Goal: Book appointment/travel/reservation: Book appointment/travel/reservation

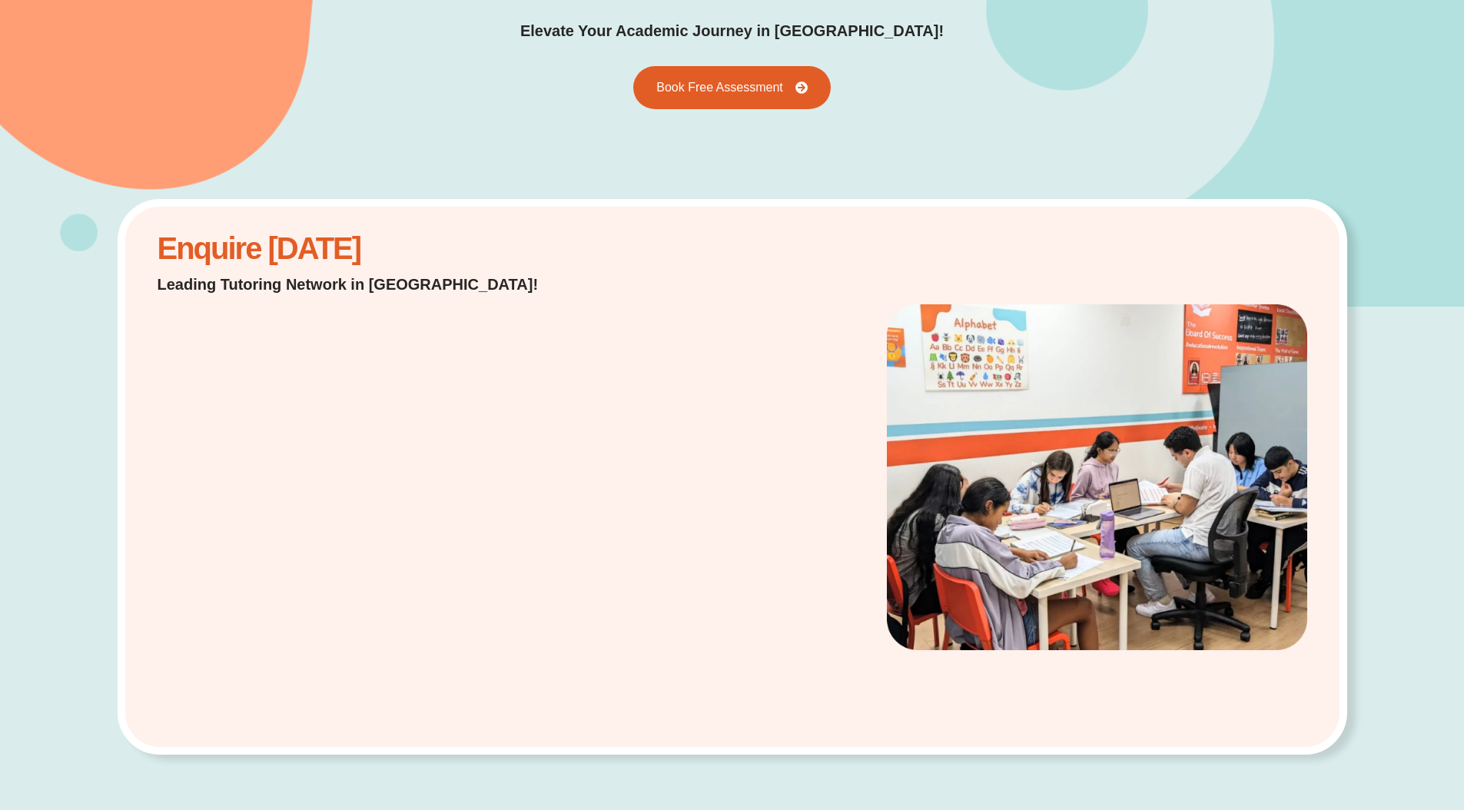
scroll to position [253, 0]
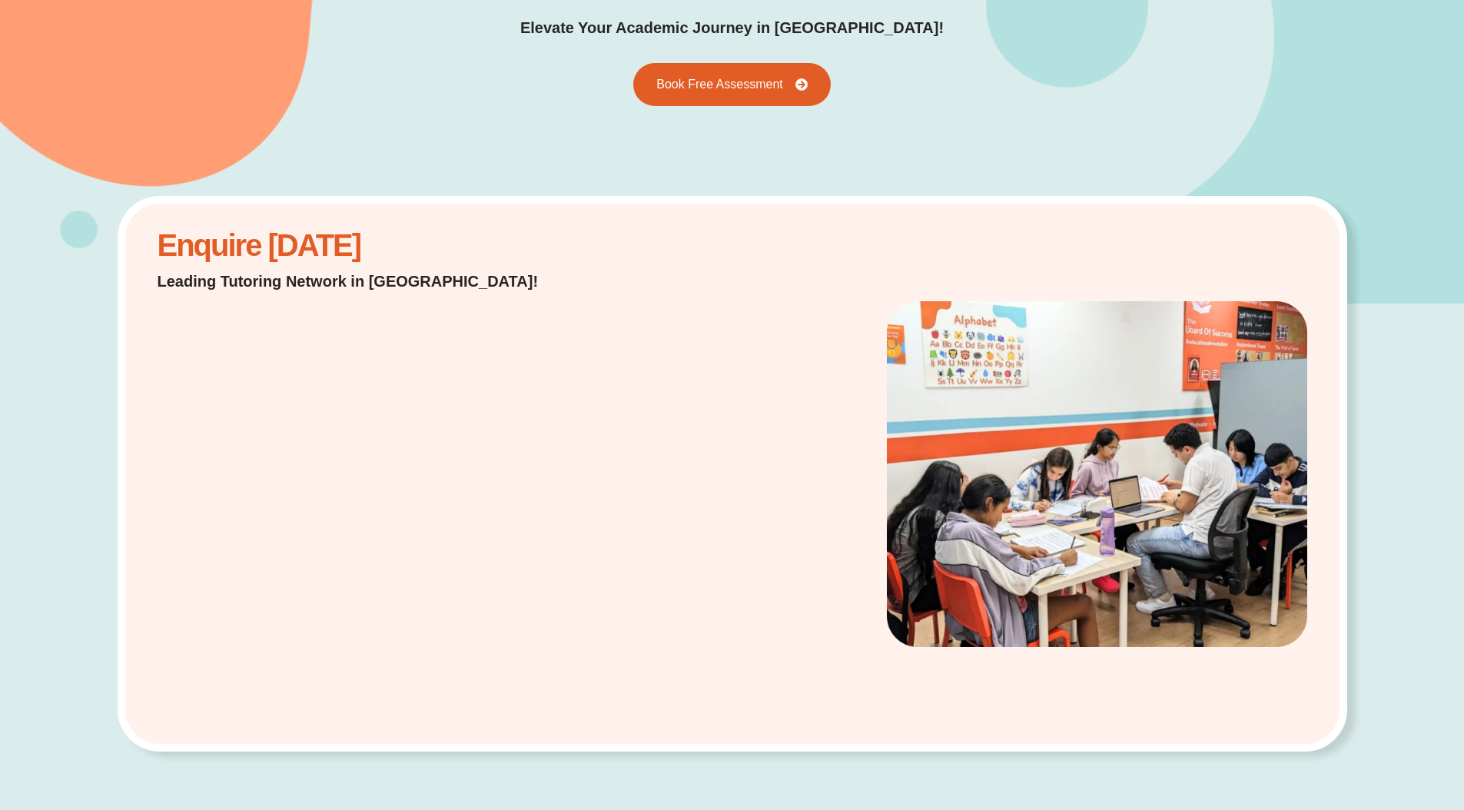
click at [618, 376] on div "Enquire [DATE] Leading Tutoring Network in [GEOGRAPHIC_DATA]!" at bounding box center [733, 474] width 1230 height 556
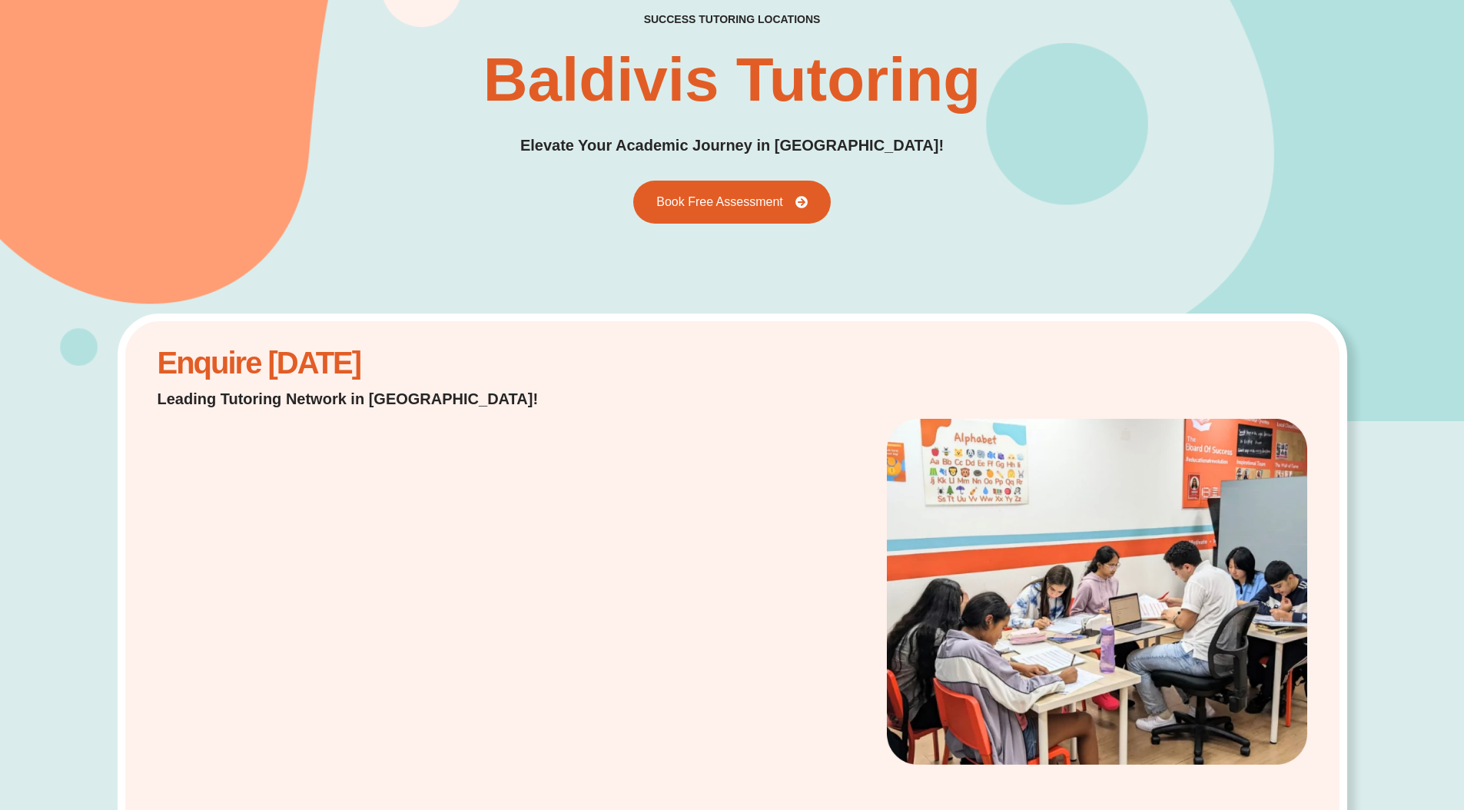
scroll to position [57, 0]
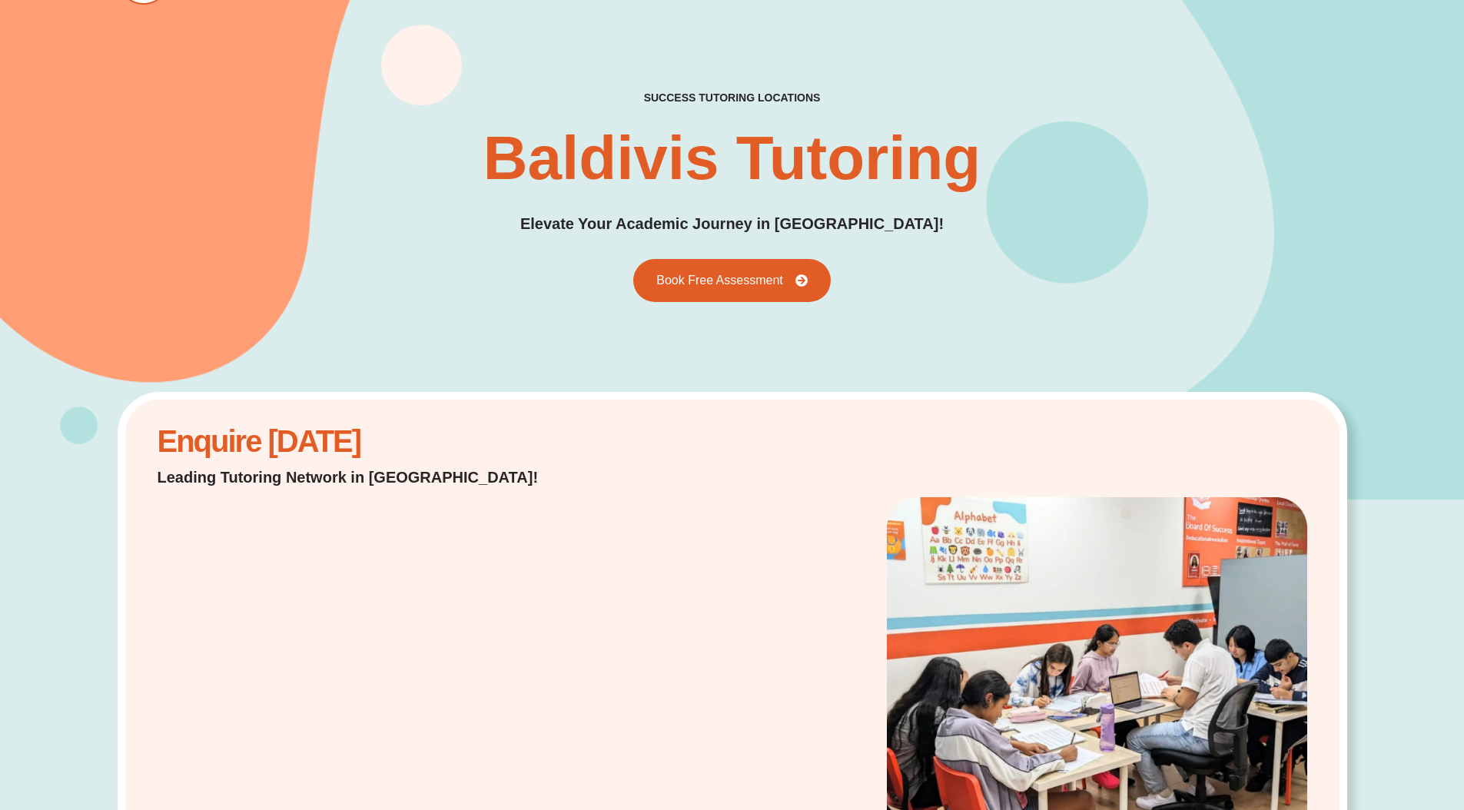
click at [748, 306] on div "success tutoring locations Baldivis Tutoring Elevate Your Academic Journey in […" at bounding box center [733, 196] width 1230 height 607
click at [750, 281] on span "Book Free Assessment" at bounding box center [718, 281] width 139 height 14
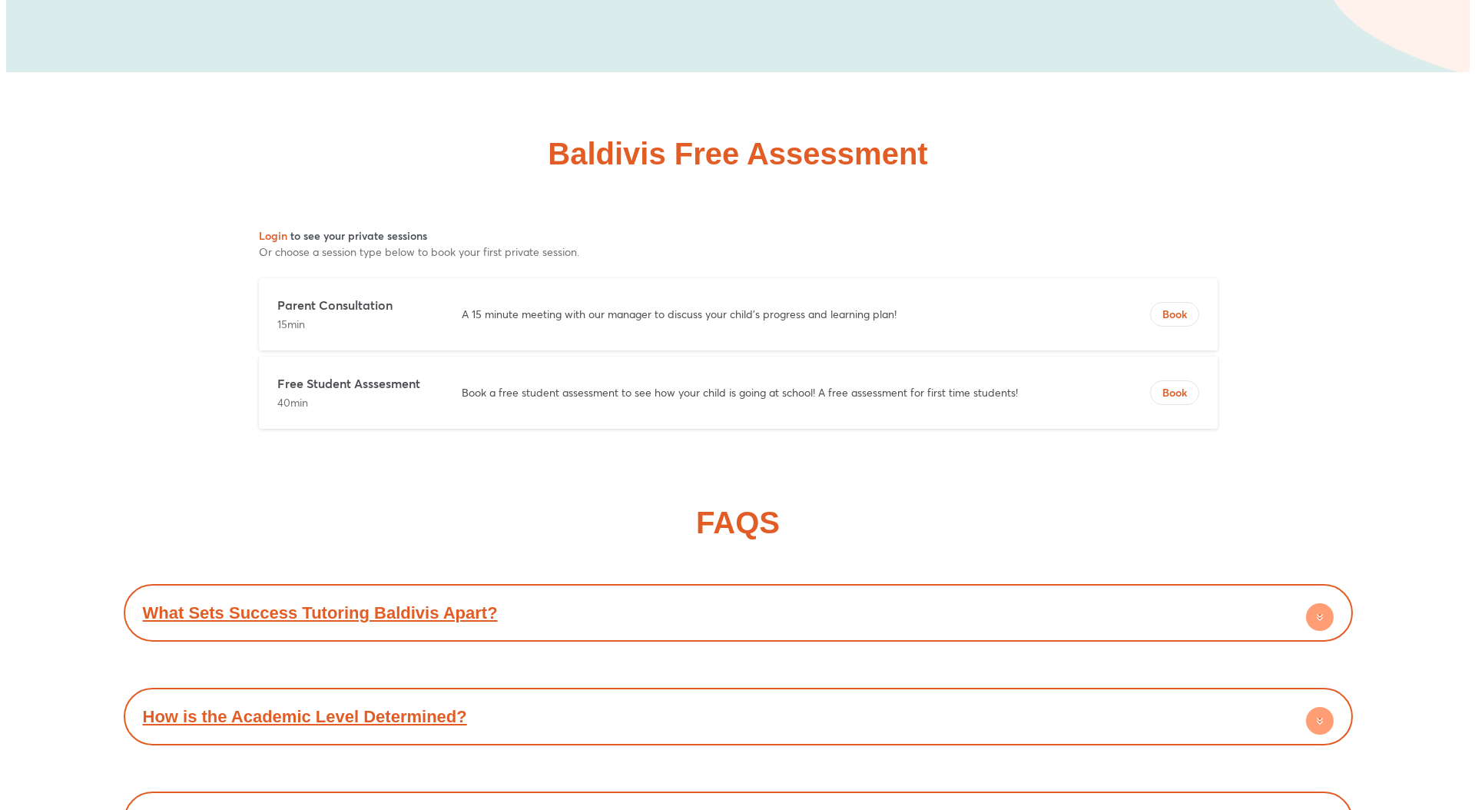
scroll to position [5732, 0]
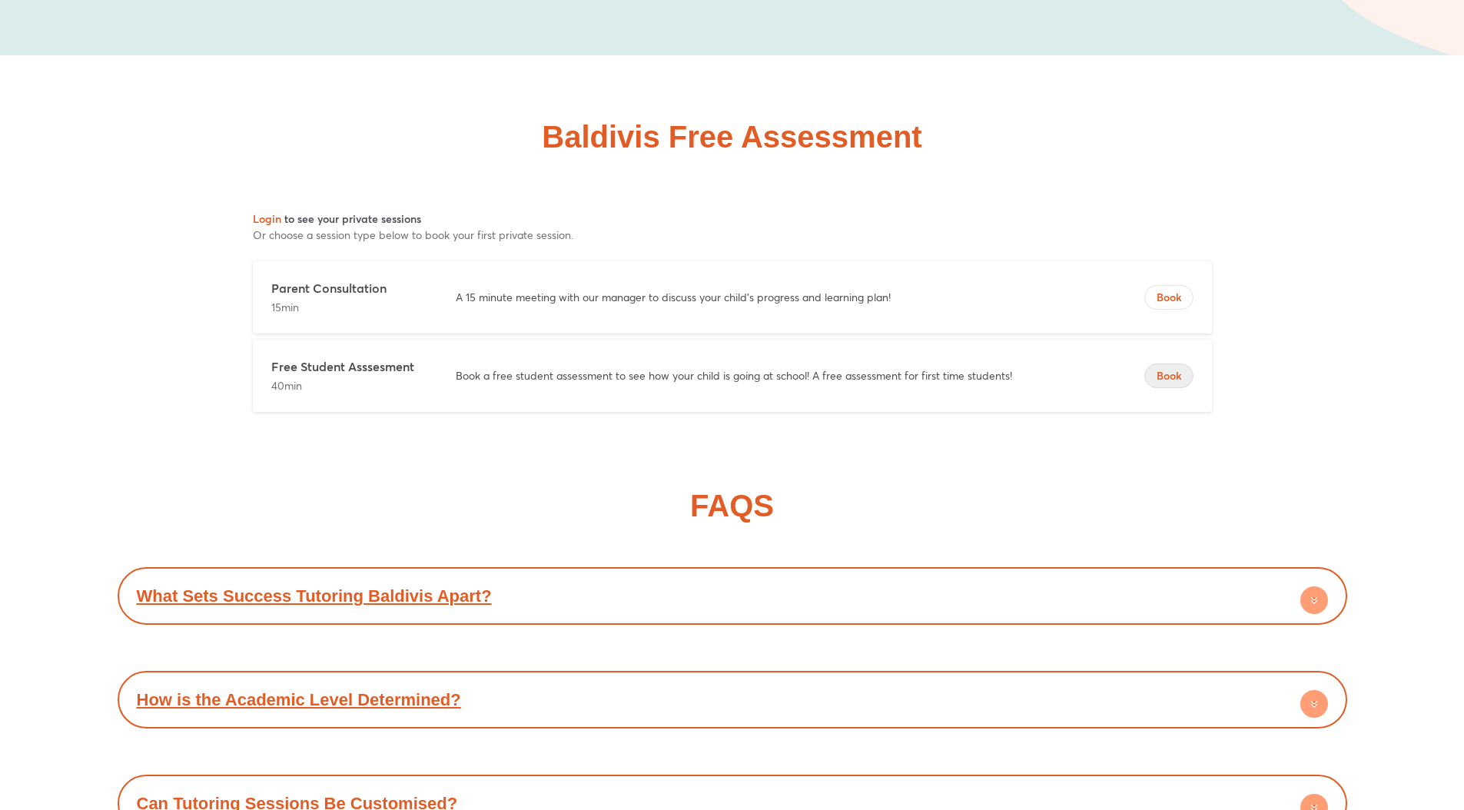
click at [1171, 368] on span "Book" at bounding box center [1169, 375] width 48 height 15
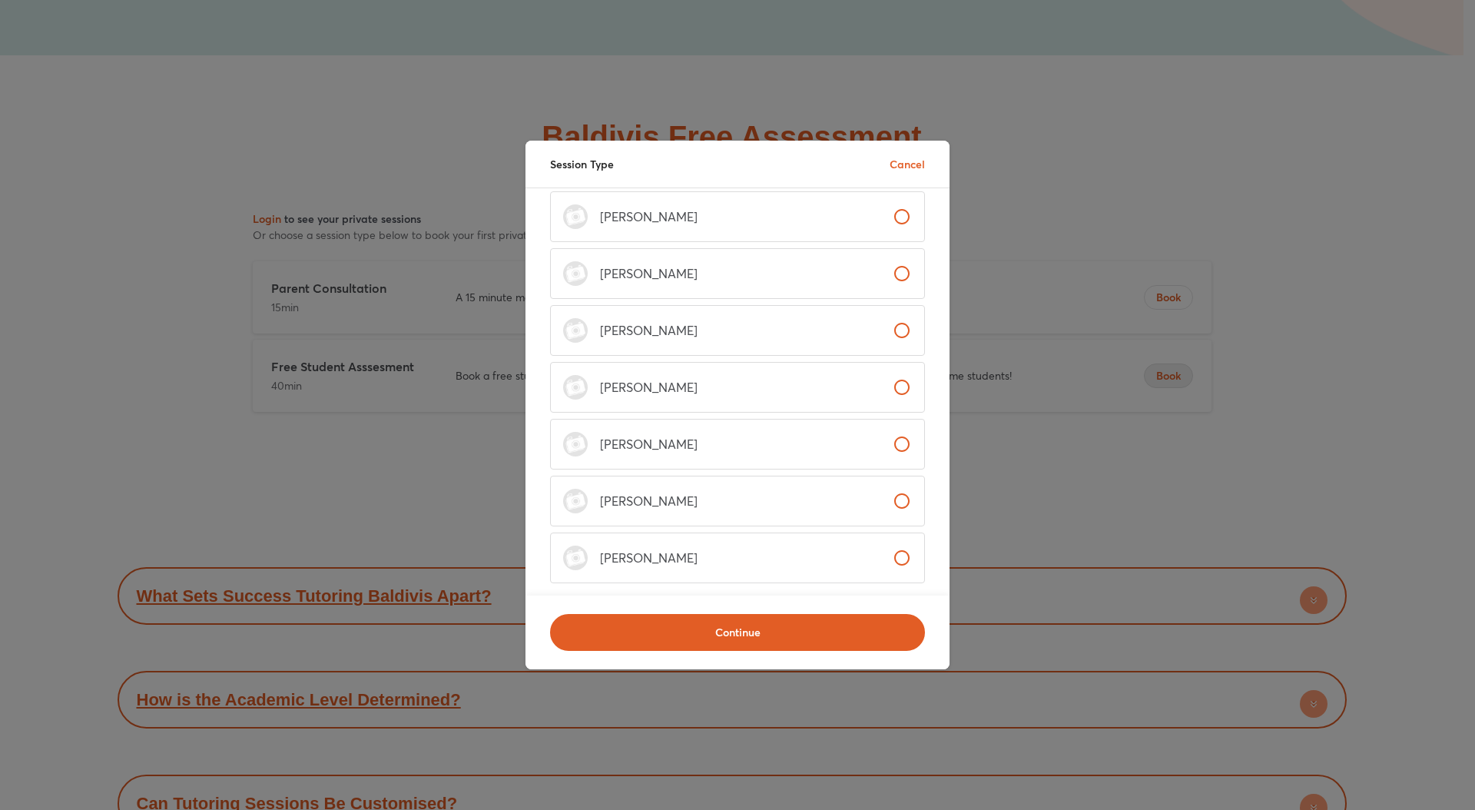
scroll to position [367, 0]
click at [683, 625] on span "Continue" at bounding box center [737, 632] width 335 height 15
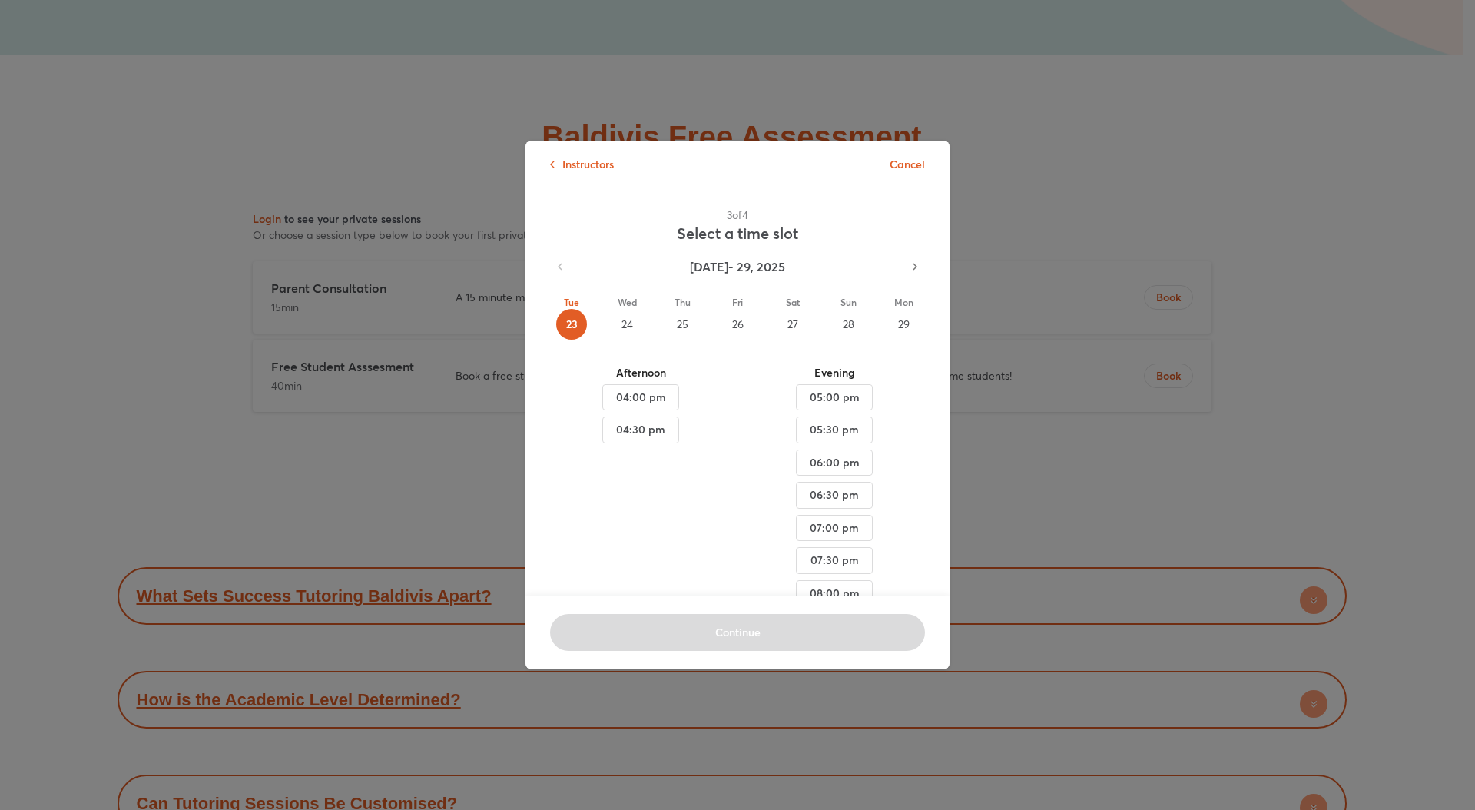
click at [626, 324] on div "24" at bounding box center [627, 324] width 31 height 31
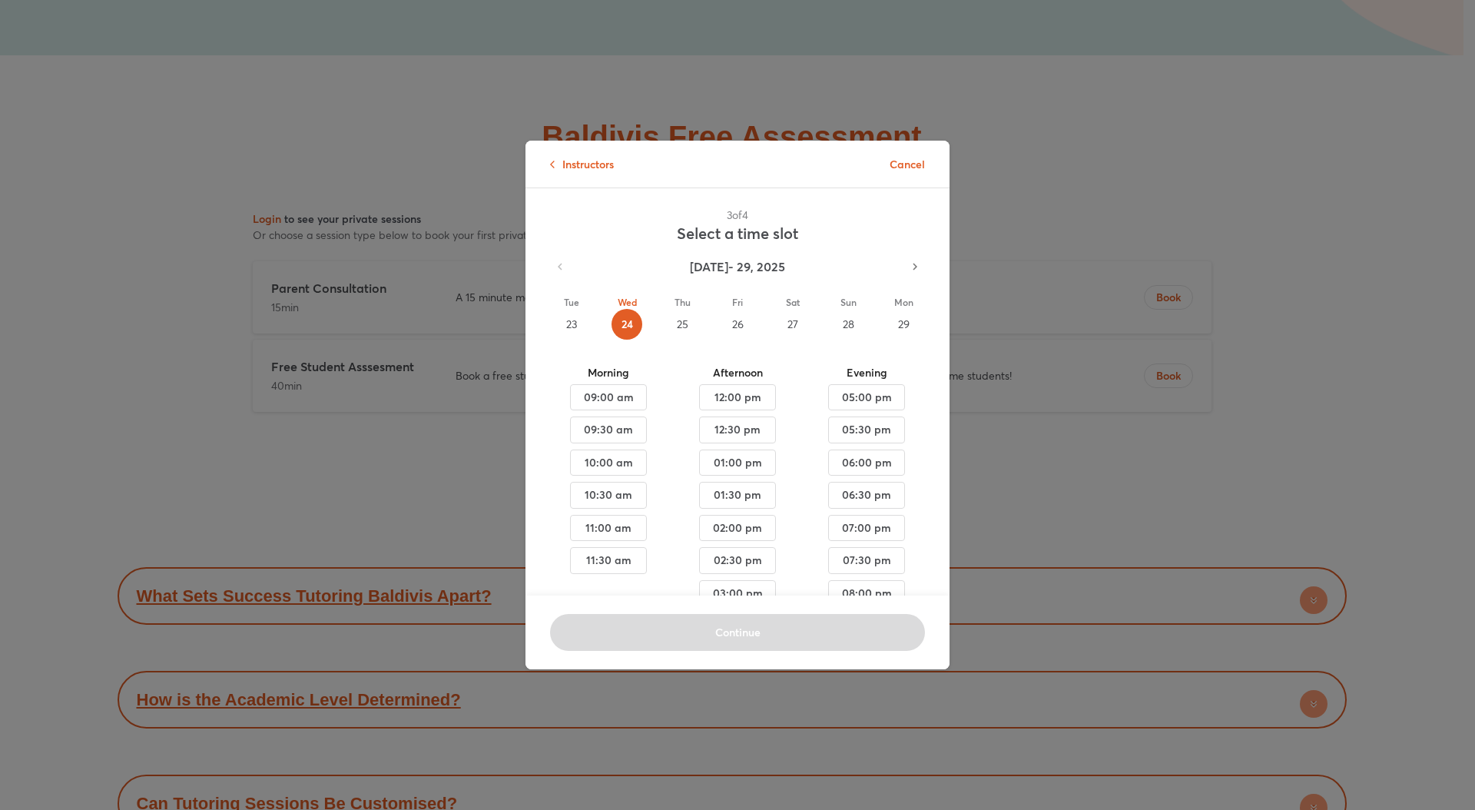
click at [570, 324] on div "23" at bounding box center [571, 324] width 31 height 31
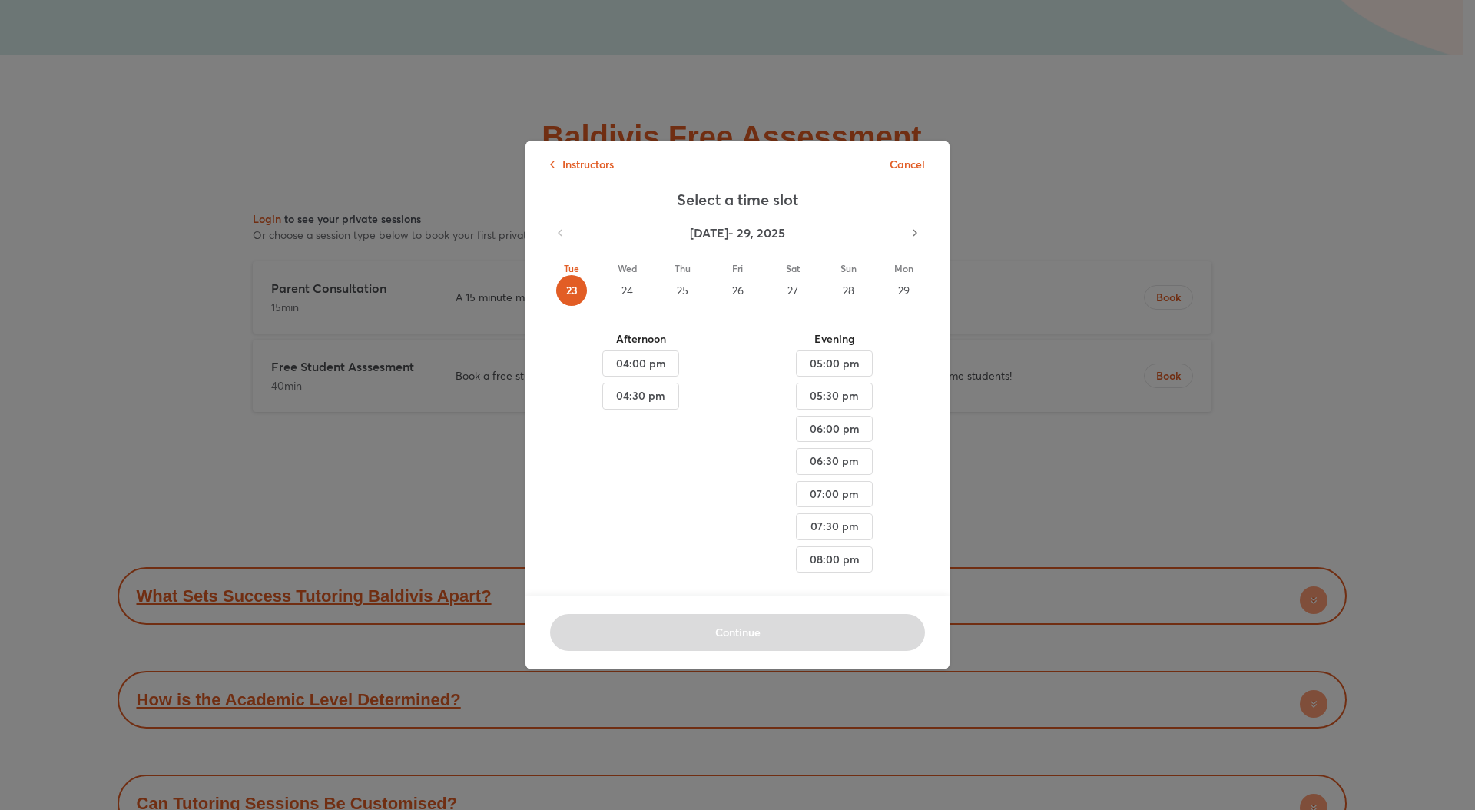
scroll to position [0, 0]
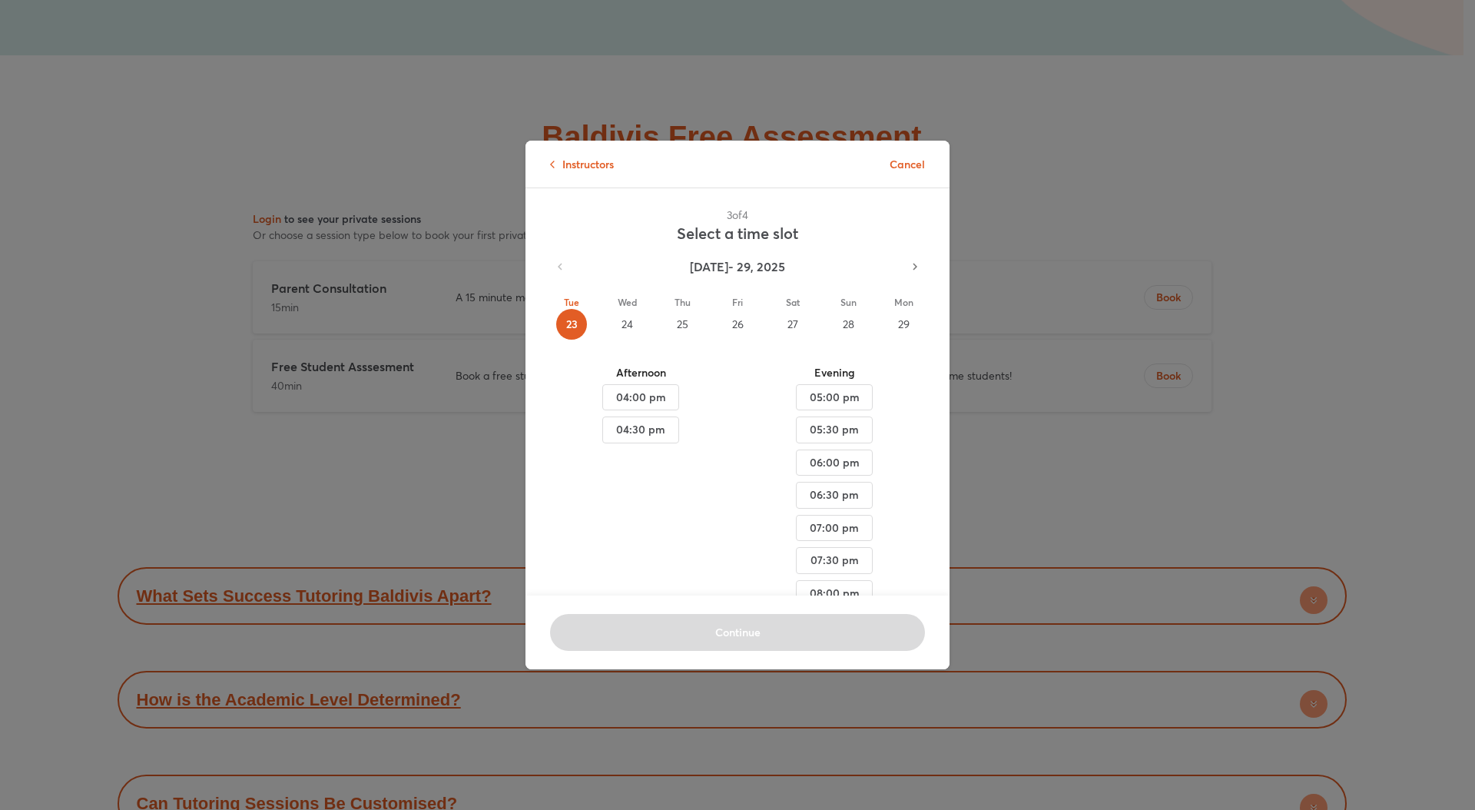
click at [623, 319] on div "24" at bounding box center [627, 324] width 31 height 31
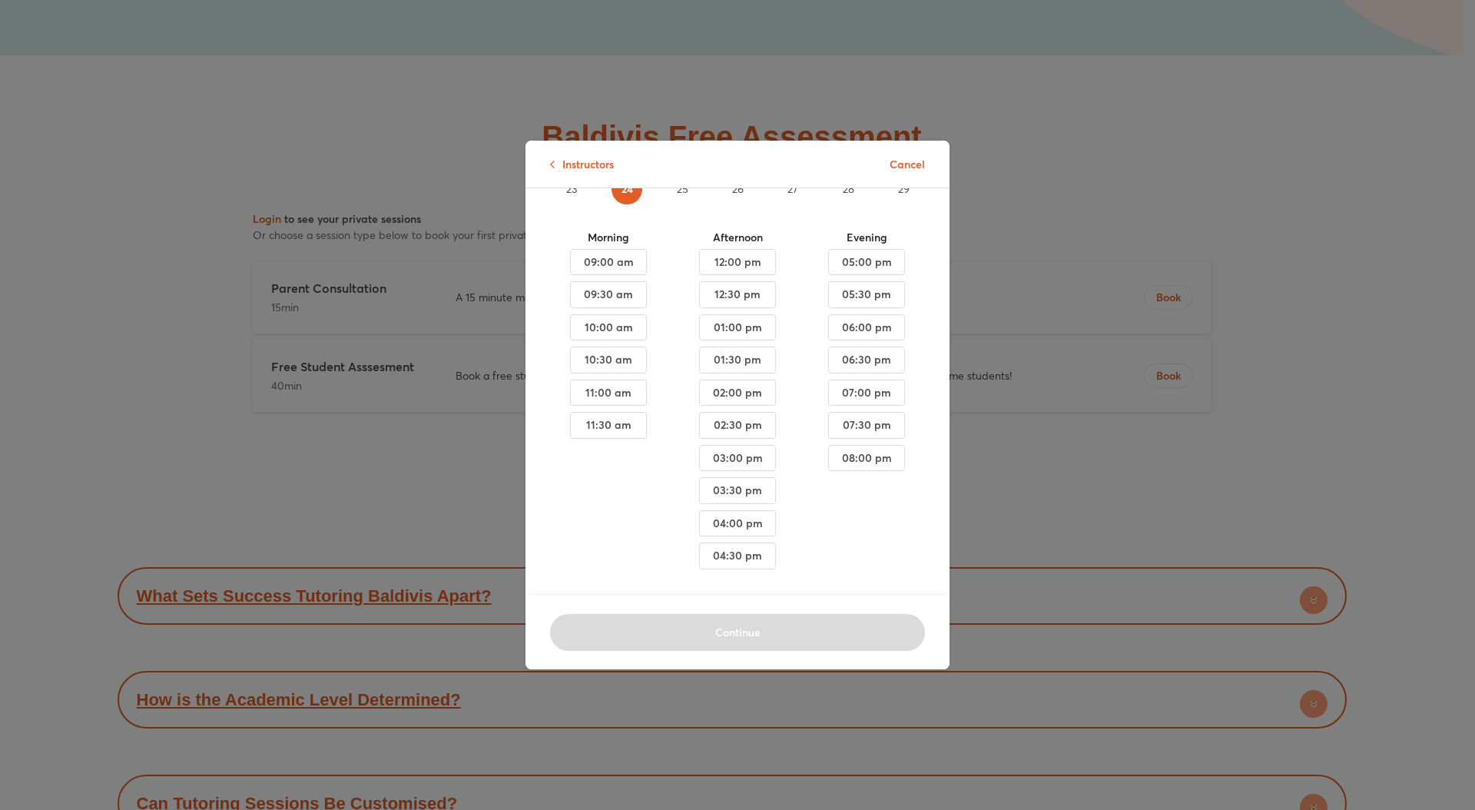
scroll to position [157, 0]
click at [739, 545] on span "04:30 pm" at bounding box center [737, 554] width 51 height 19
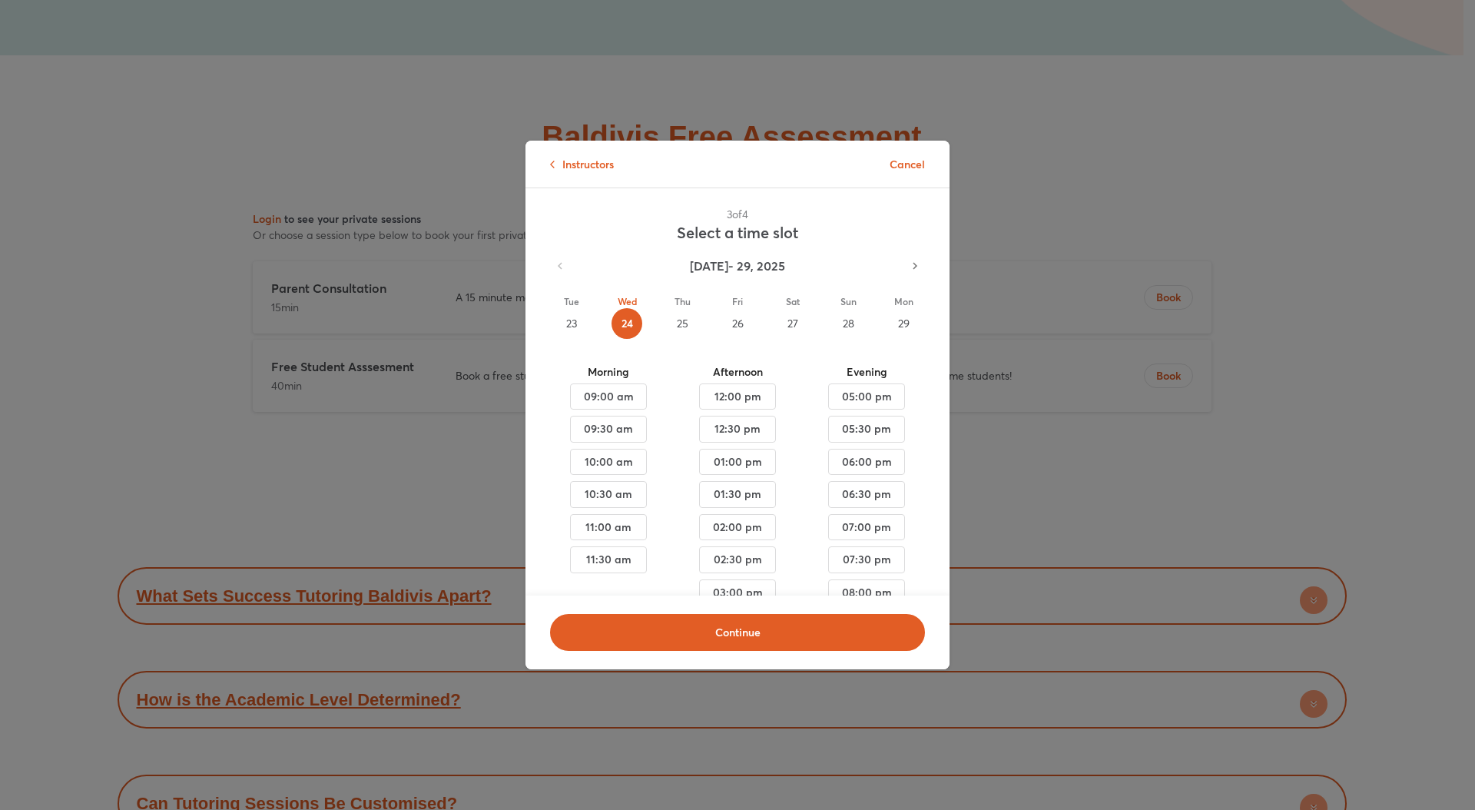
scroll to position [0, 0]
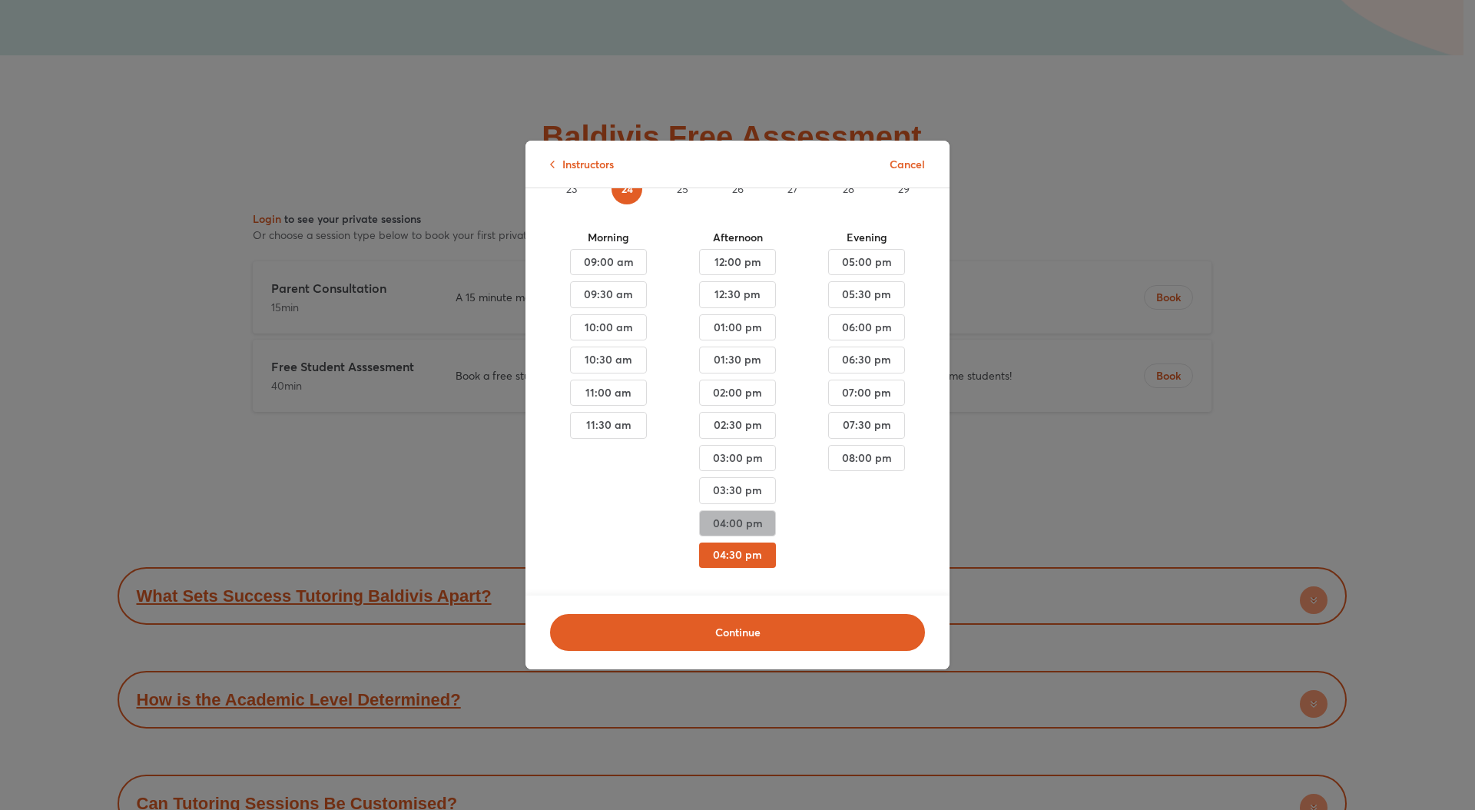
click at [742, 514] on span "04:00 pm" at bounding box center [737, 523] width 51 height 19
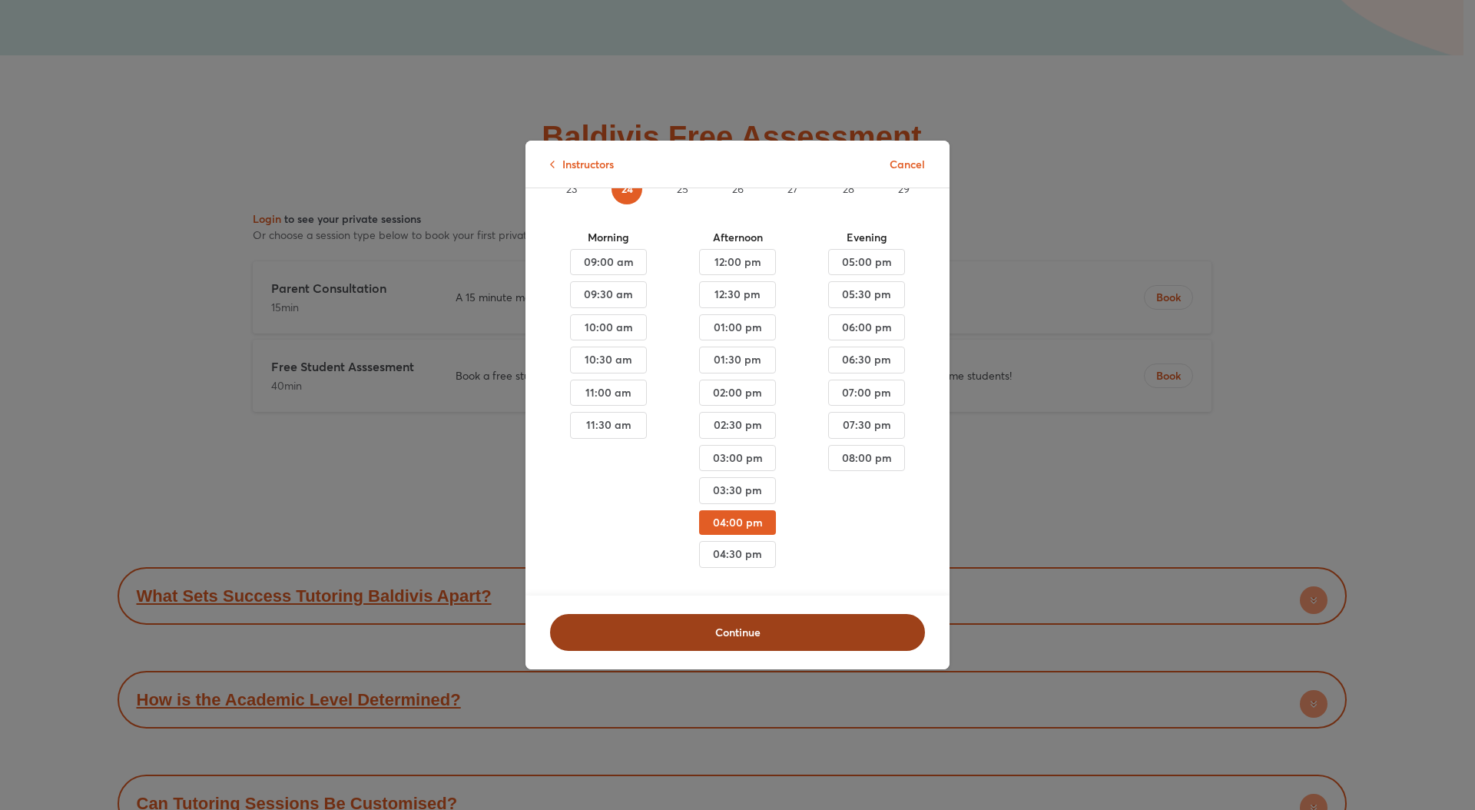
click at [735, 630] on span "Continue" at bounding box center [737, 632] width 335 height 15
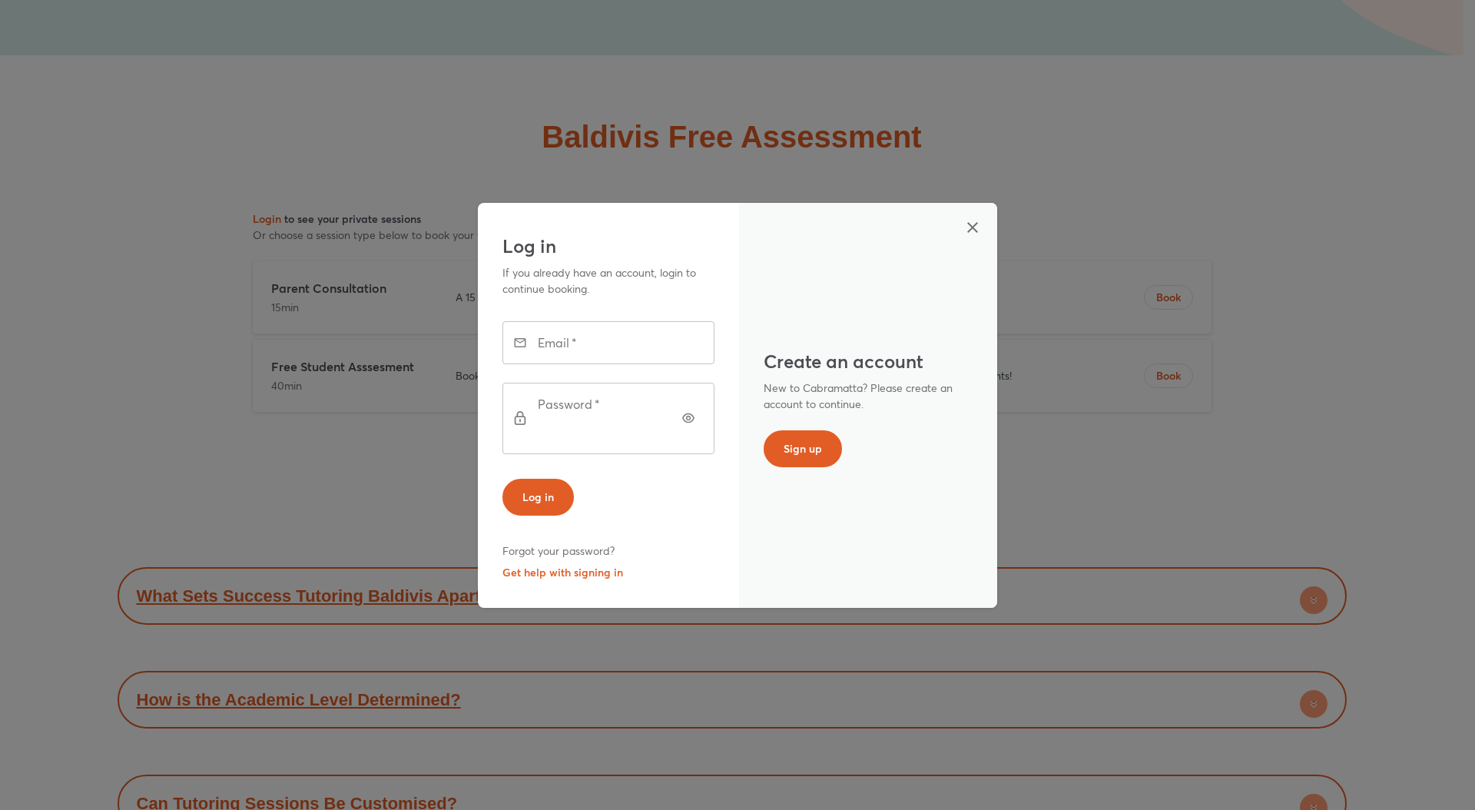
click at [637, 364] on input "text" at bounding box center [630, 342] width 170 height 43
type input "**********"
click at [543, 489] on span "Log in" at bounding box center [539, 496] width 32 height 15
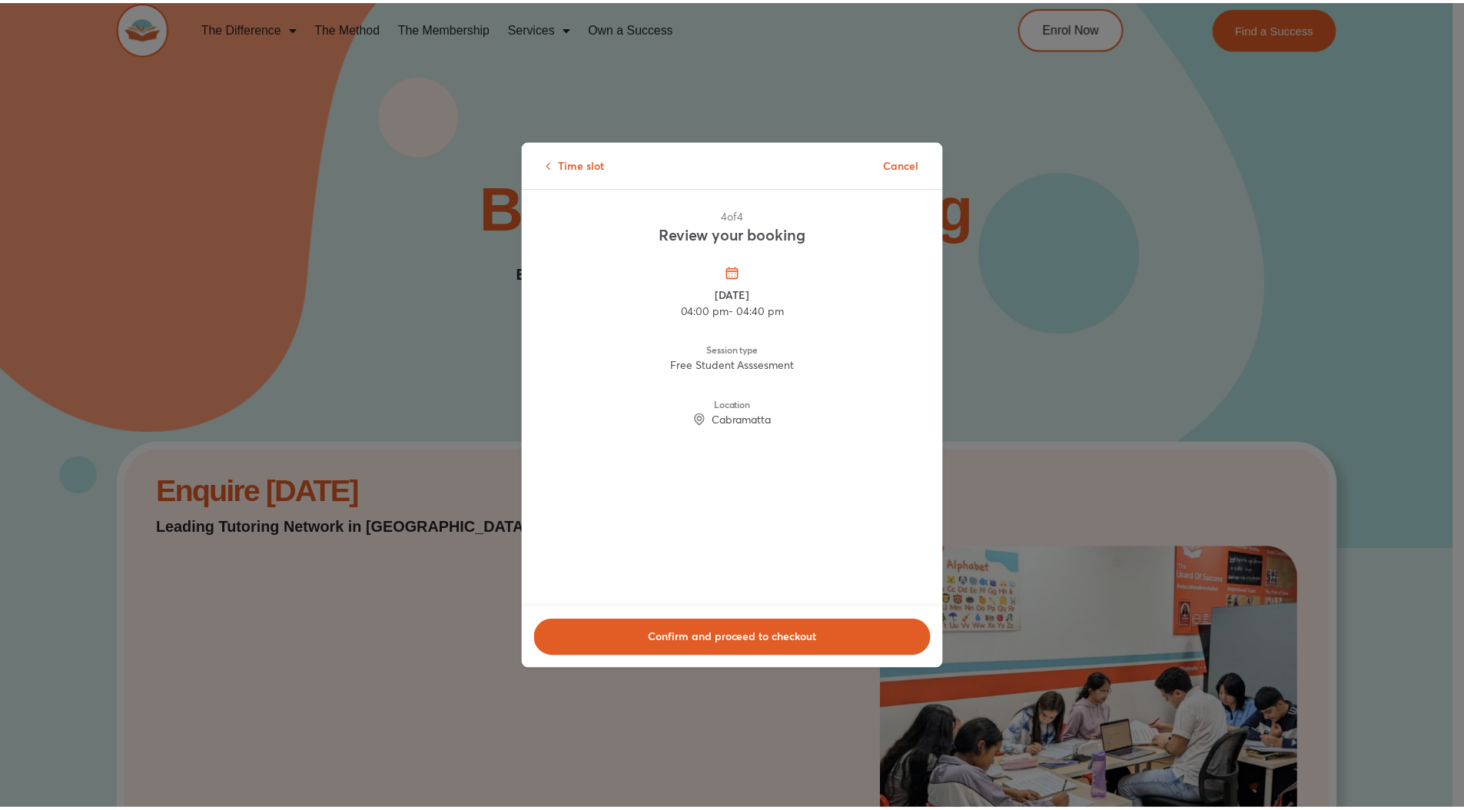
scroll to position [0, 0]
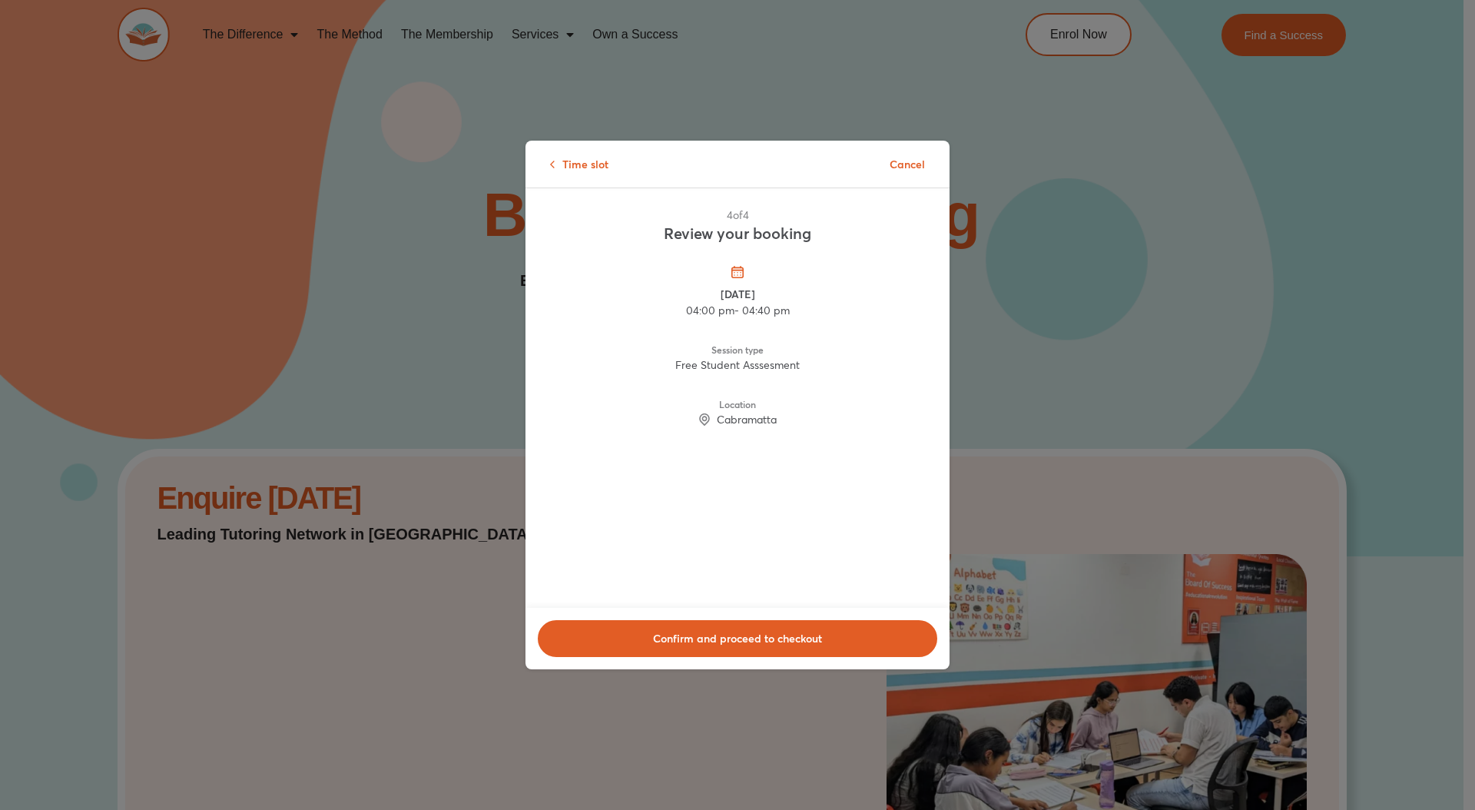
click at [732, 423] on p "Cabramatta" at bounding box center [747, 419] width 60 height 16
click at [700, 422] on icon at bounding box center [705, 419] width 12 height 12
click at [582, 164] on span "Time slot" at bounding box center [585, 164] width 46 height 16
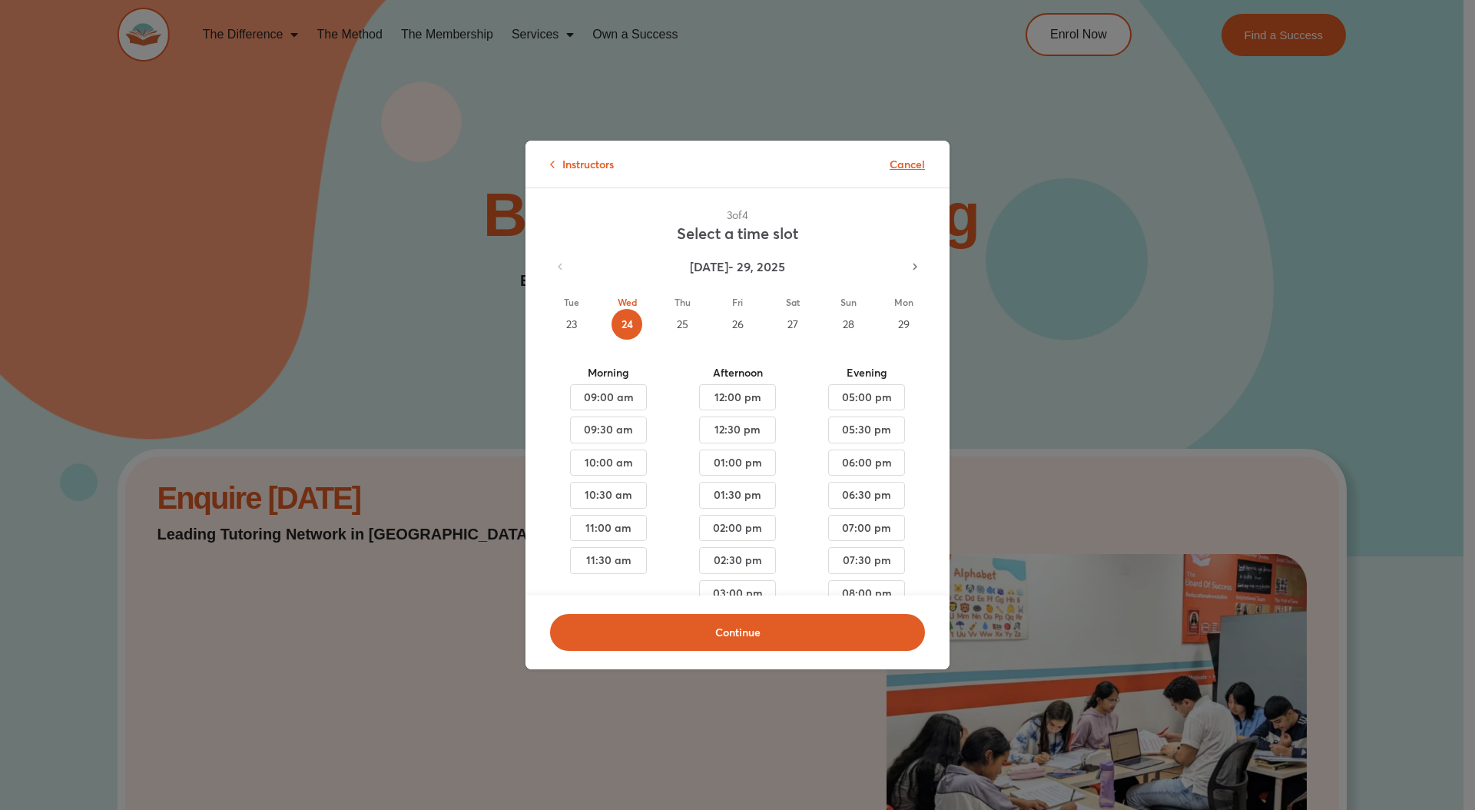
click at [890, 164] on p "Cancel" at bounding box center [907, 164] width 35 height 16
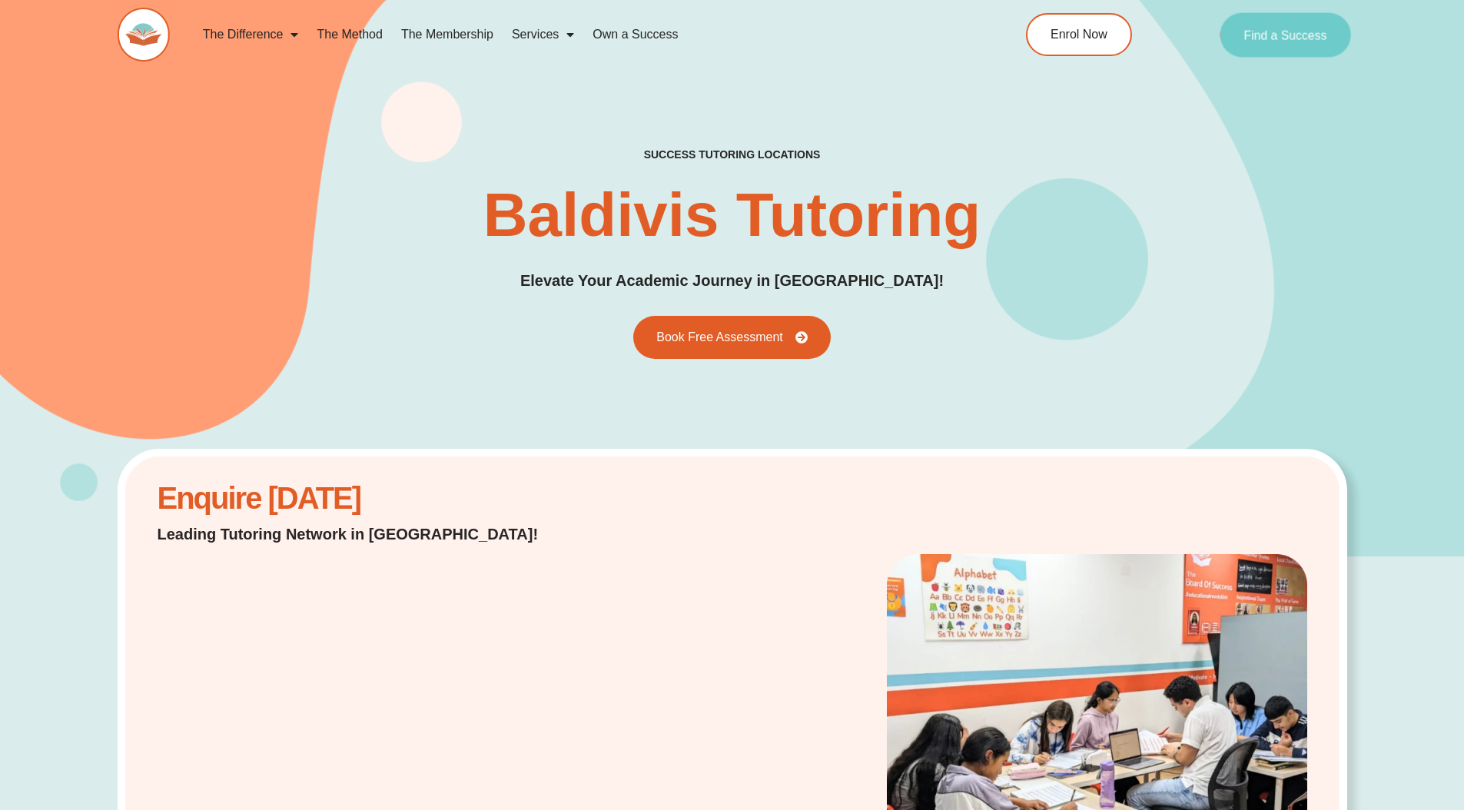
click at [1306, 33] on span "Find a Success" at bounding box center [1285, 34] width 83 height 12
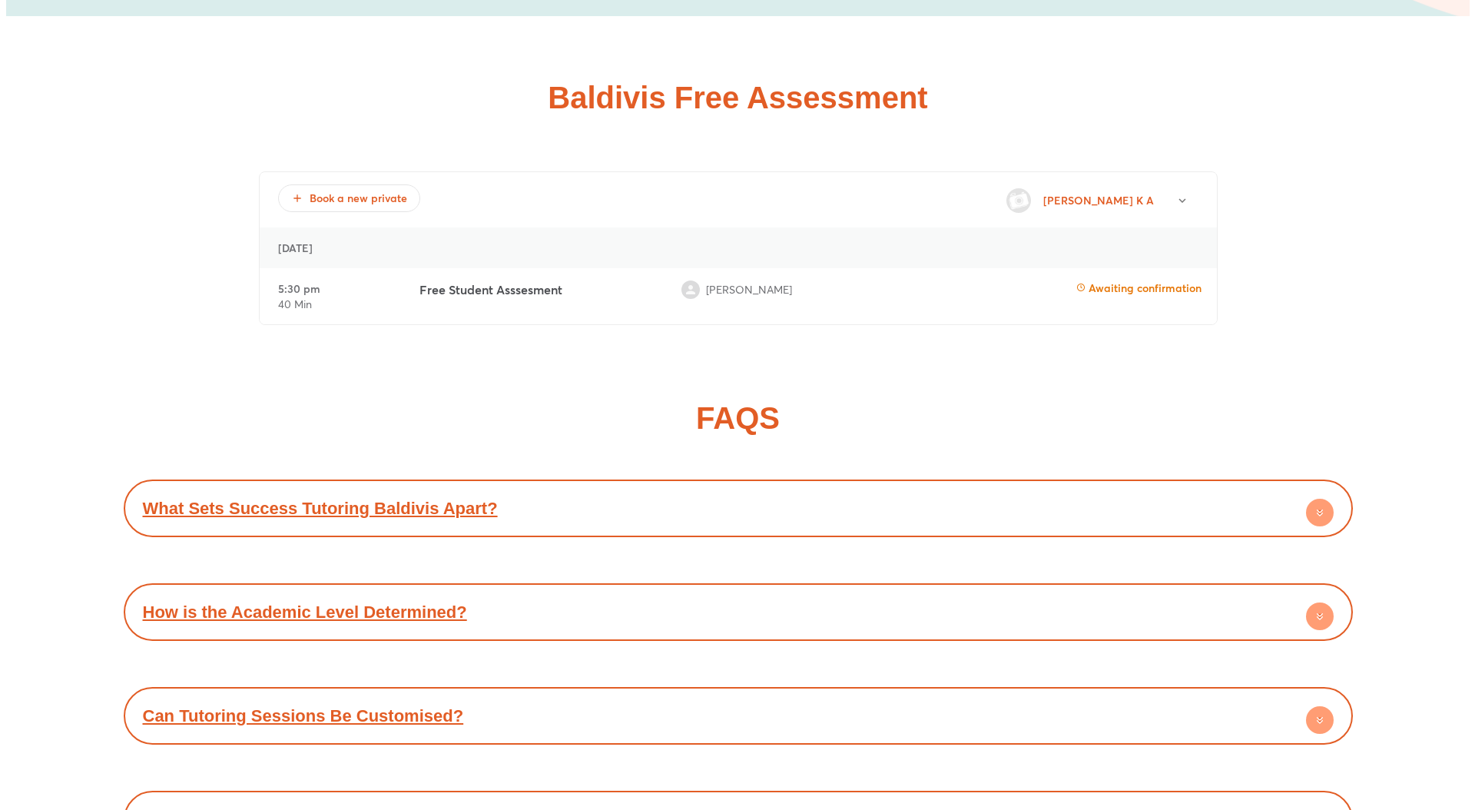
scroll to position [5859, 0]
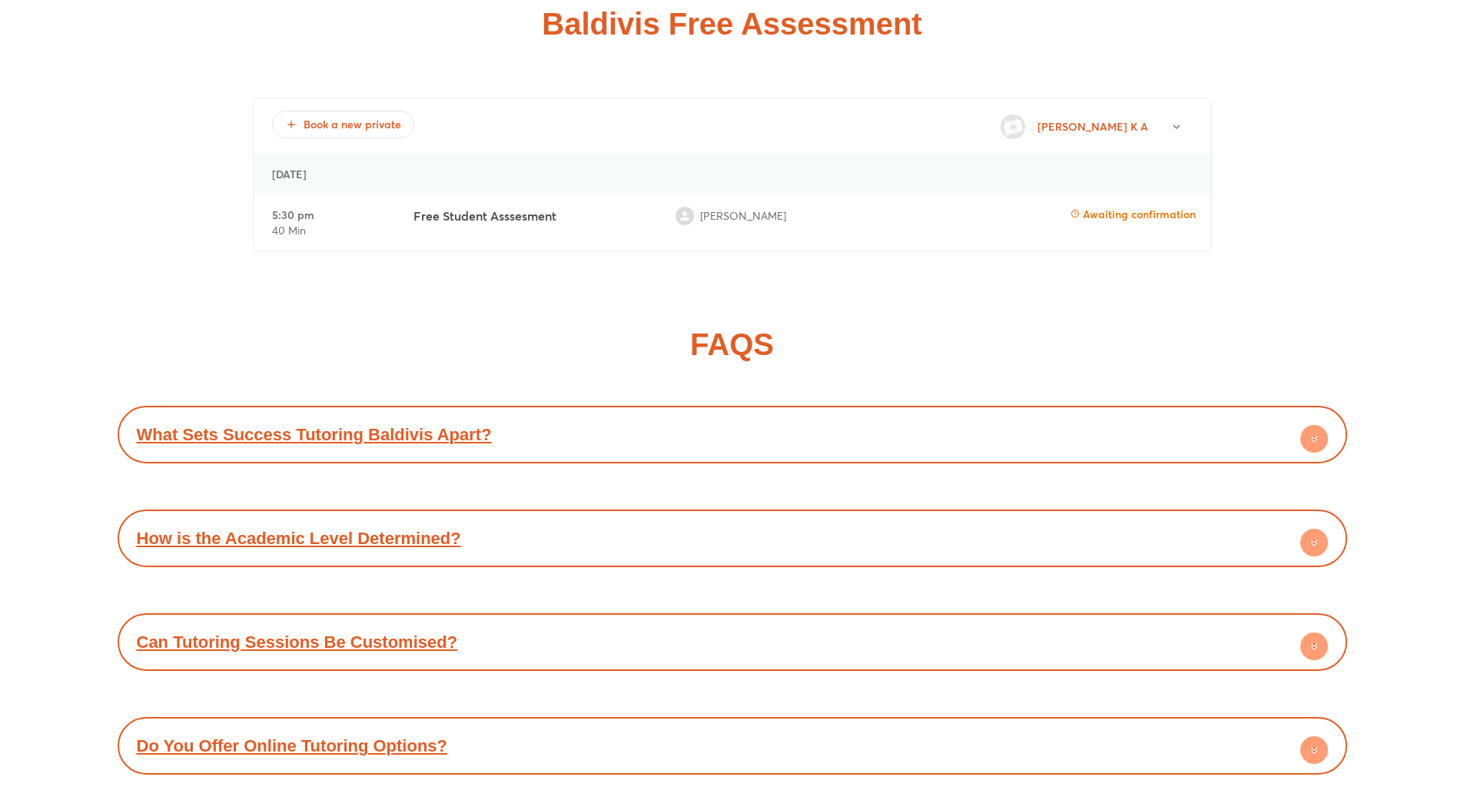
click at [506, 209] on p "Free Student Asssesment" at bounding box center [484, 216] width 143 height 18
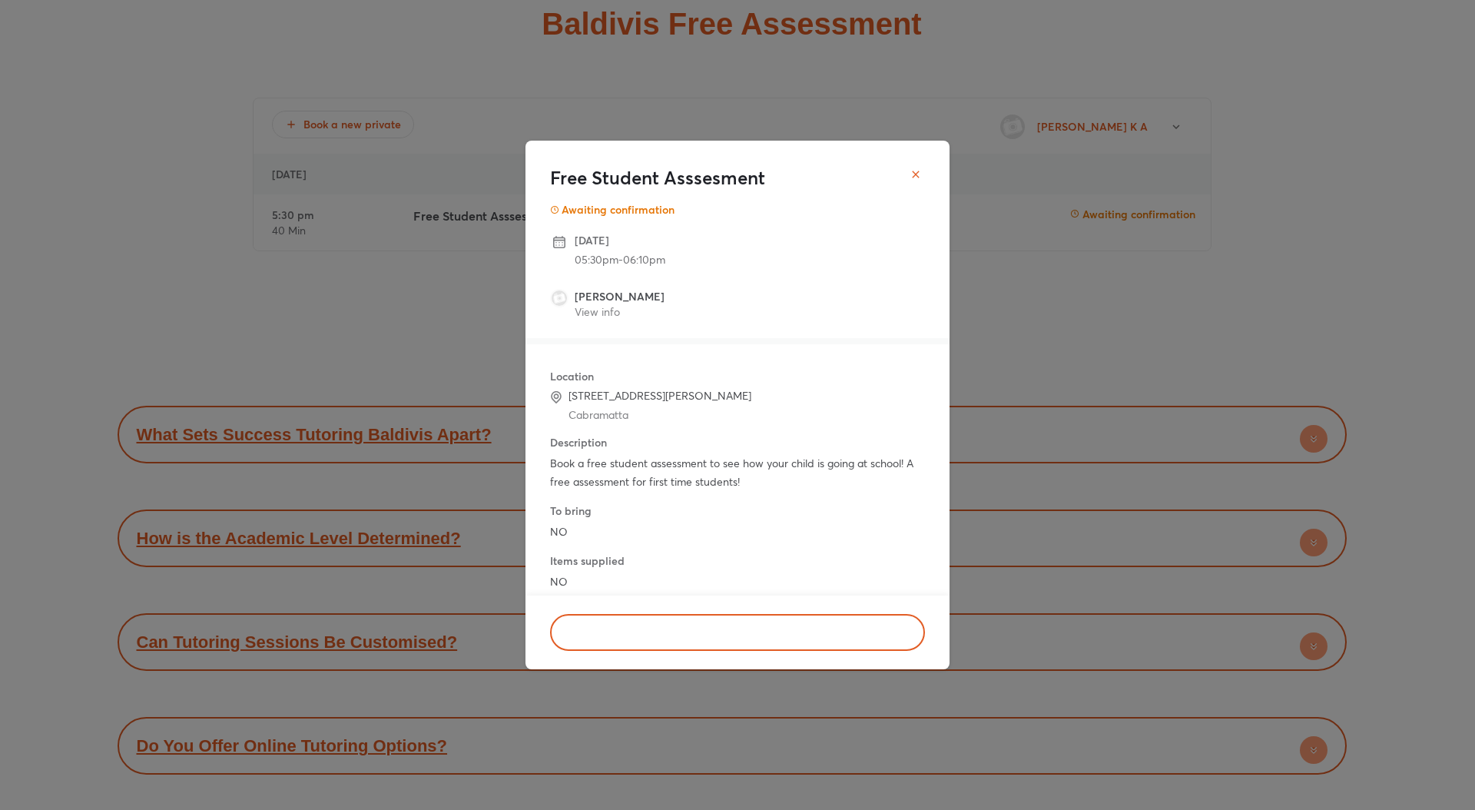
click at [921, 174] on icon "close" at bounding box center [916, 174] width 12 height 12
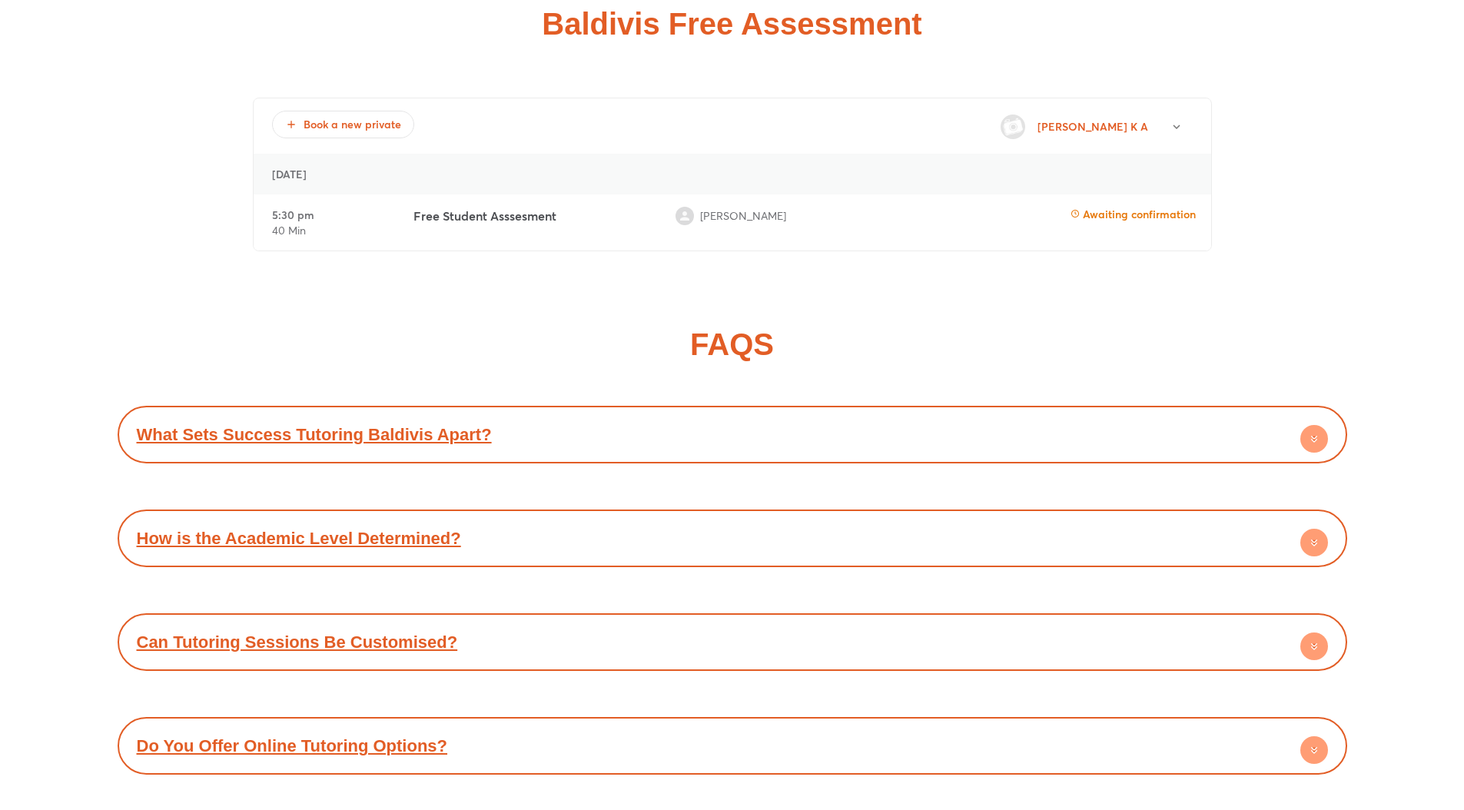
click at [1123, 118] on p "Renjith K A" at bounding box center [1092, 126] width 111 height 16
click at [1168, 114] on button "button" at bounding box center [1176, 127] width 32 height 32
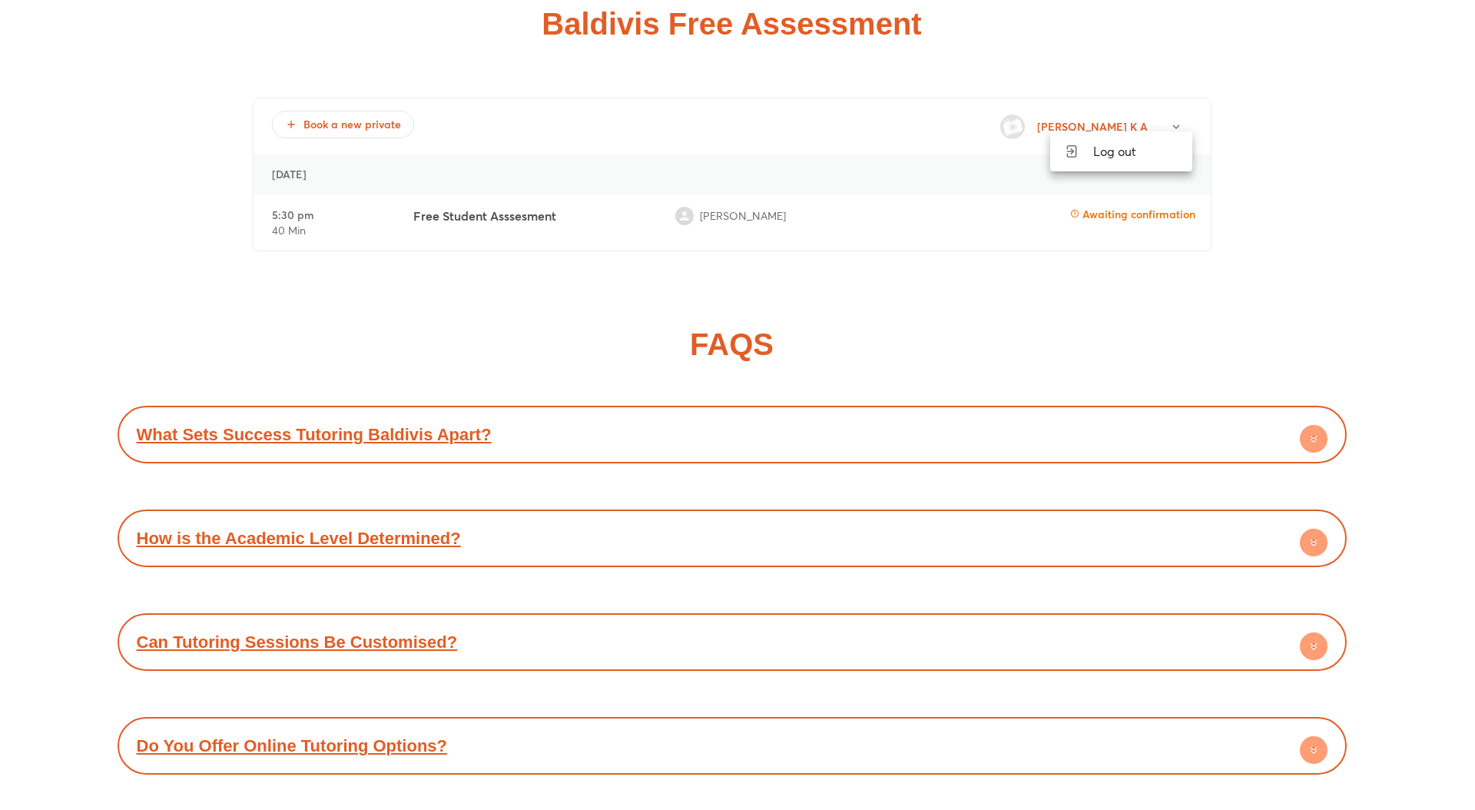
click at [874, 108] on div at bounding box center [737, 405] width 1475 height 810
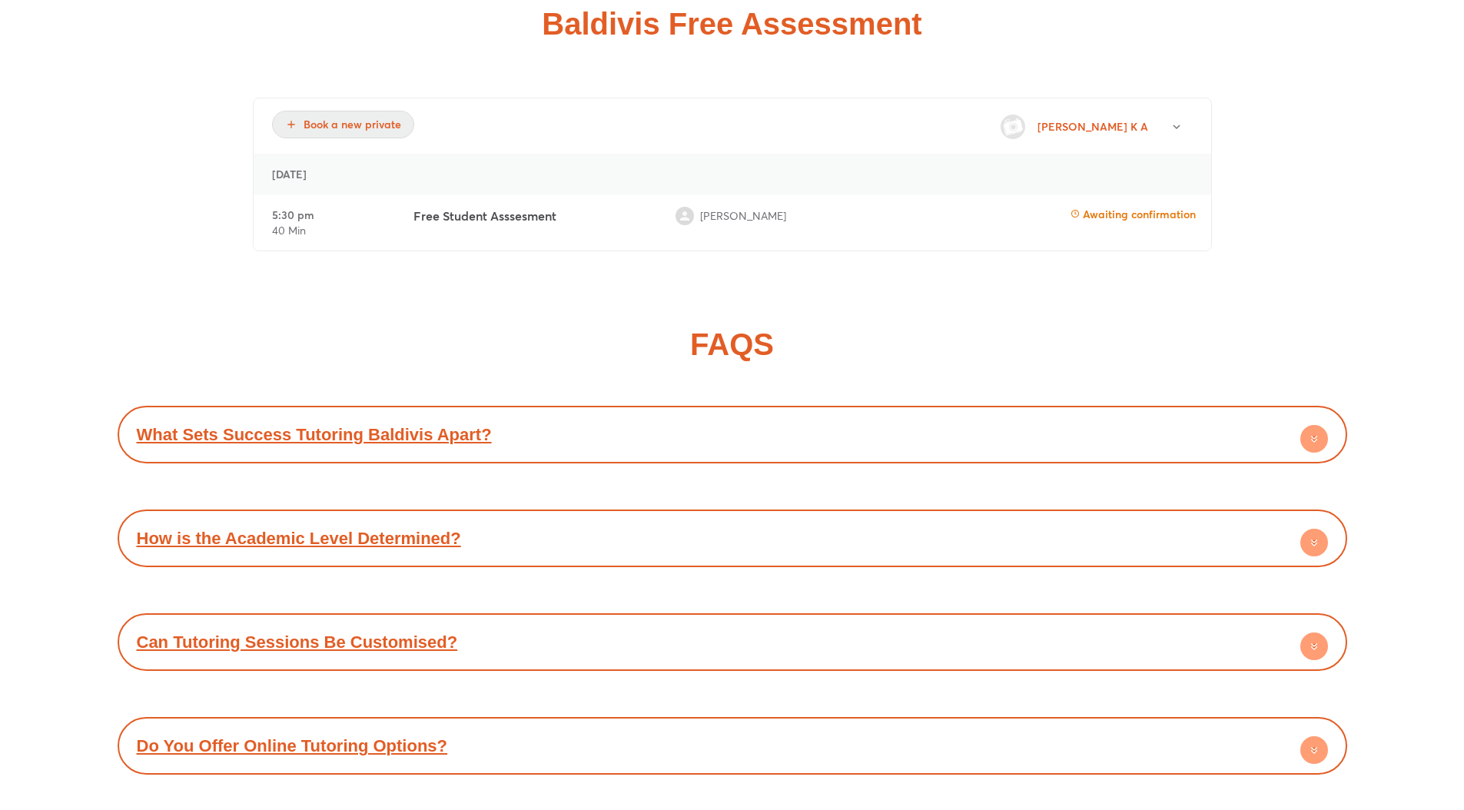
click at [367, 117] on span "Book a new private" at bounding box center [343, 124] width 116 height 15
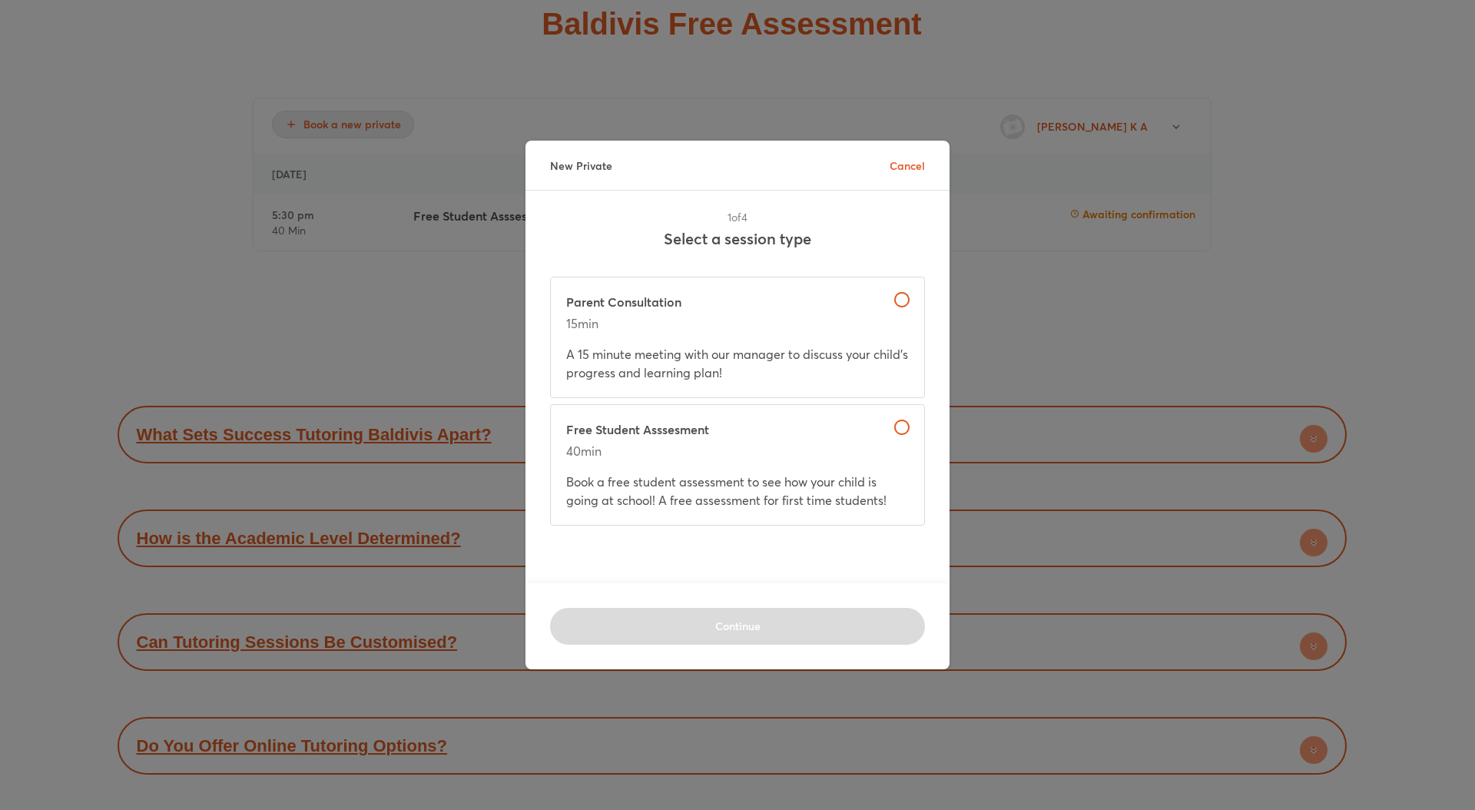
click at [773, 437] on p "Free Student Asssesment" at bounding box center [737, 429] width 343 height 18
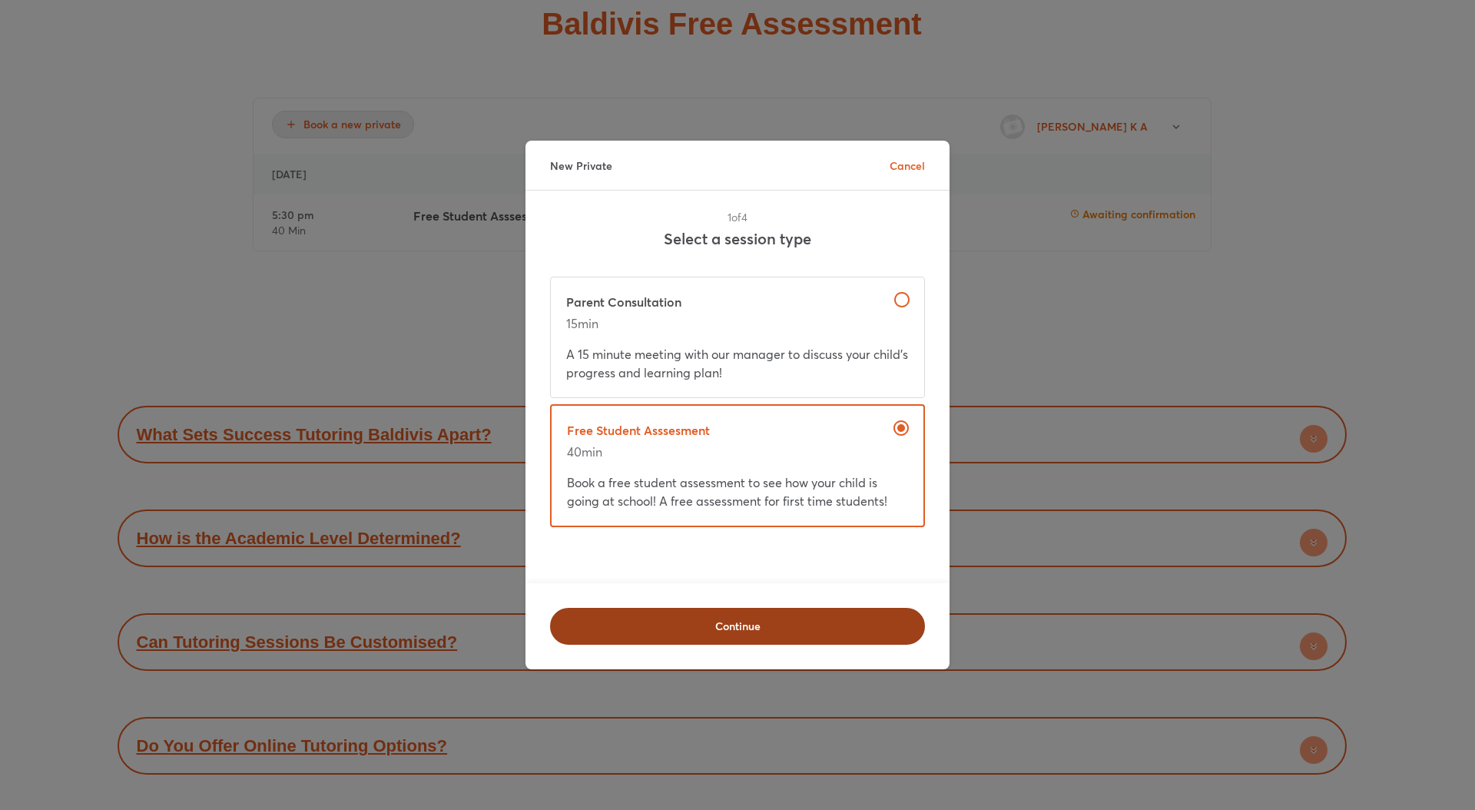
click at [785, 617] on button "Continue" at bounding box center [737, 626] width 375 height 37
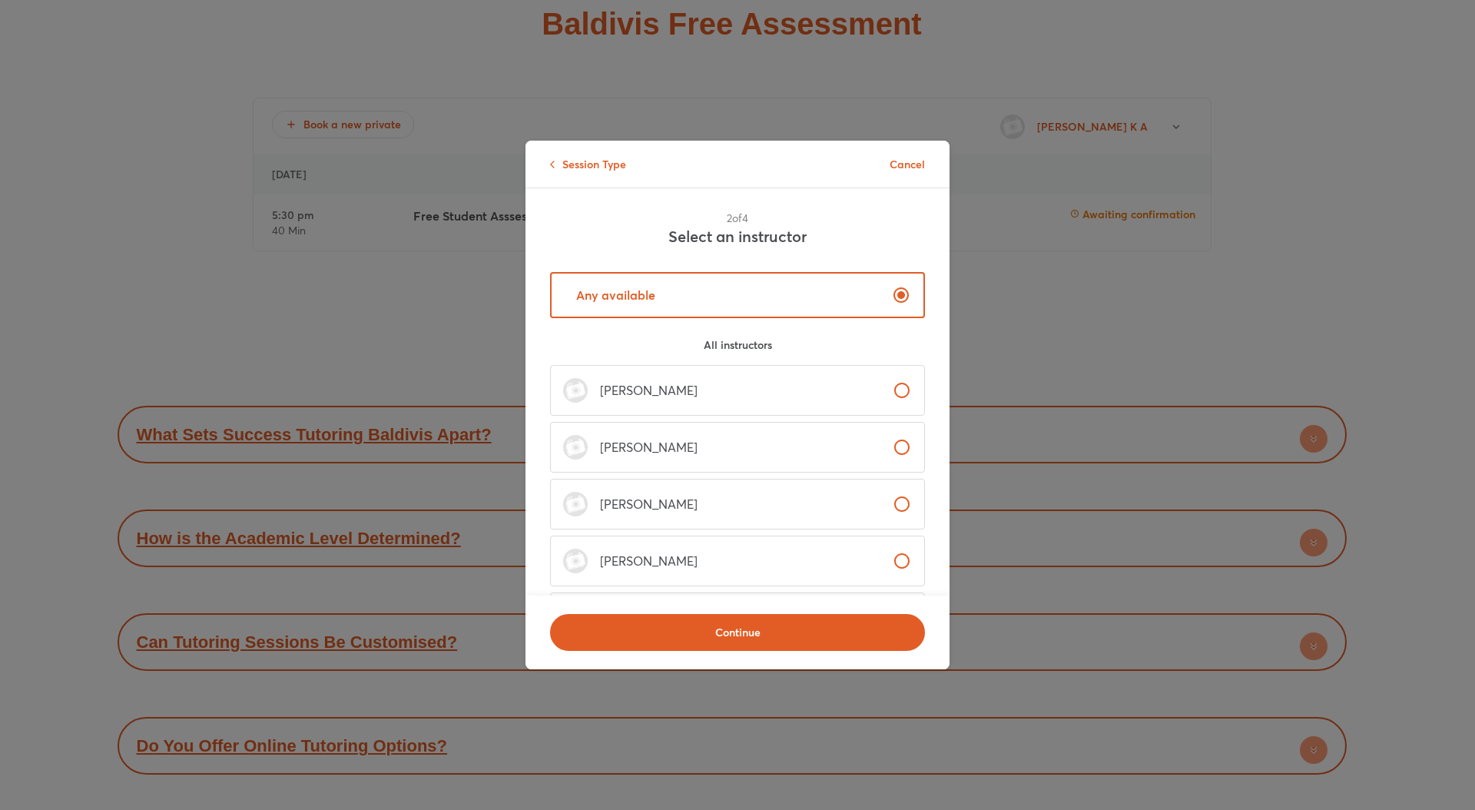
scroll to position [0, 0]
click at [821, 392] on label "[PERSON_NAME]" at bounding box center [737, 393] width 375 height 51
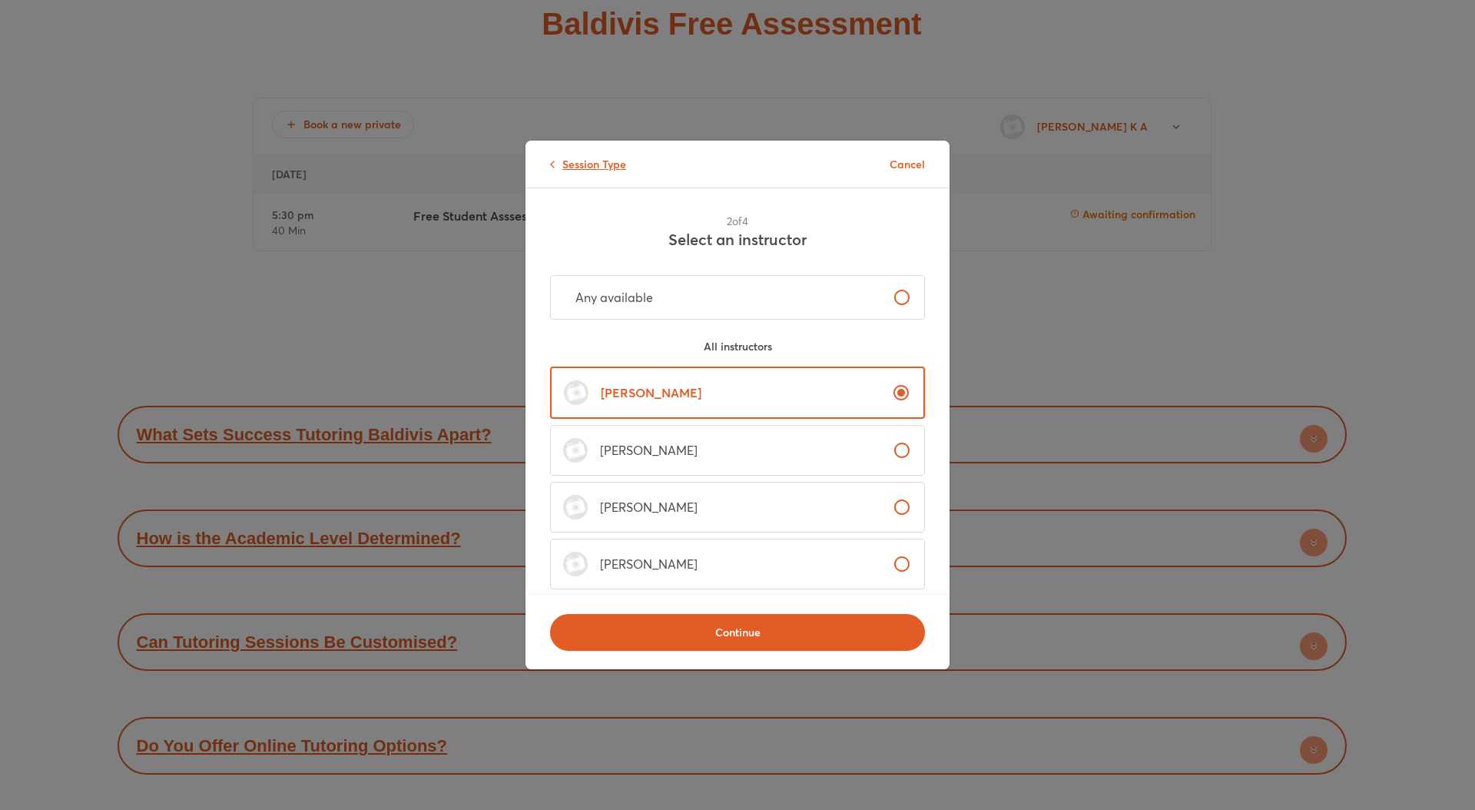
click at [598, 166] on p "Session Type" at bounding box center [588, 164] width 76 height 16
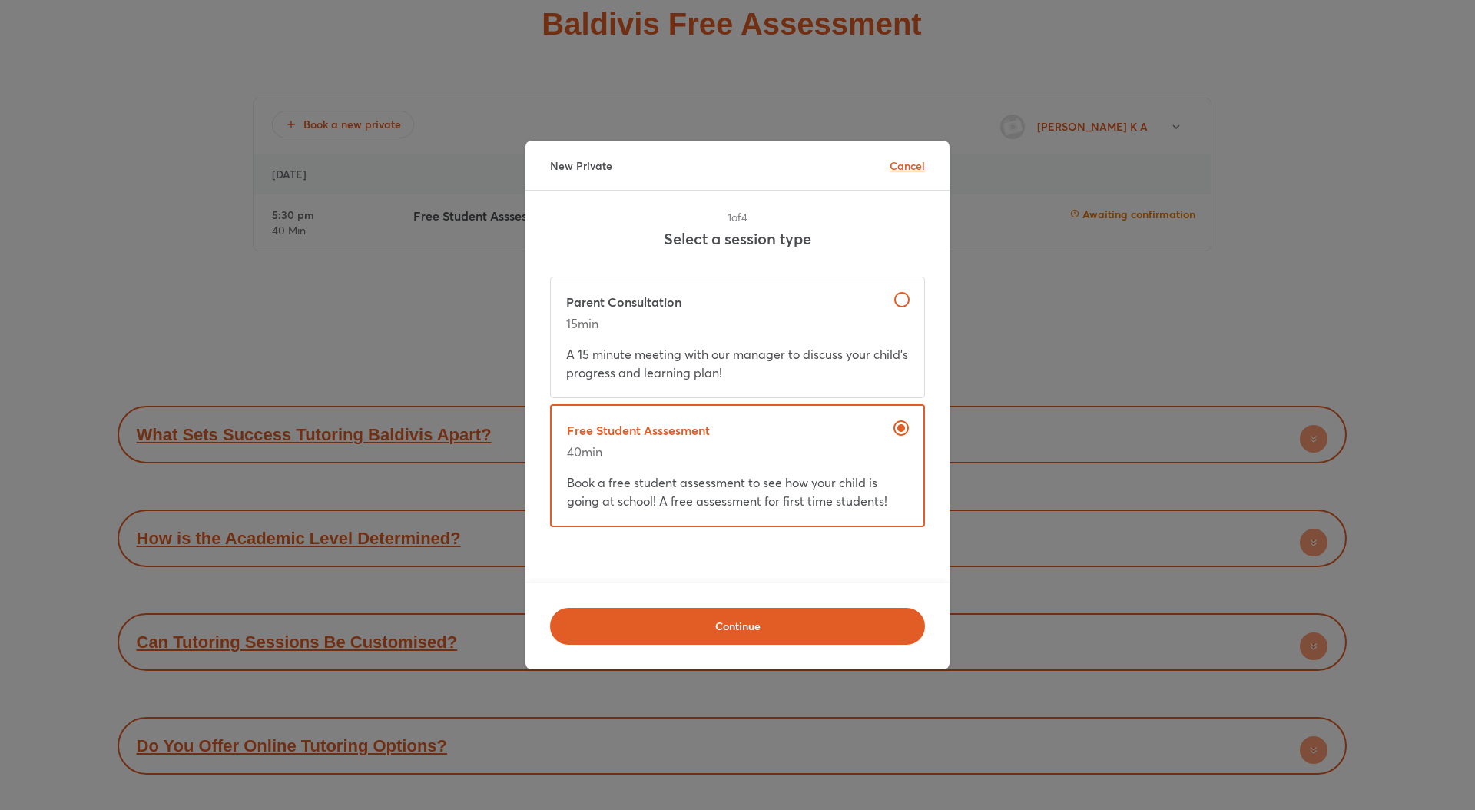
click at [918, 162] on span "Cancel" at bounding box center [907, 165] width 35 height 15
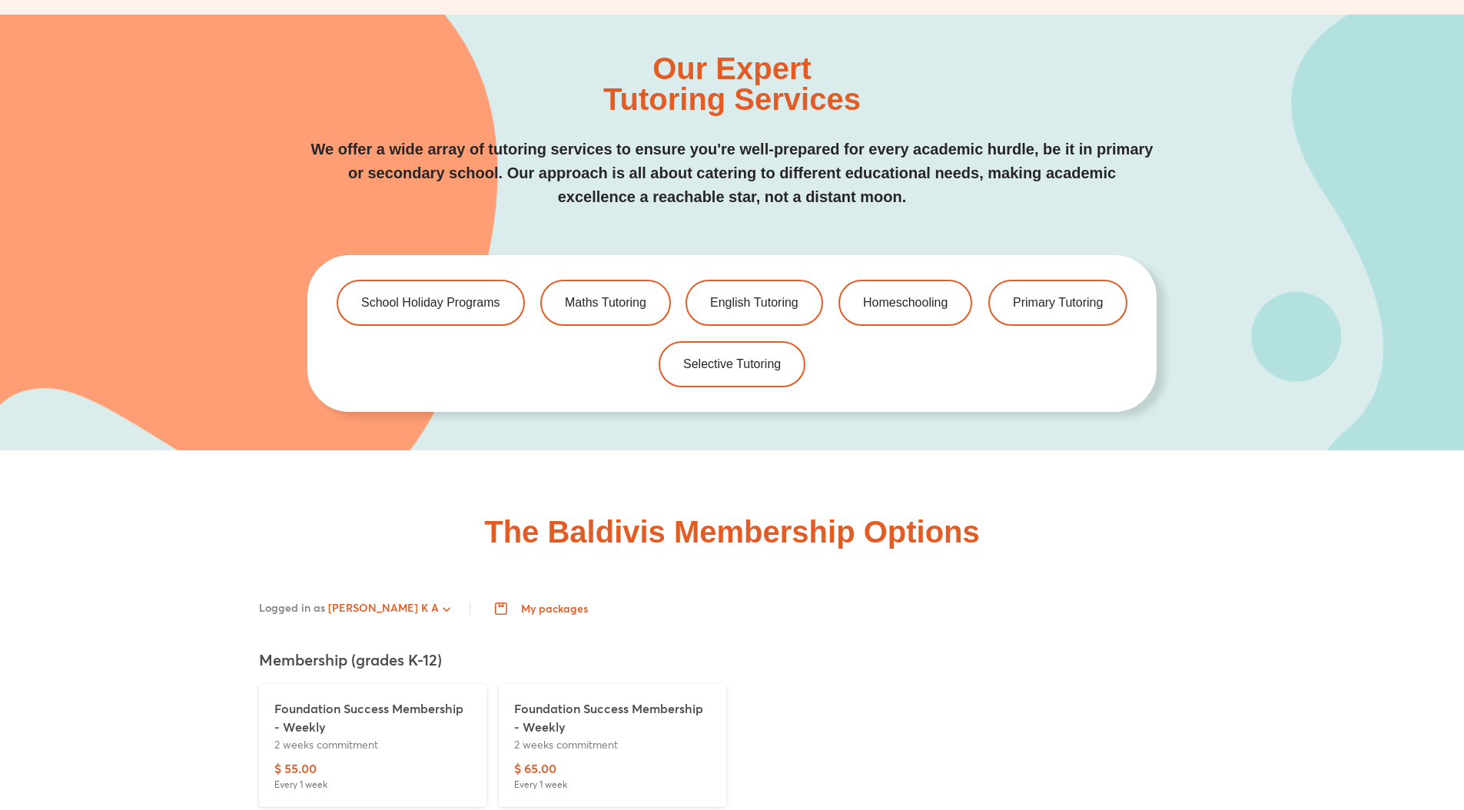
scroll to position [3269, 0]
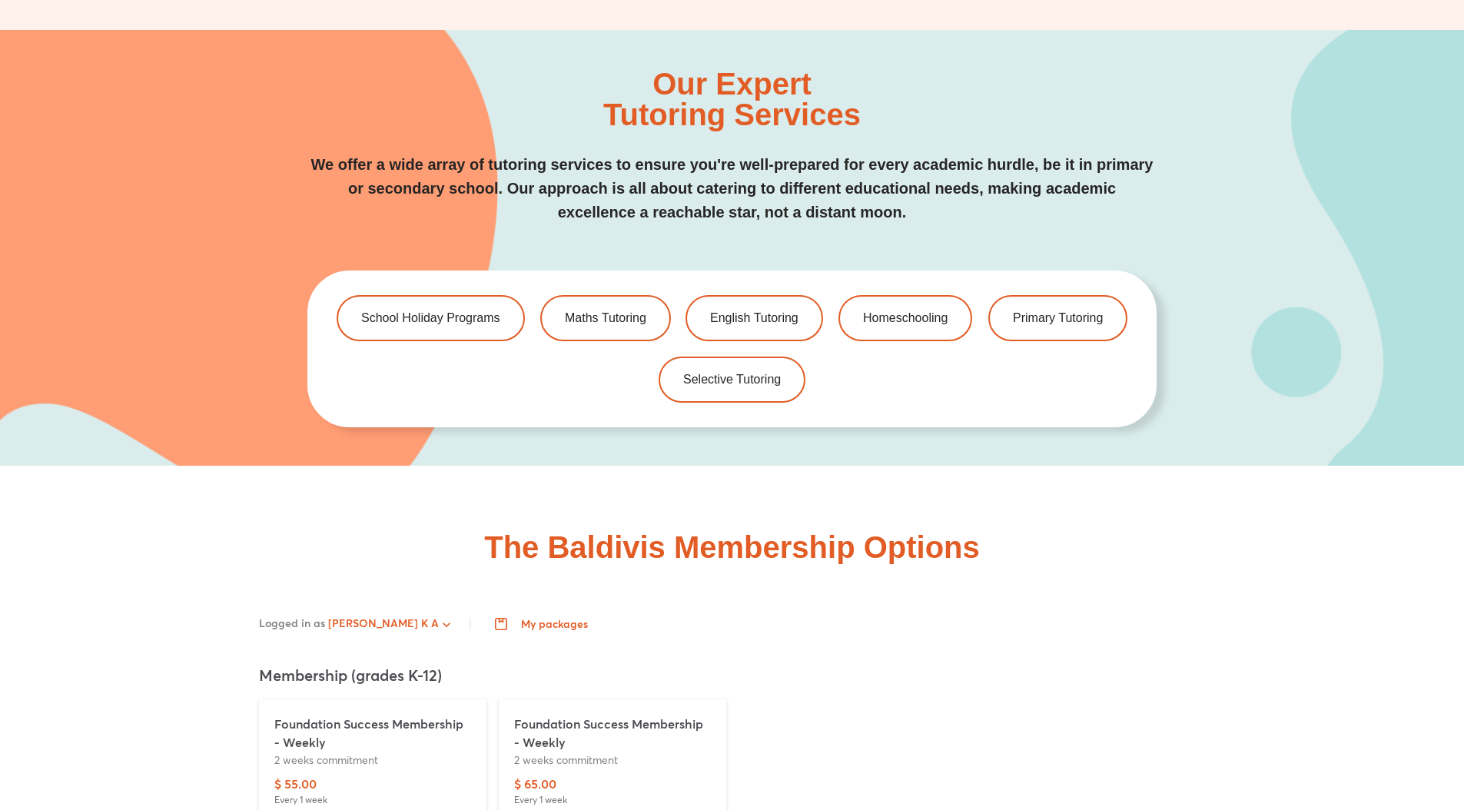
click at [498, 618] on span "My packages" at bounding box center [543, 624] width 90 height 12
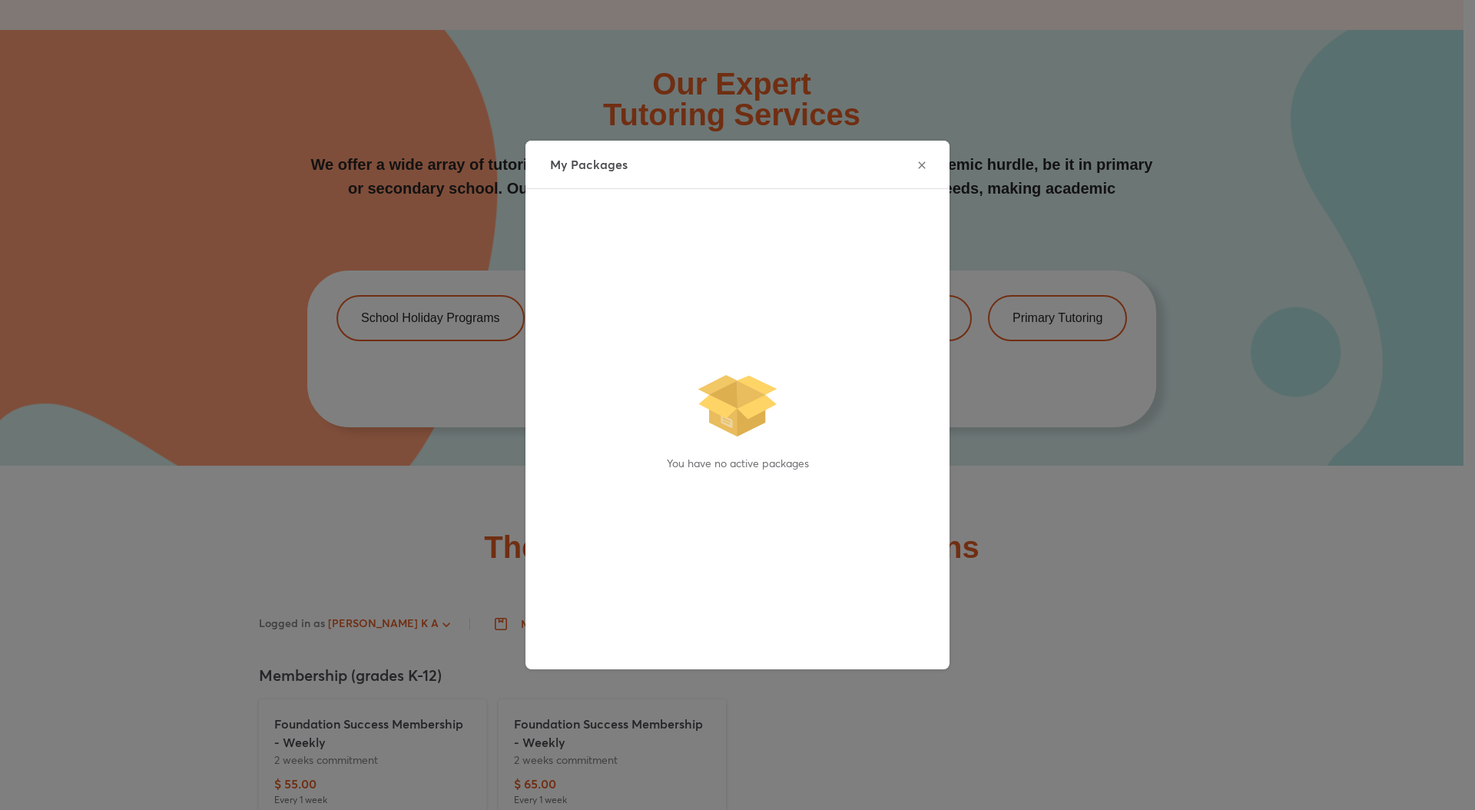
click at [907, 166] on button "button" at bounding box center [922, 165] width 31 height 31
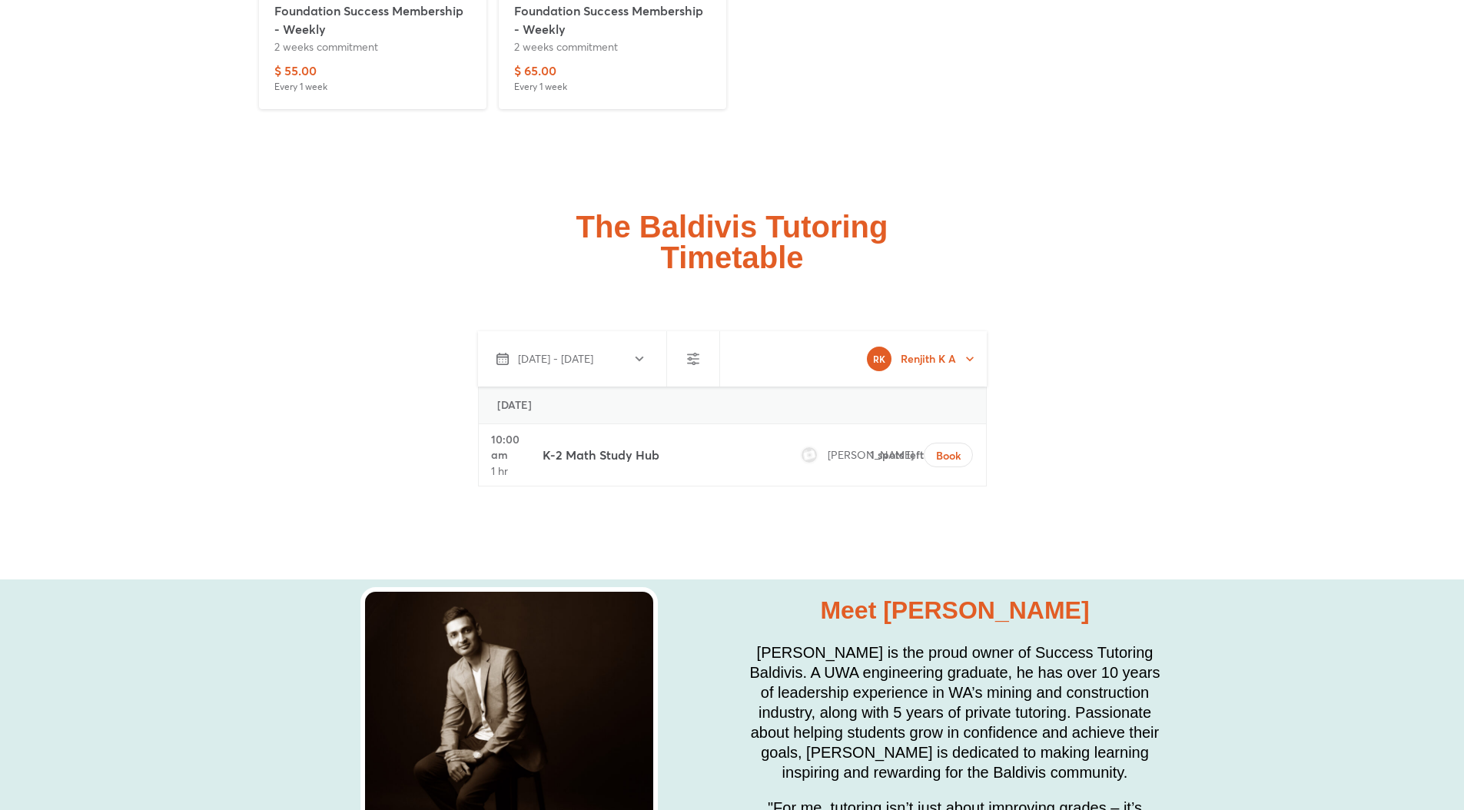
scroll to position [4164, 0]
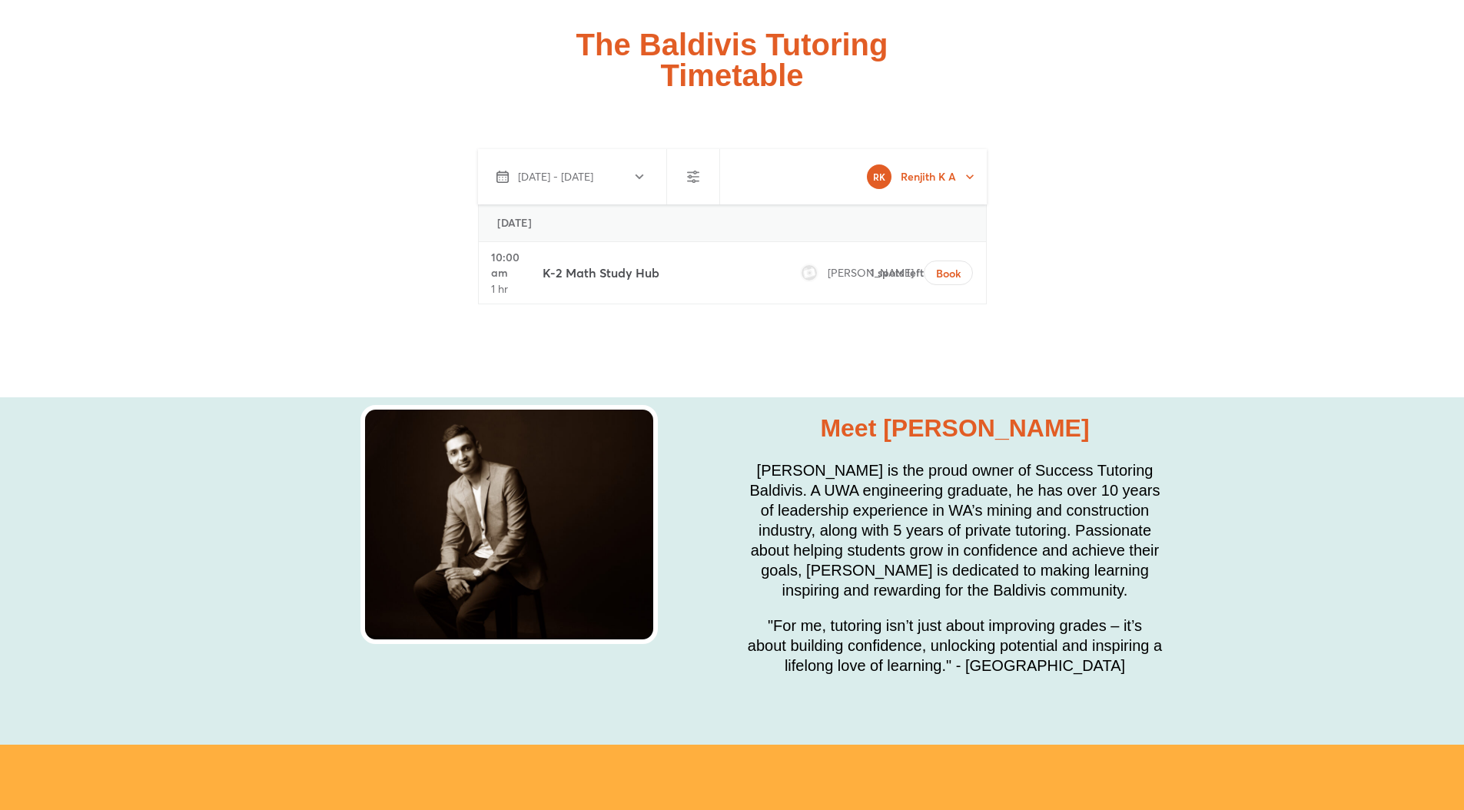
click at [612, 159] on button "[DATE] - [DATE]" at bounding box center [569, 176] width 171 height 37
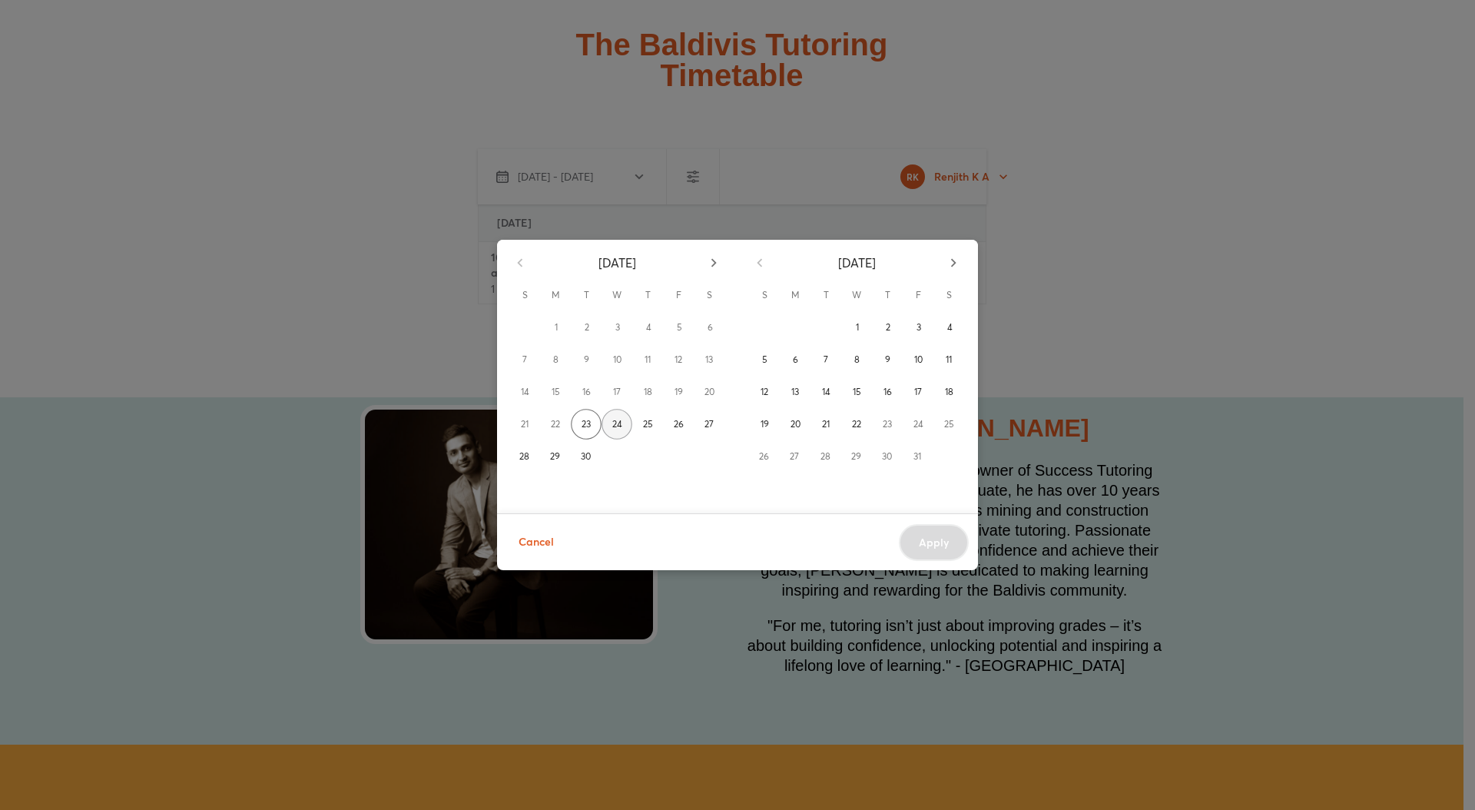
click at [612, 423] on span "24" at bounding box center [617, 423] width 10 height 15
click at [360, 329] on div "September 2025 S M T W T F S 1 2 3 4 5 6 7 8 9 10 11 12 13 14 15 16 17 18 19 20…" at bounding box center [737, 405] width 1475 height 810
click at [960, 255] on icon "button" at bounding box center [953, 262] width 17 height 17
click at [550, 536] on span "Cancel" at bounding box center [536, 542] width 35 height 19
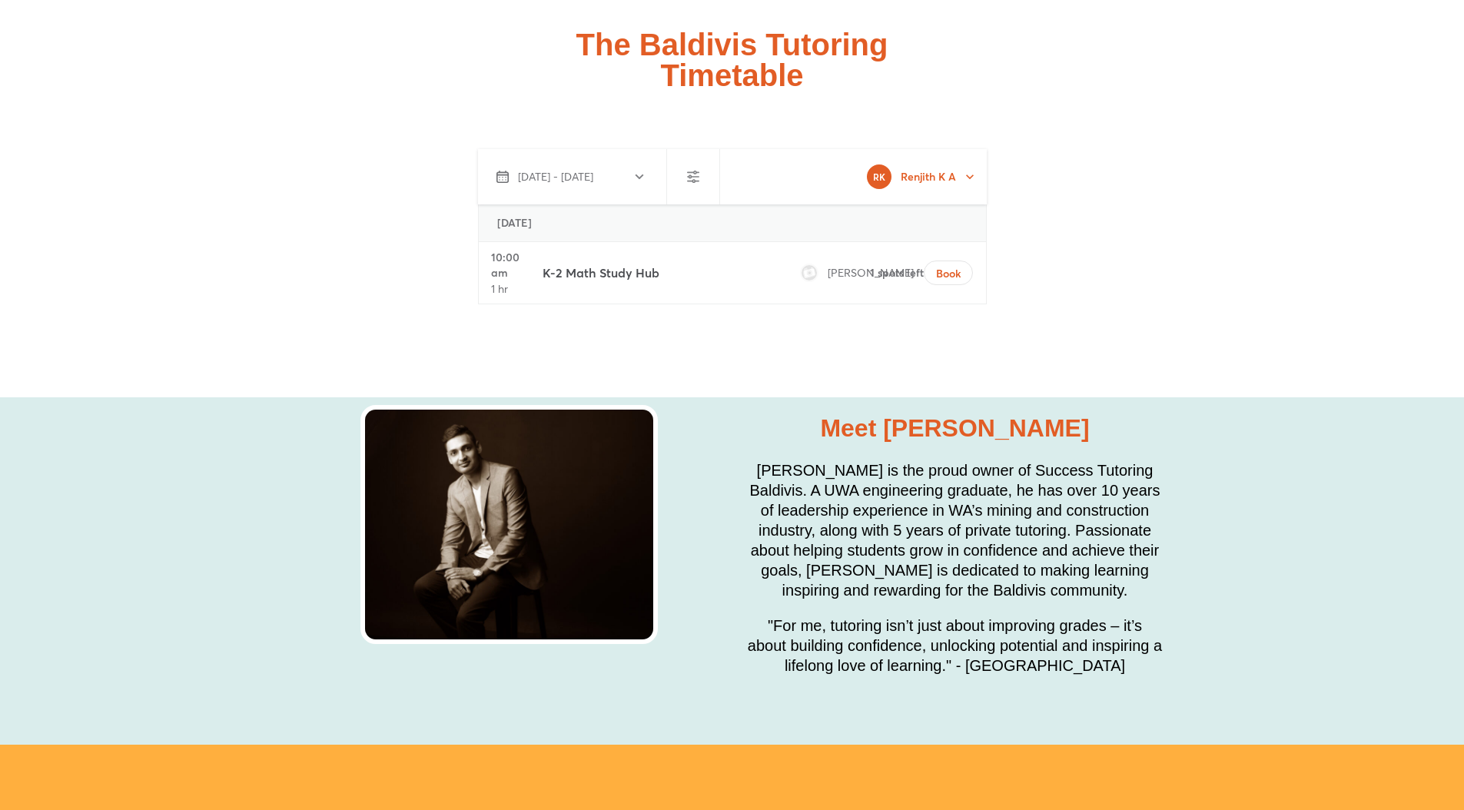
click at [684, 168] on icon "button" at bounding box center [693, 177] width 18 height 18
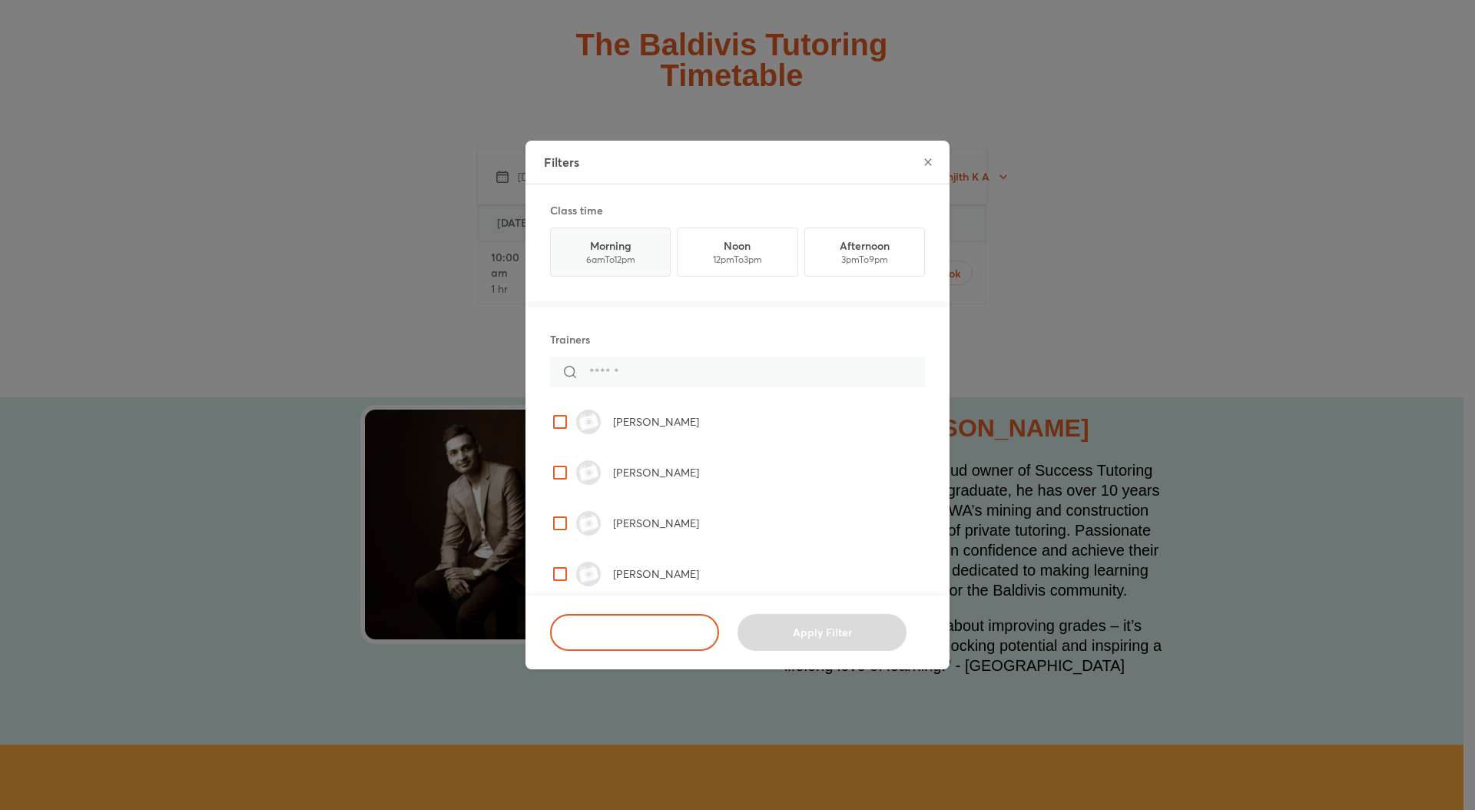
click at [609, 255] on label "button" at bounding box center [602, 252] width 119 height 48
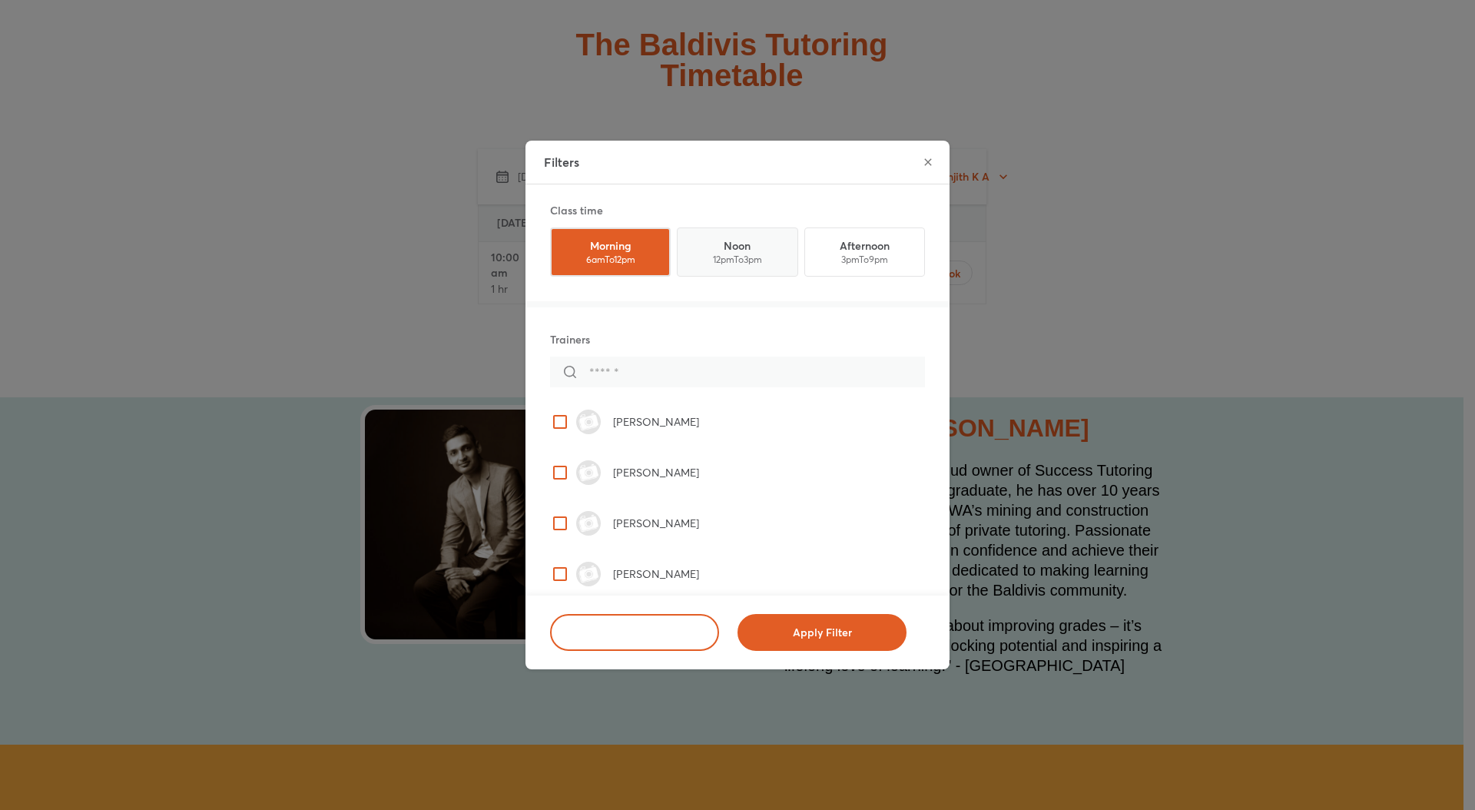
click at [712, 243] on label "button" at bounding box center [728, 252] width 119 height 48
click at [868, 244] on label "button" at bounding box center [856, 252] width 119 height 48
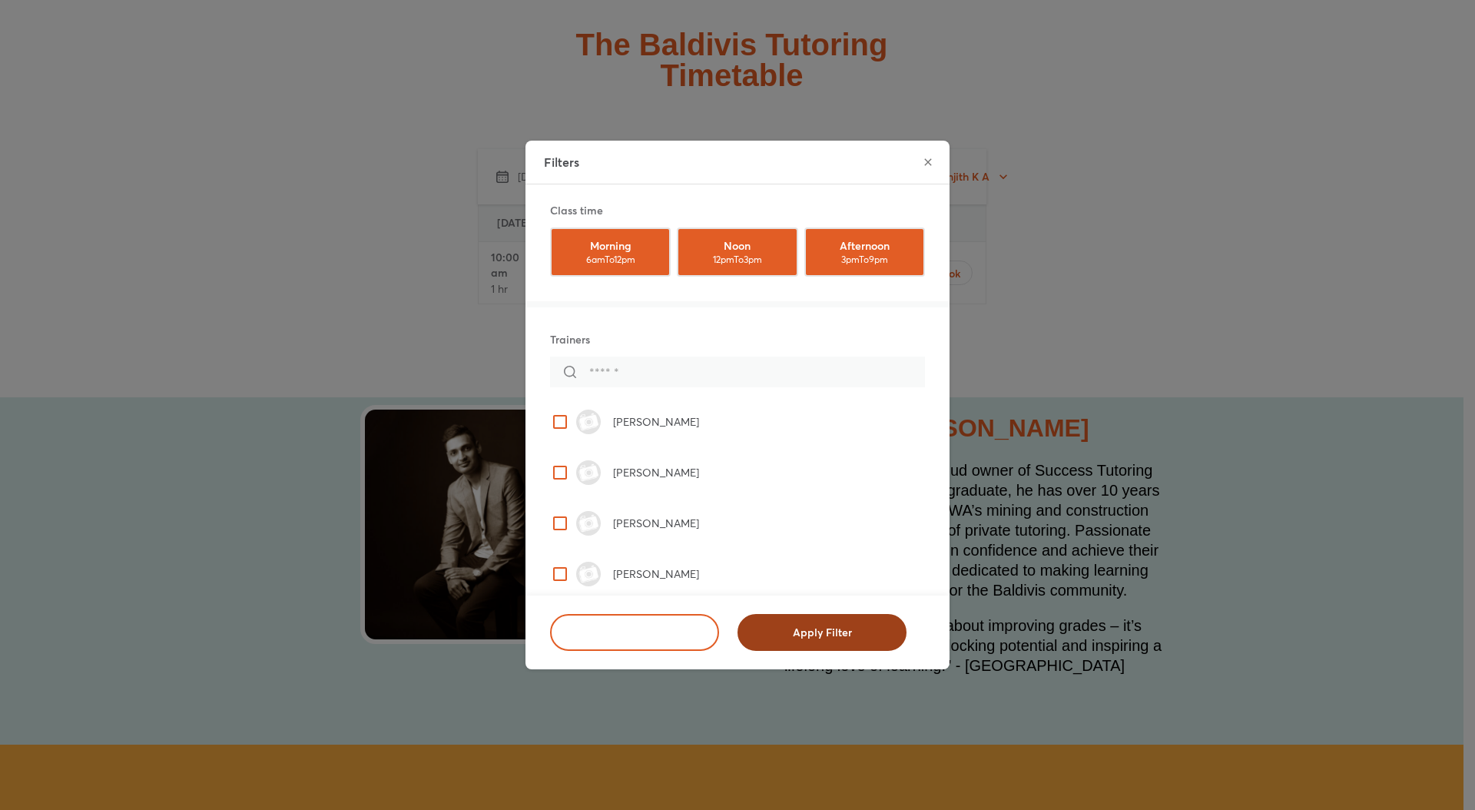
click at [823, 628] on span "Apply Filter" at bounding box center [822, 632] width 129 height 15
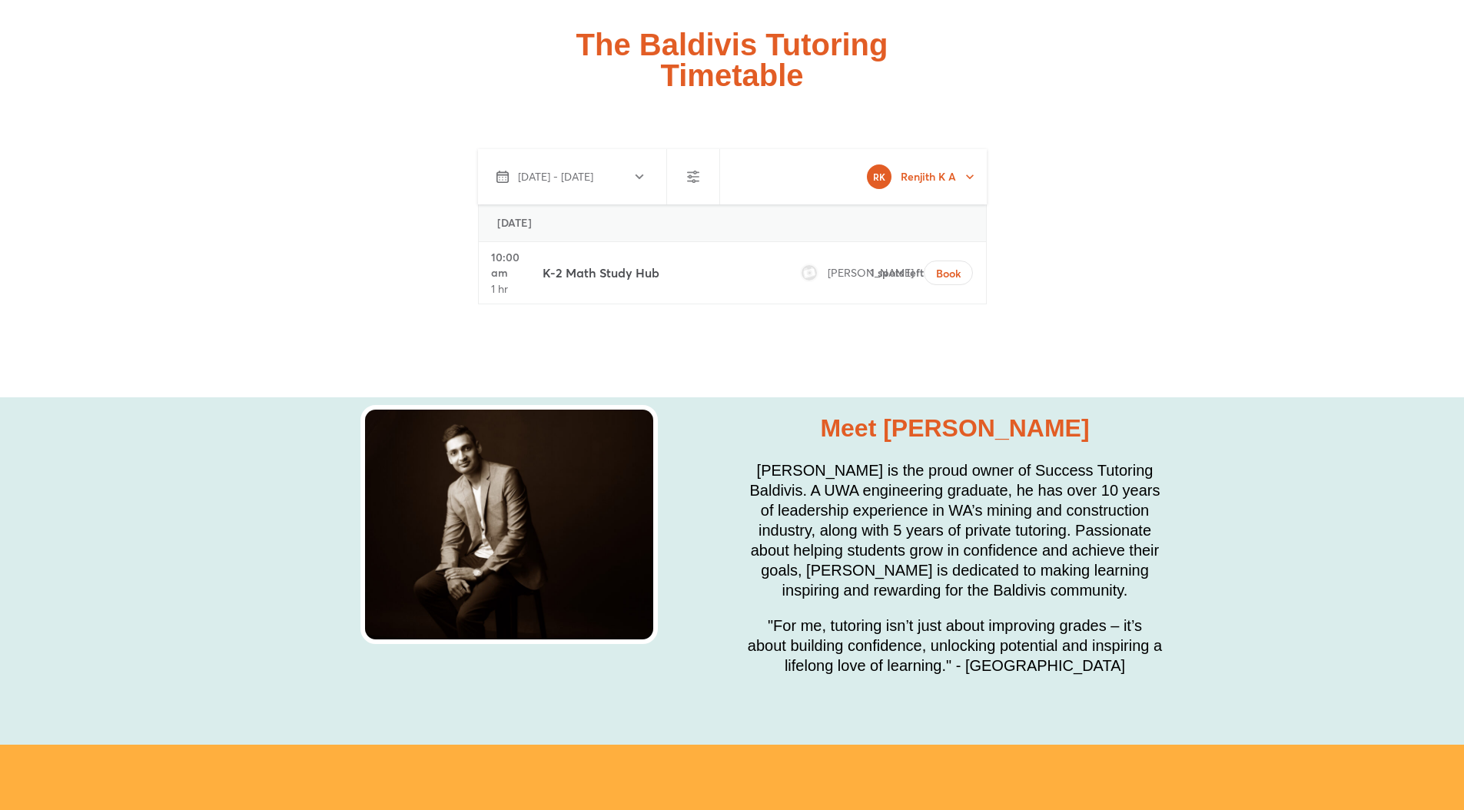
click at [633, 171] on icon "button" at bounding box center [639, 177] width 12 height 12
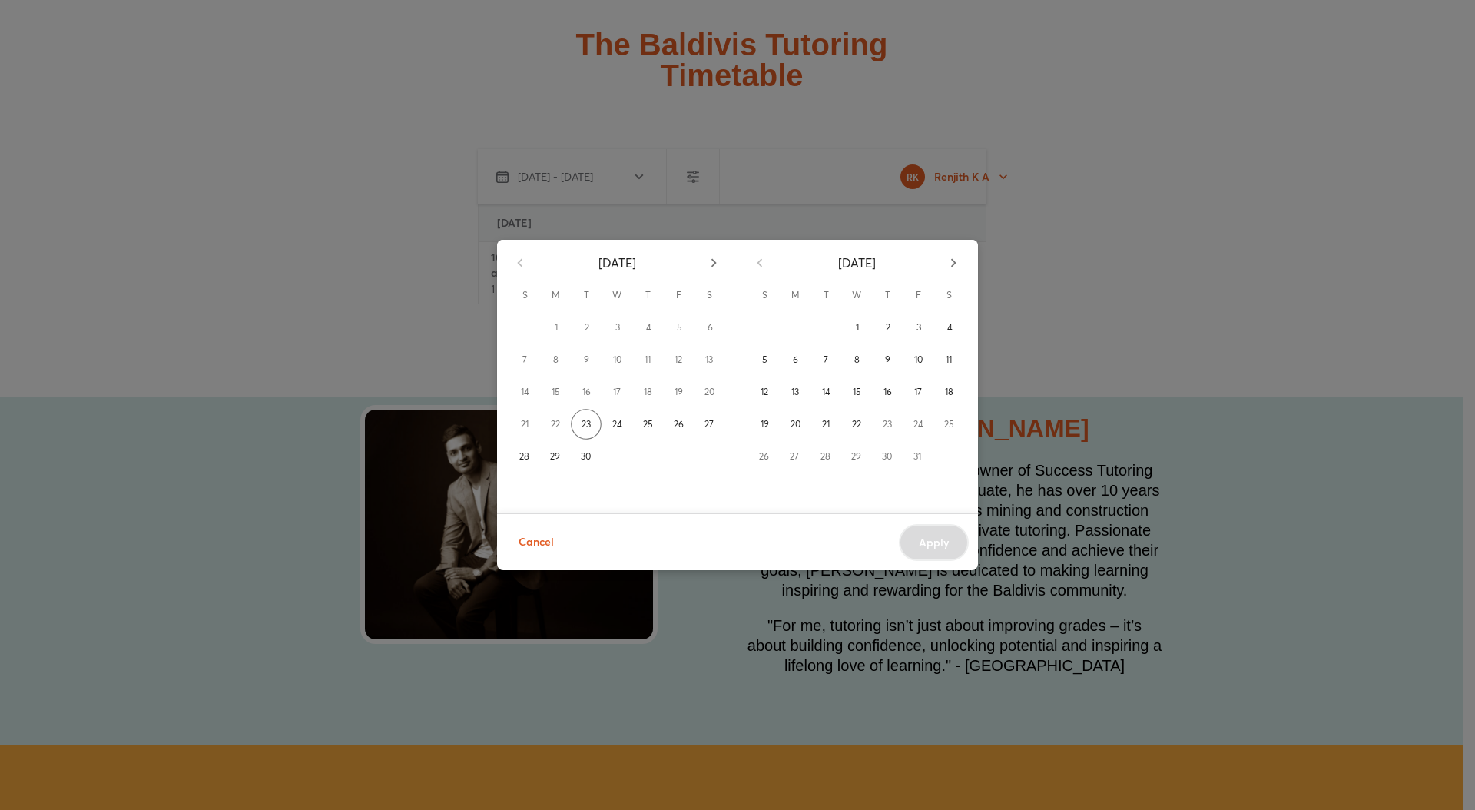
click at [529, 541] on span "Cancel" at bounding box center [536, 542] width 35 height 19
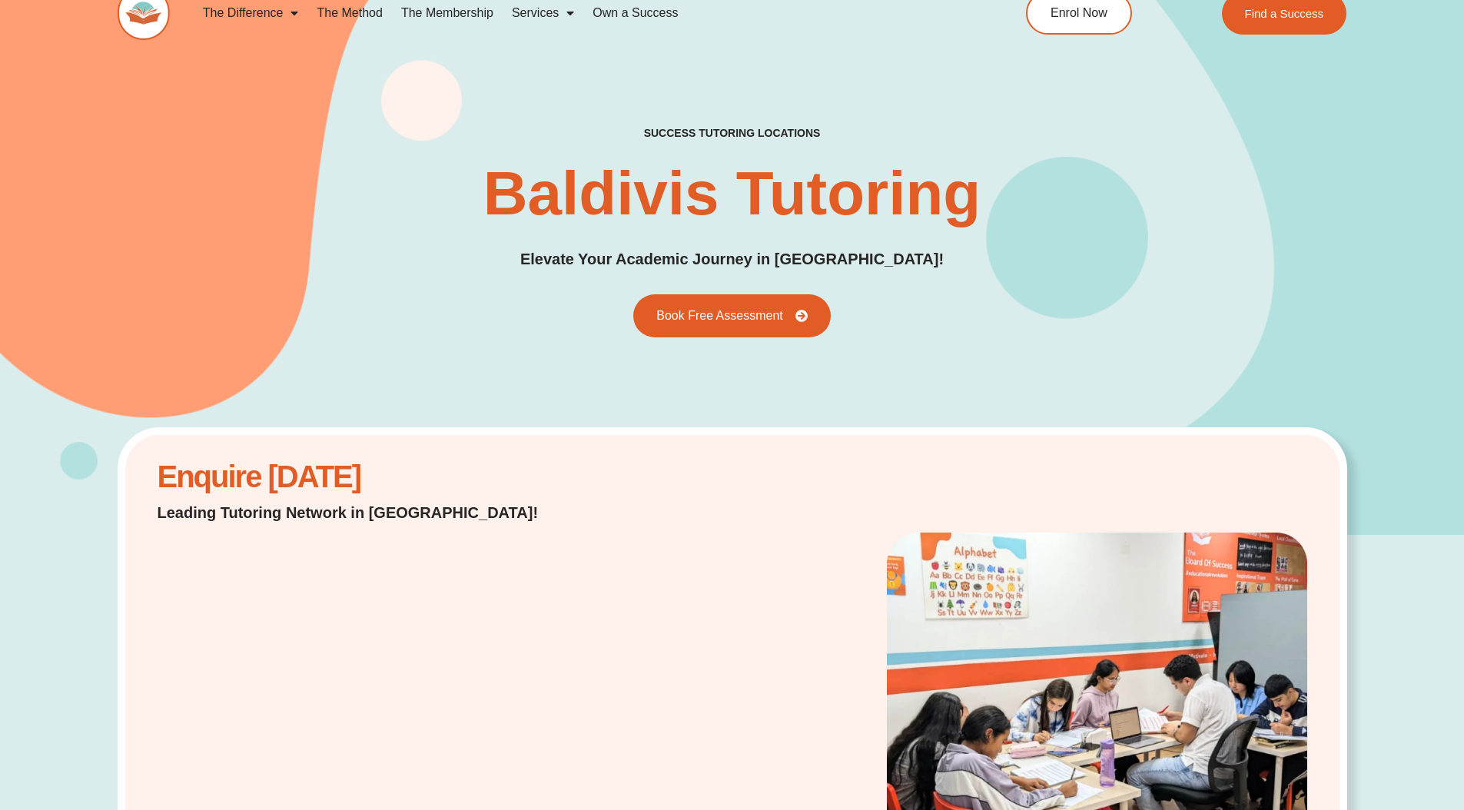
scroll to position [0, 0]
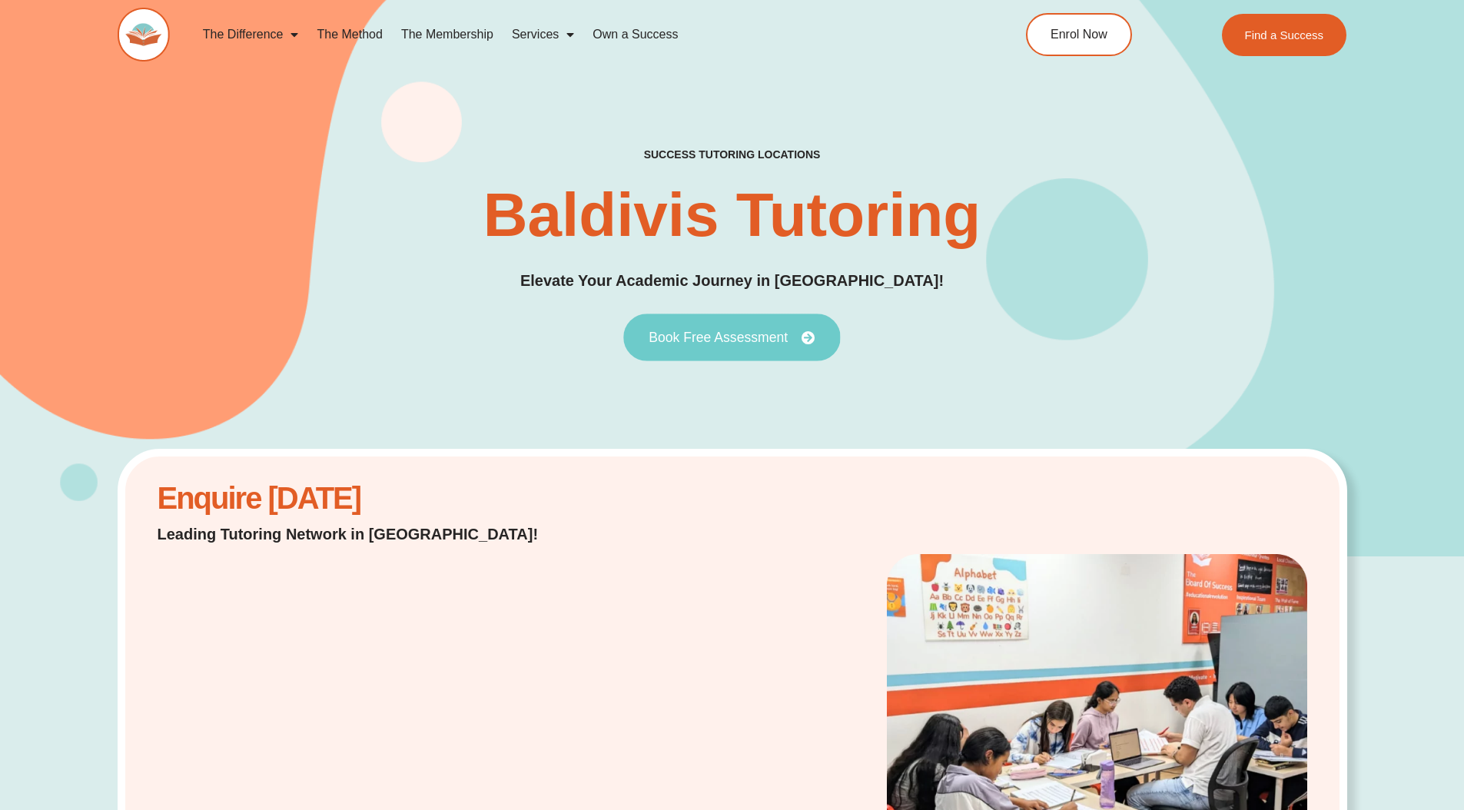
click at [735, 335] on span "Book Free Assessment" at bounding box center [718, 337] width 139 height 14
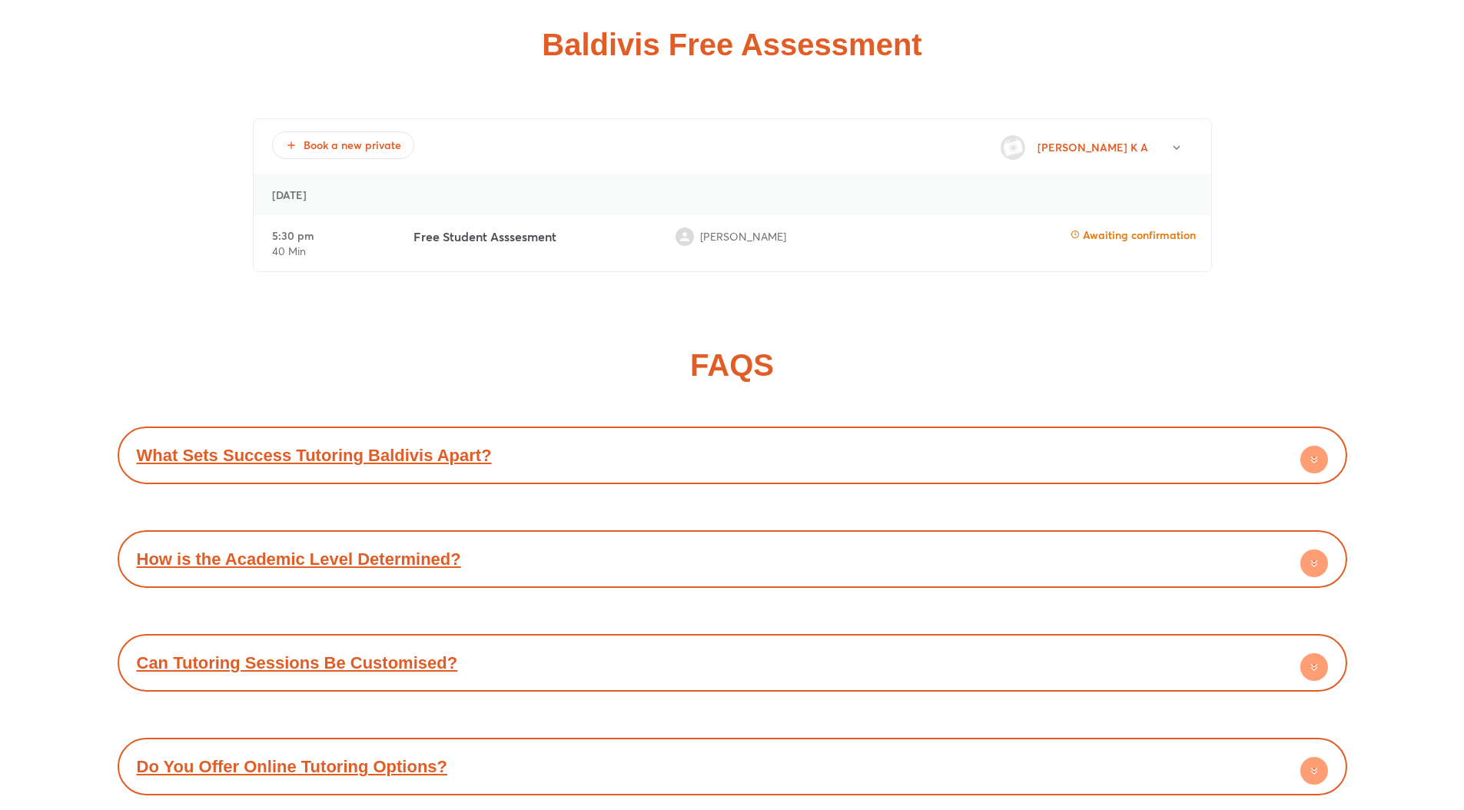
scroll to position [5916, 0]
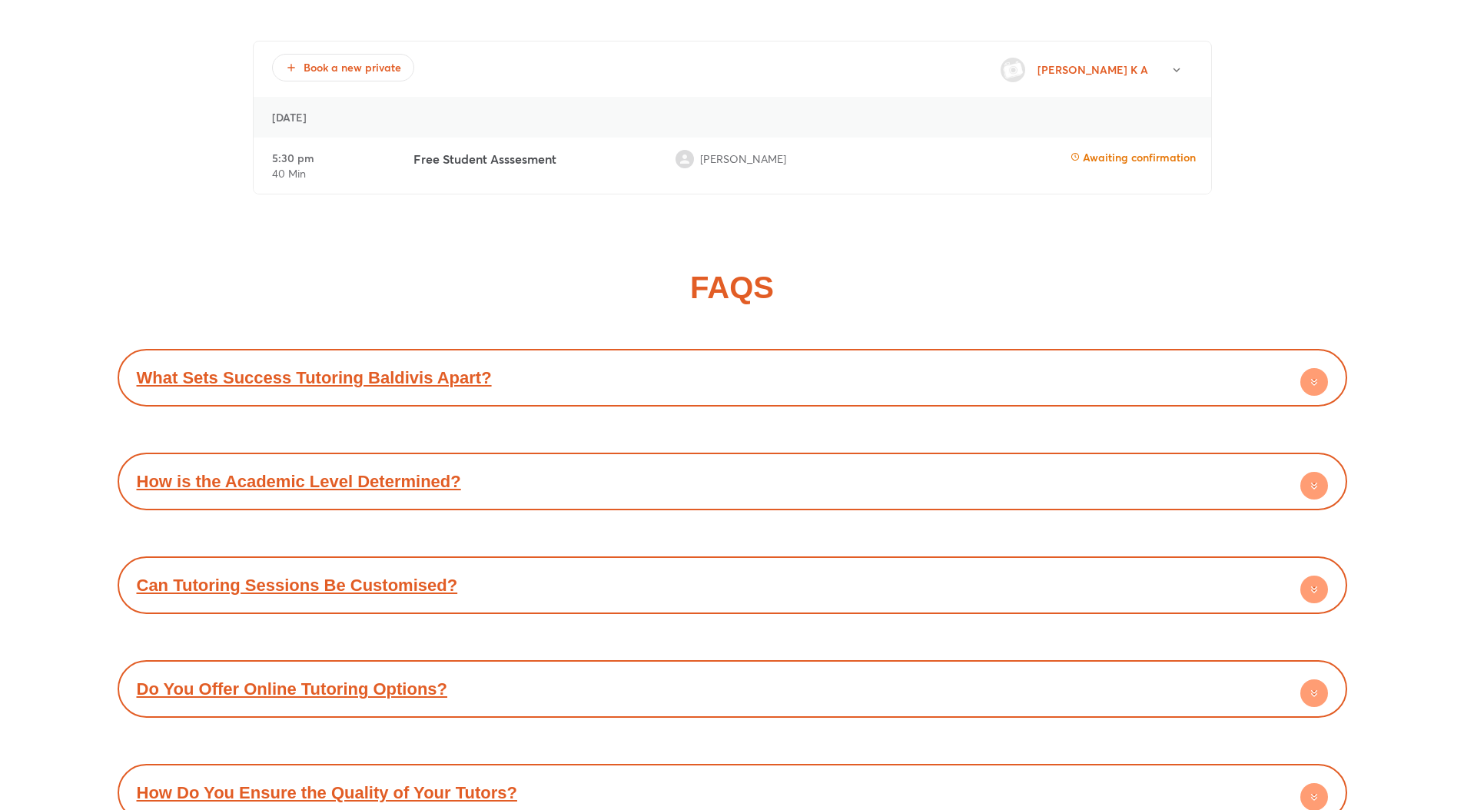
click at [375, 374] on link "What Sets Success Tutoring Baldivis Apart?" at bounding box center [314, 377] width 355 height 19
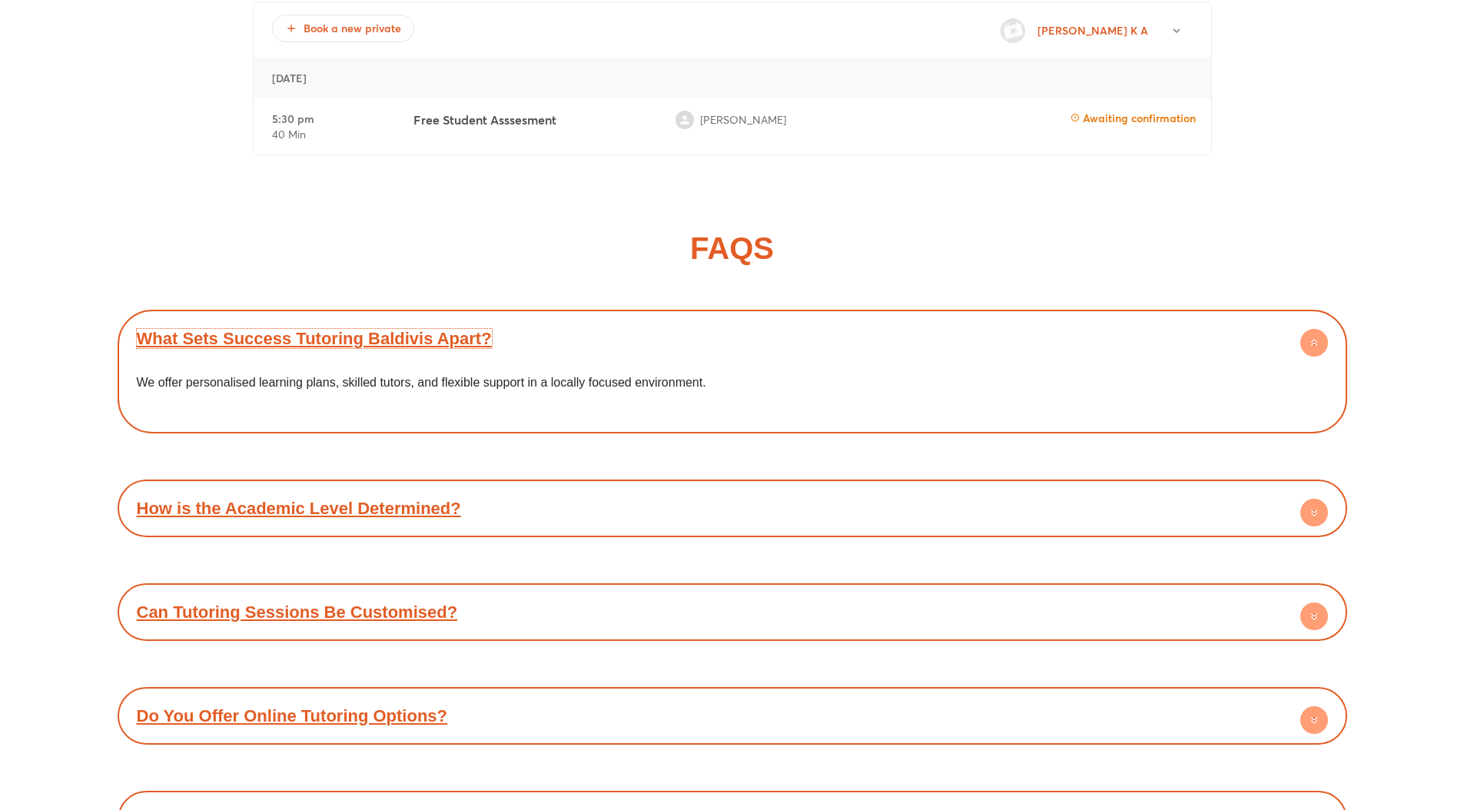
scroll to position [6057, 0]
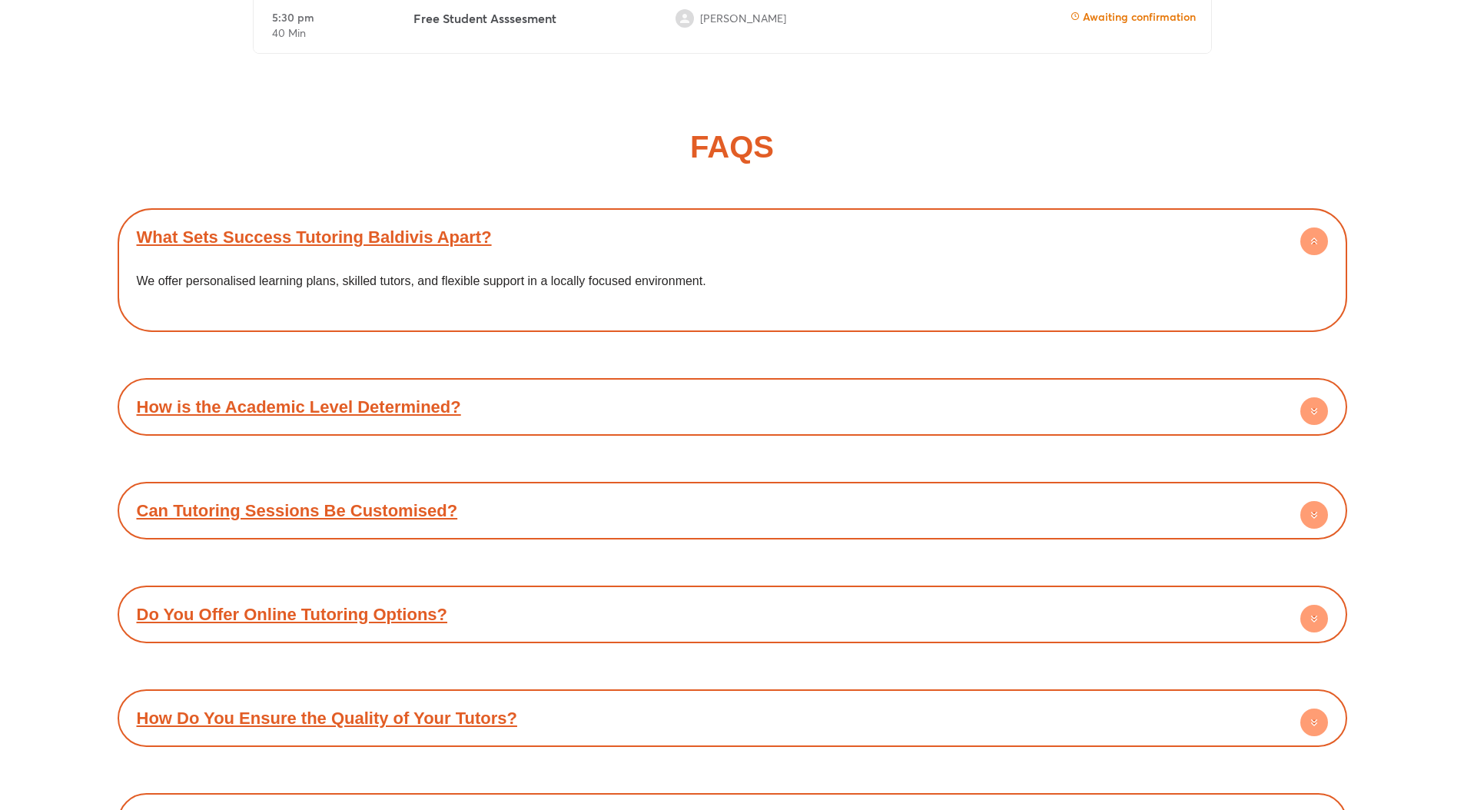
click at [355, 397] on link "How is the Academic Level Determined?" at bounding box center [299, 406] width 324 height 19
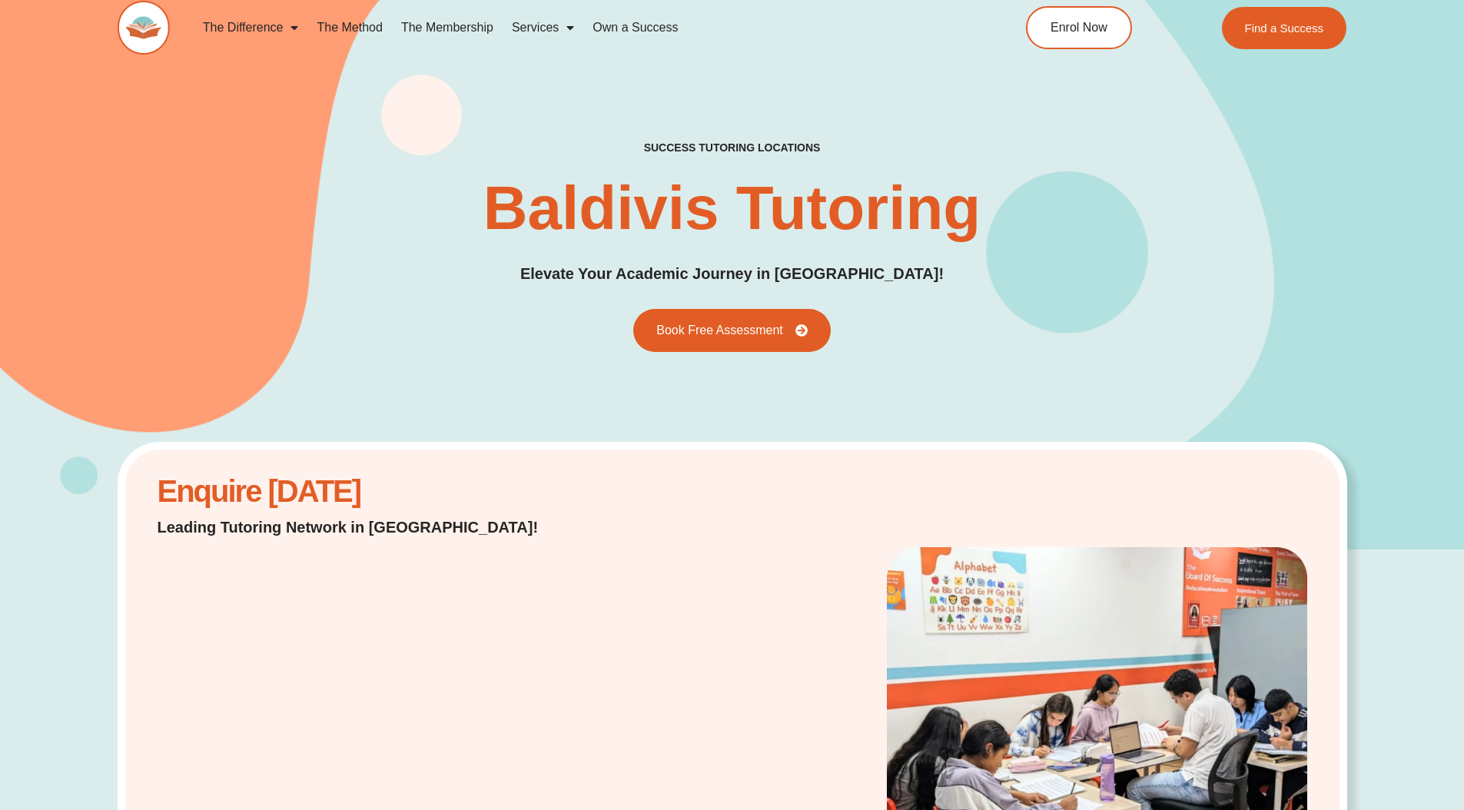
scroll to position [0, 0]
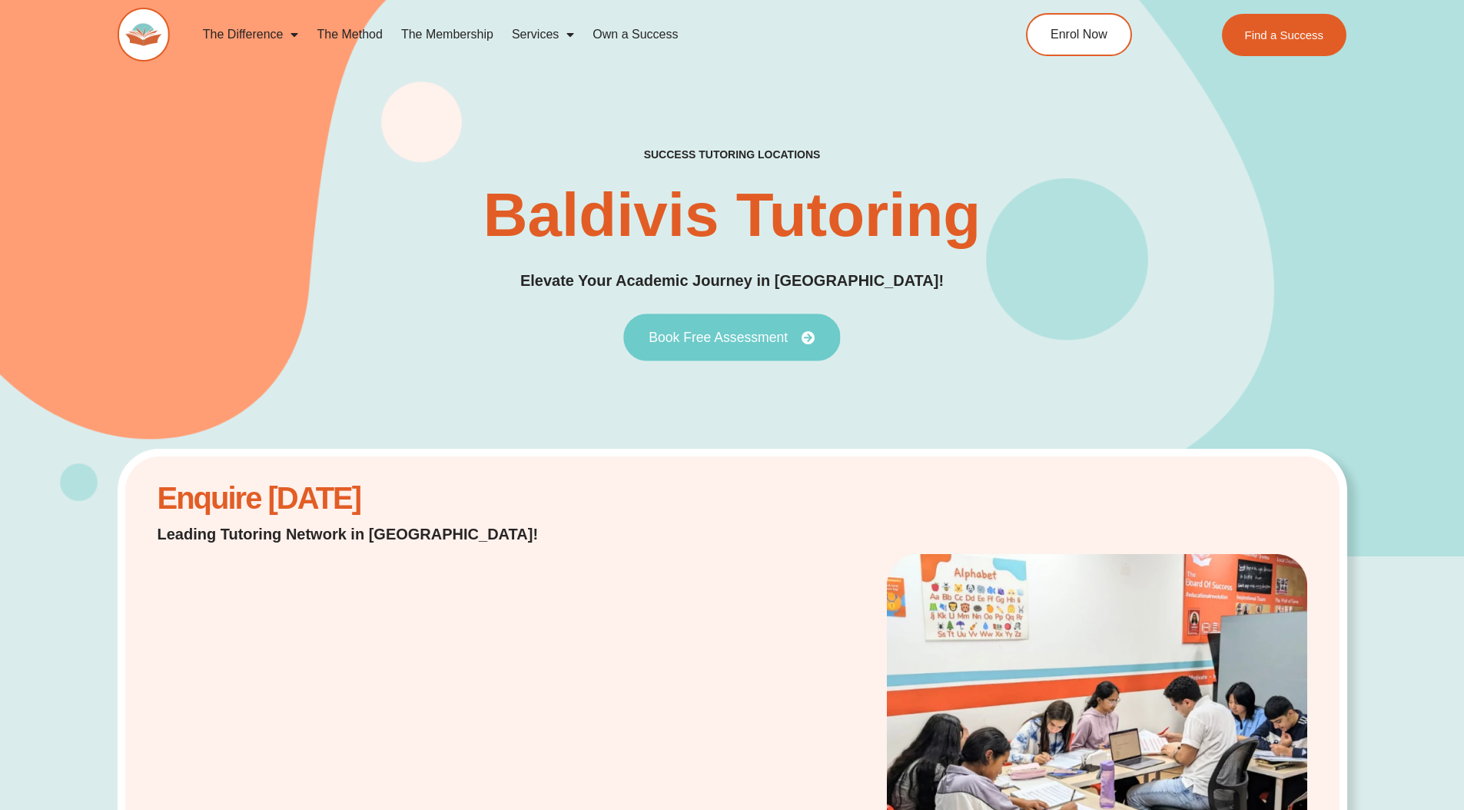
click at [713, 326] on link "Book Free Assessment" at bounding box center [731, 338] width 217 height 48
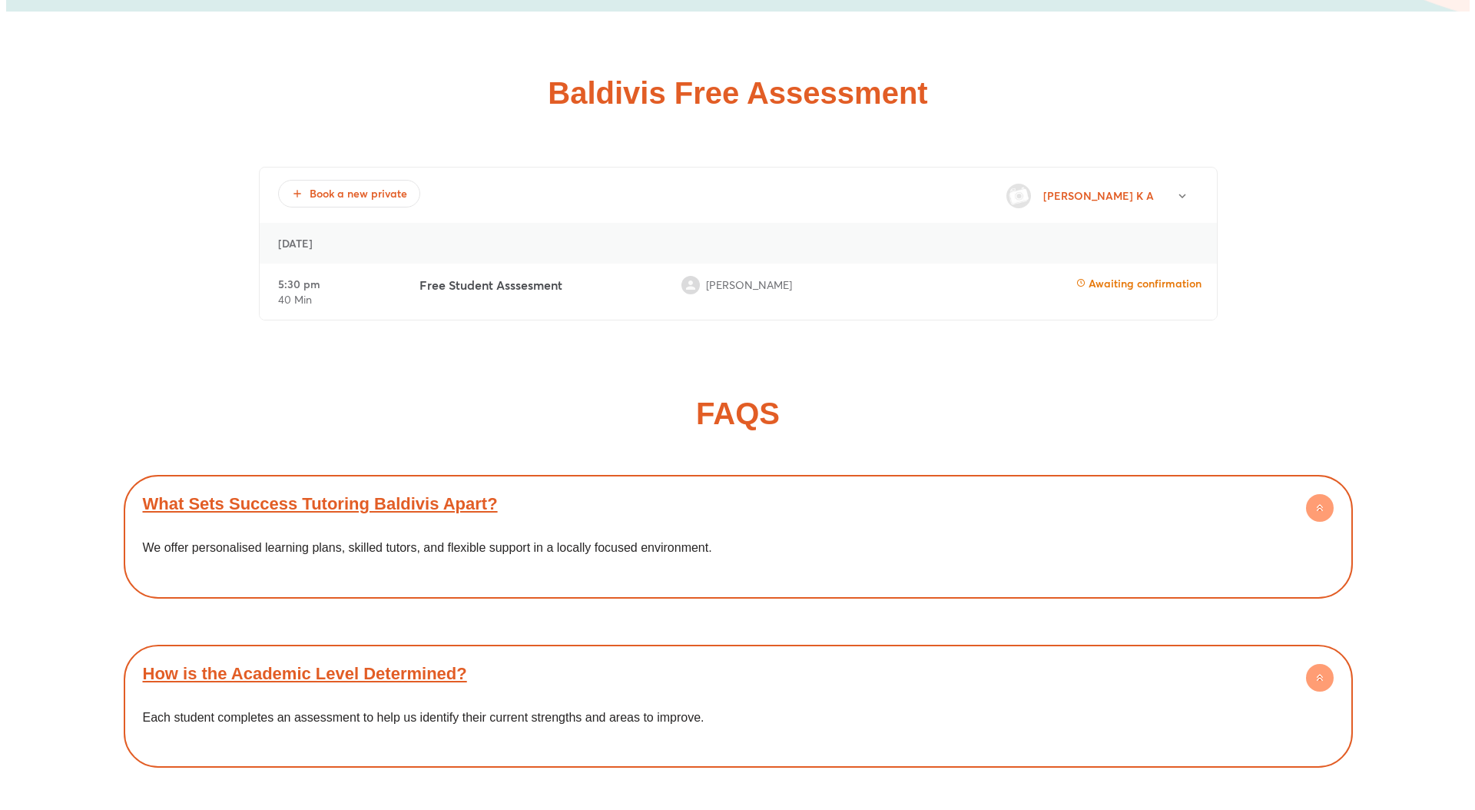
scroll to position [5791, 0]
click at [647, 332] on div "FAQS What Sets Success Tutoring Baldivis Apart? We offer personalised learning …" at bounding box center [733, 790] width 1230 height 916
click at [318, 185] on span "Book a new private" at bounding box center [343, 192] width 116 height 15
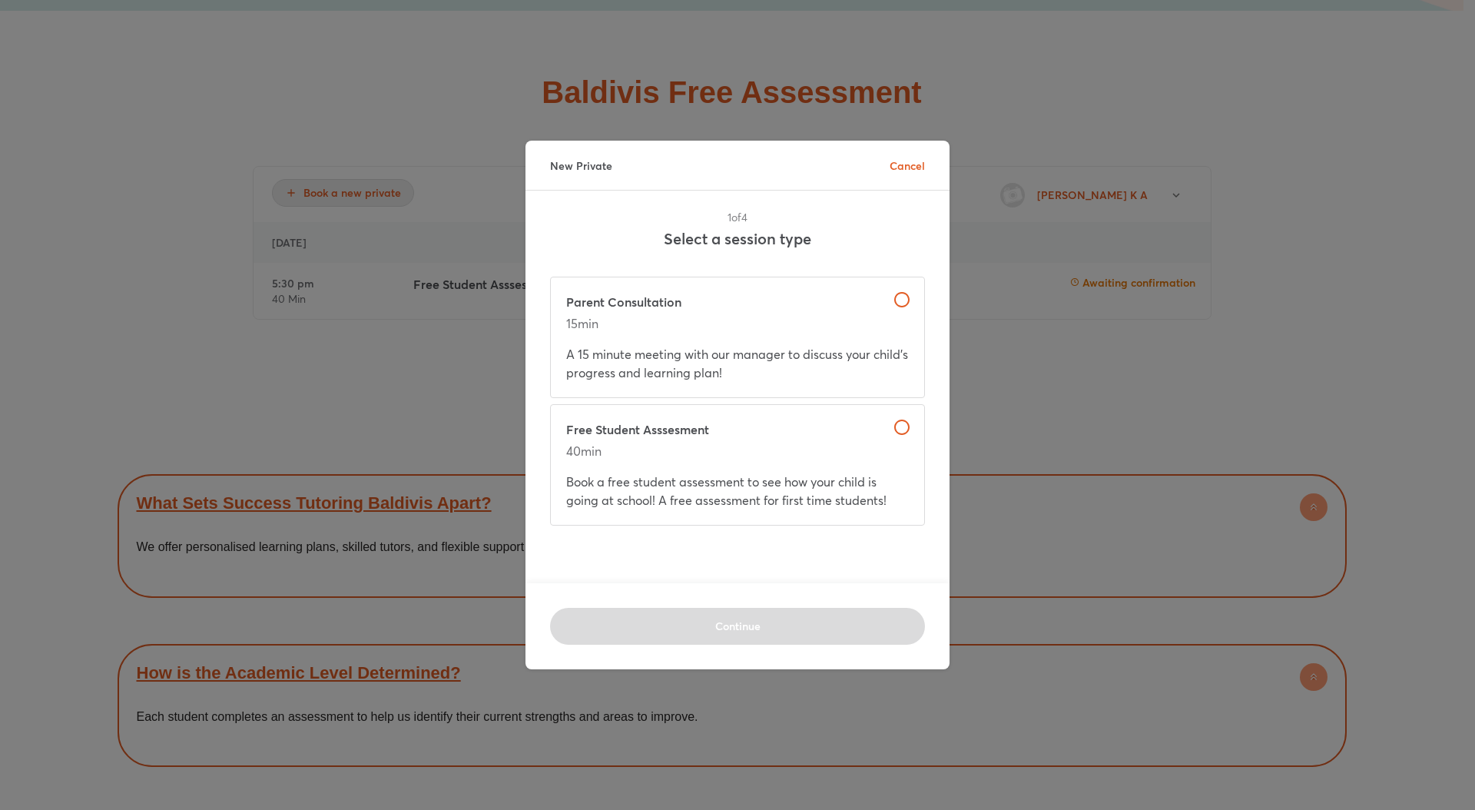
click at [669, 422] on p "Free Student Asssesment" at bounding box center [737, 429] width 343 height 18
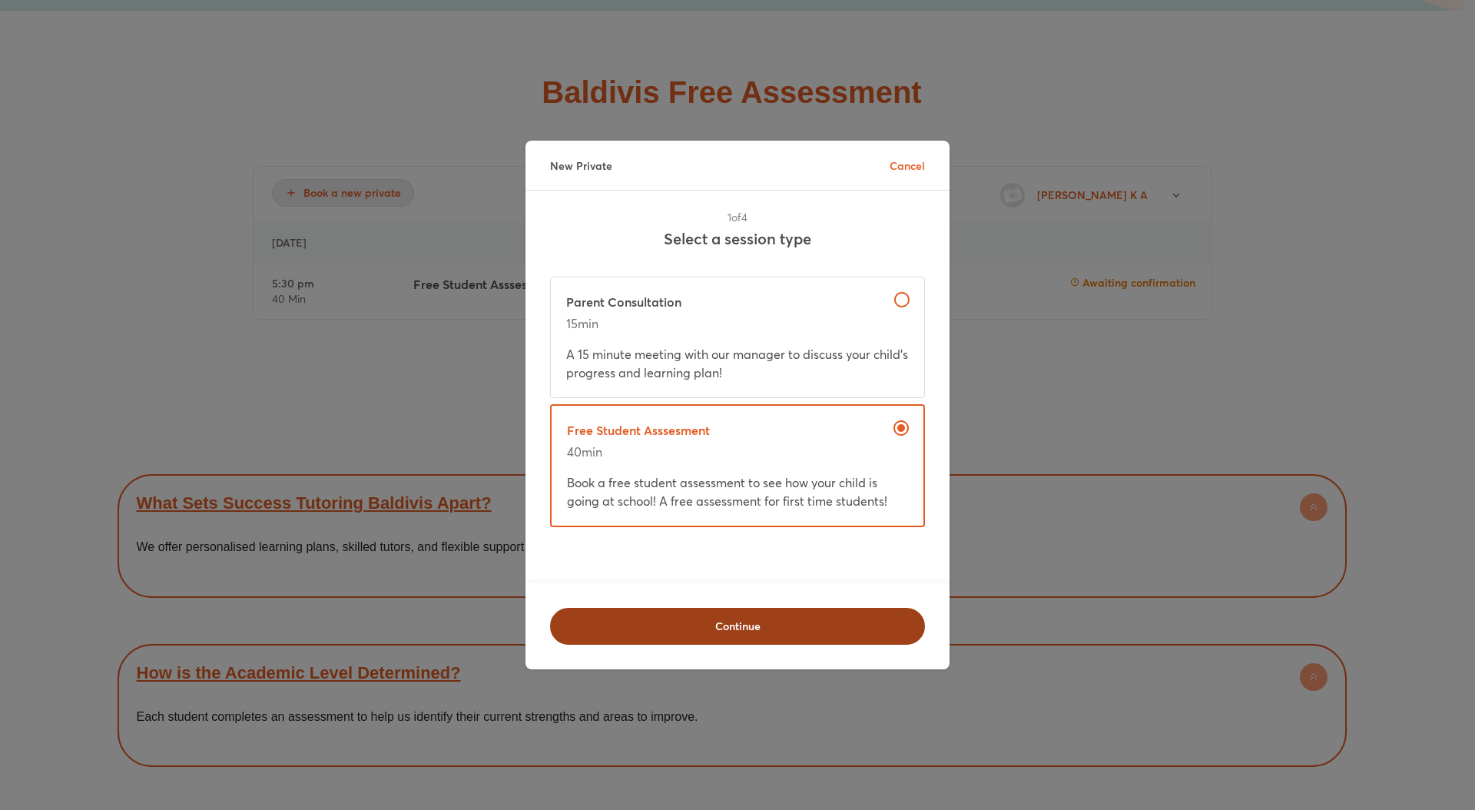
click at [793, 630] on span "Continue" at bounding box center [737, 626] width 335 height 15
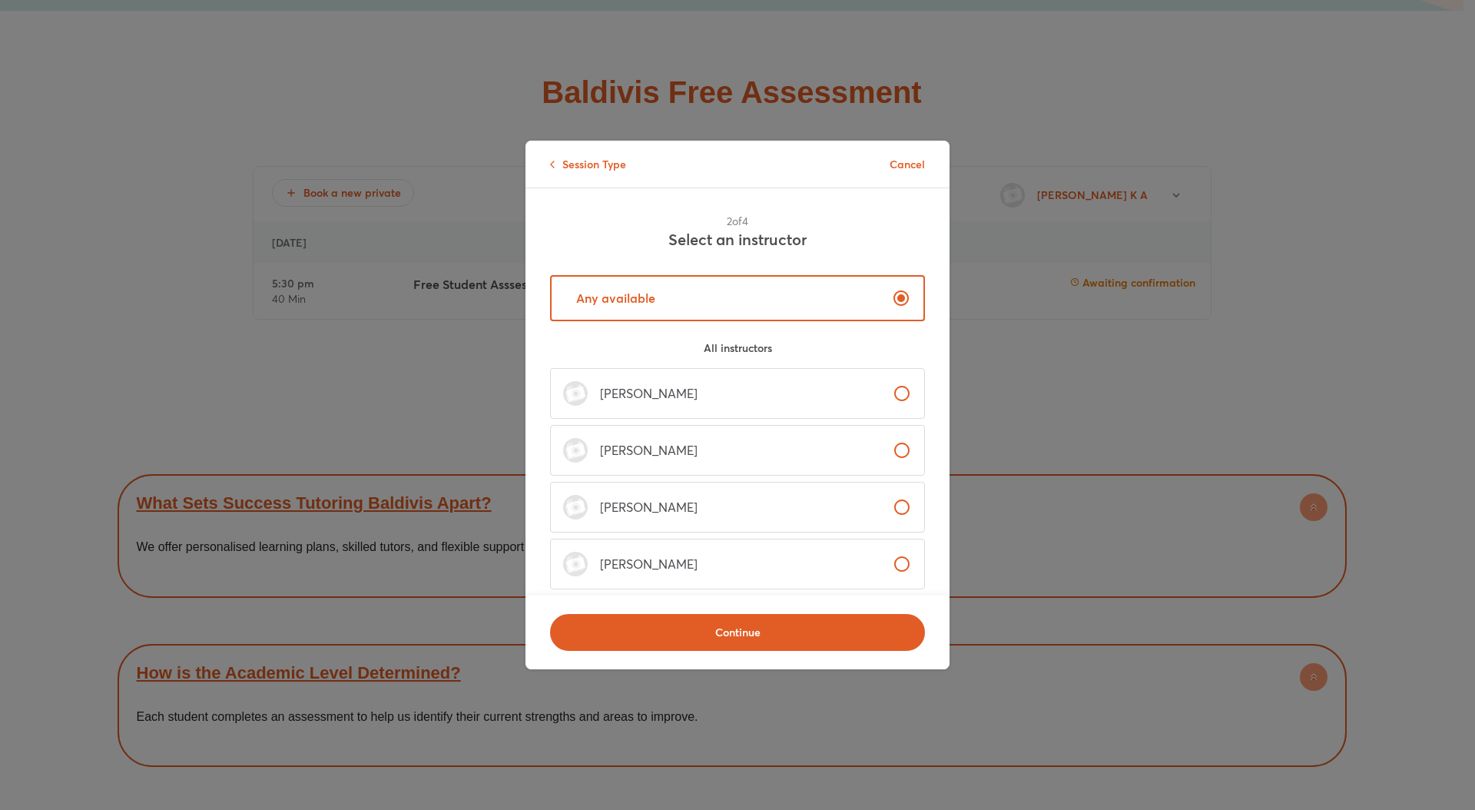
click at [678, 292] on label "Any available" at bounding box center [737, 298] width 375 height 46
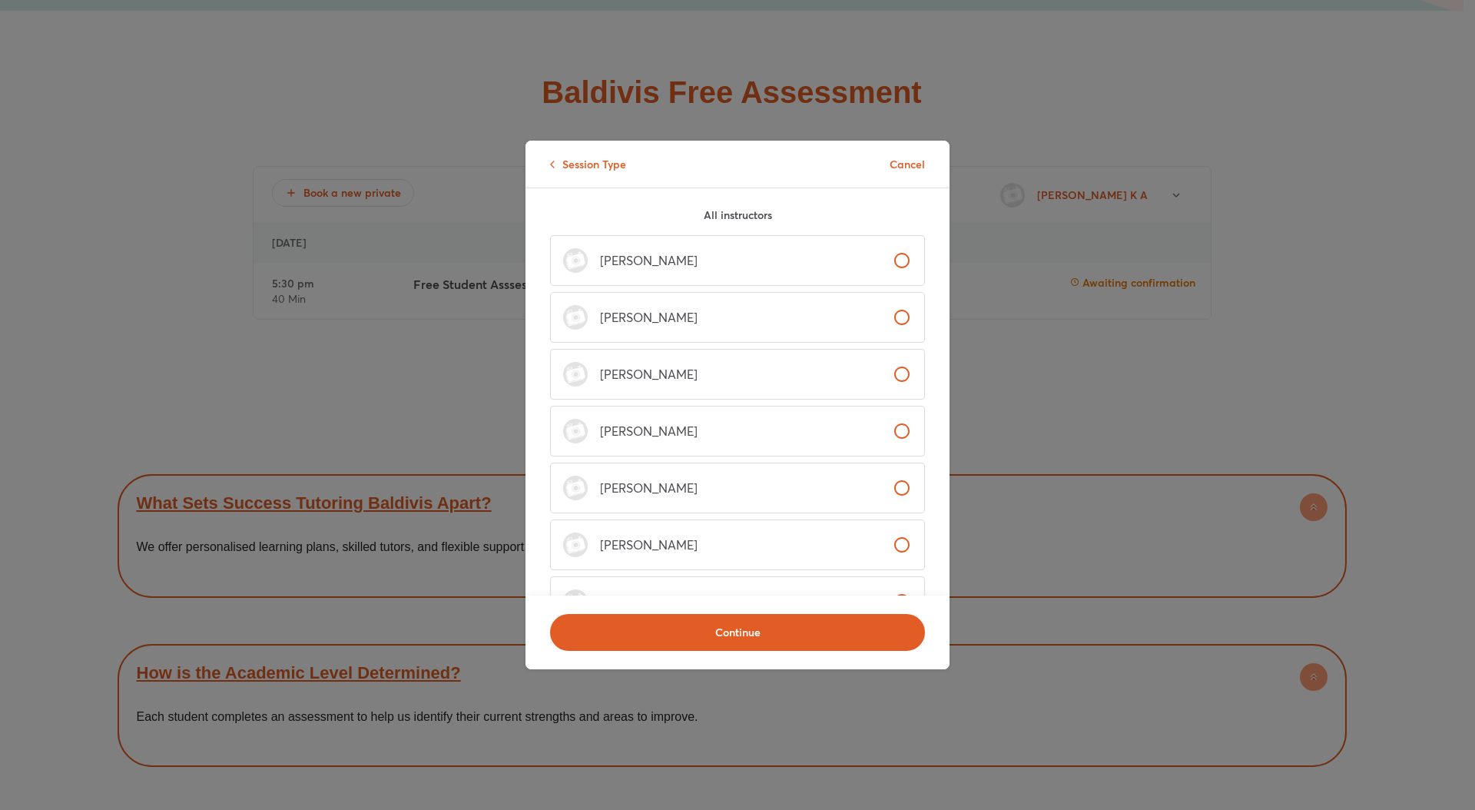
scroll to position [367, 0]
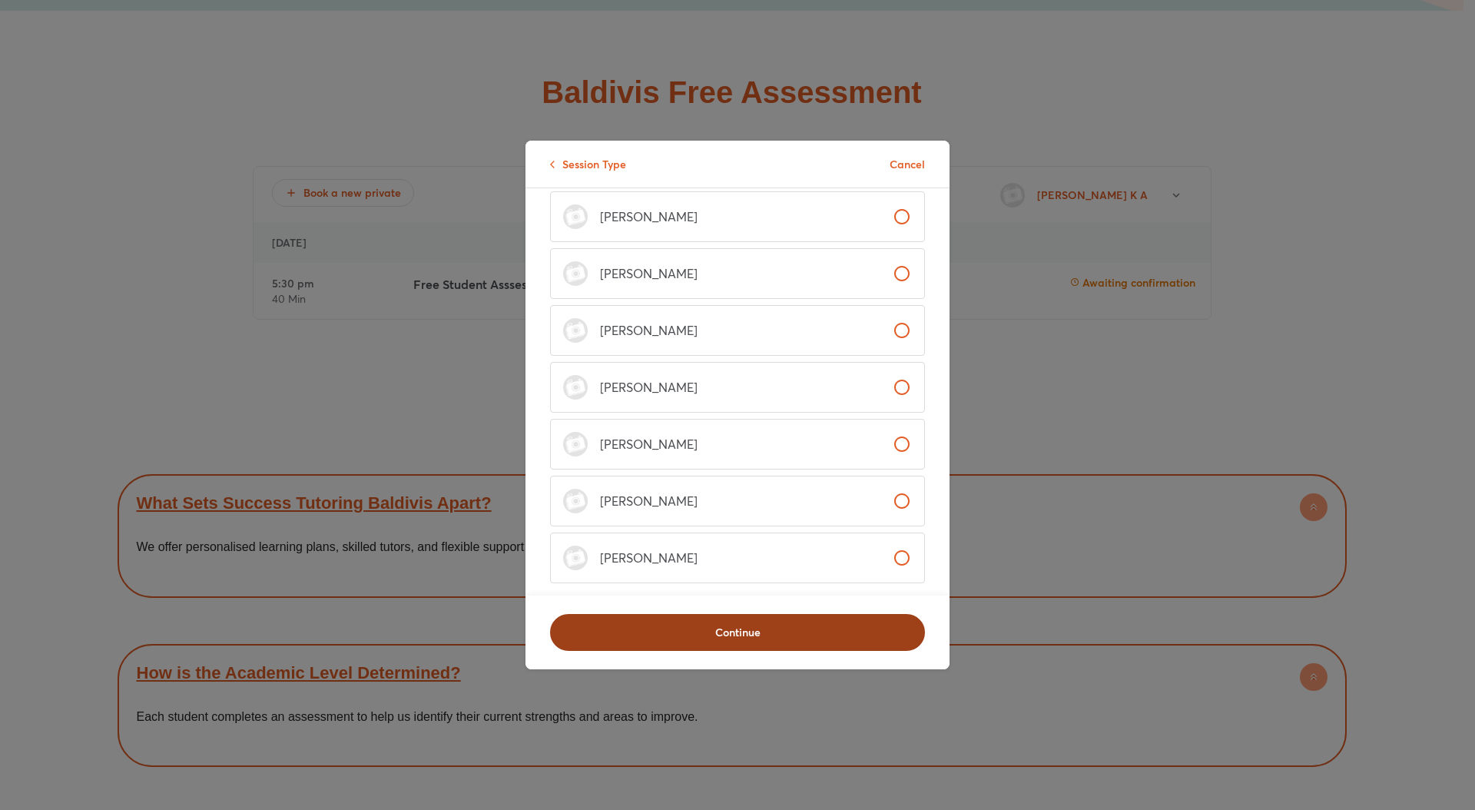
click at [747, 630] on span "Continue" at bounding box center [737, 632] width 335 height 15
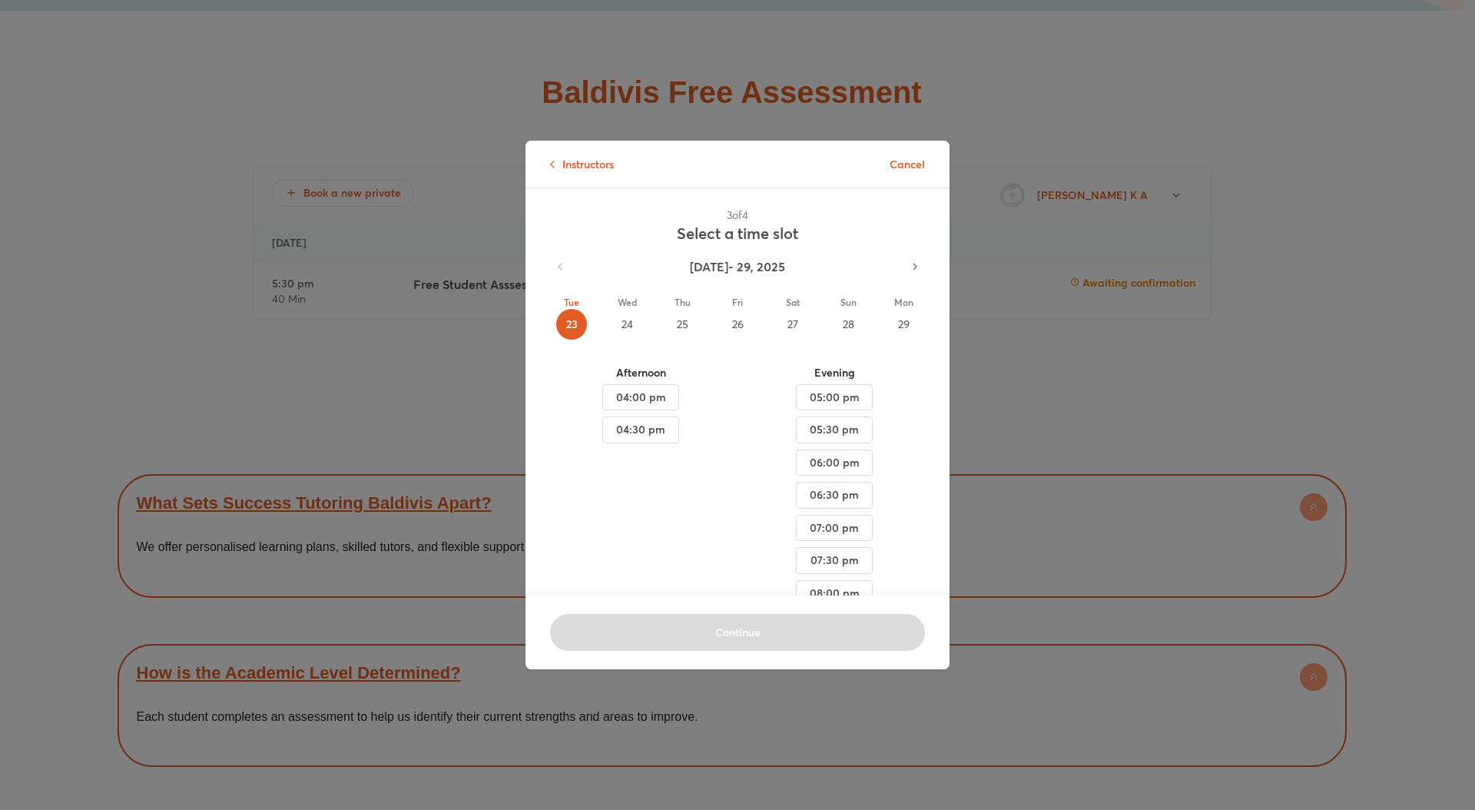
click at [687, 313] on div "25" at bounding box center [682, 324] width 31 height 31
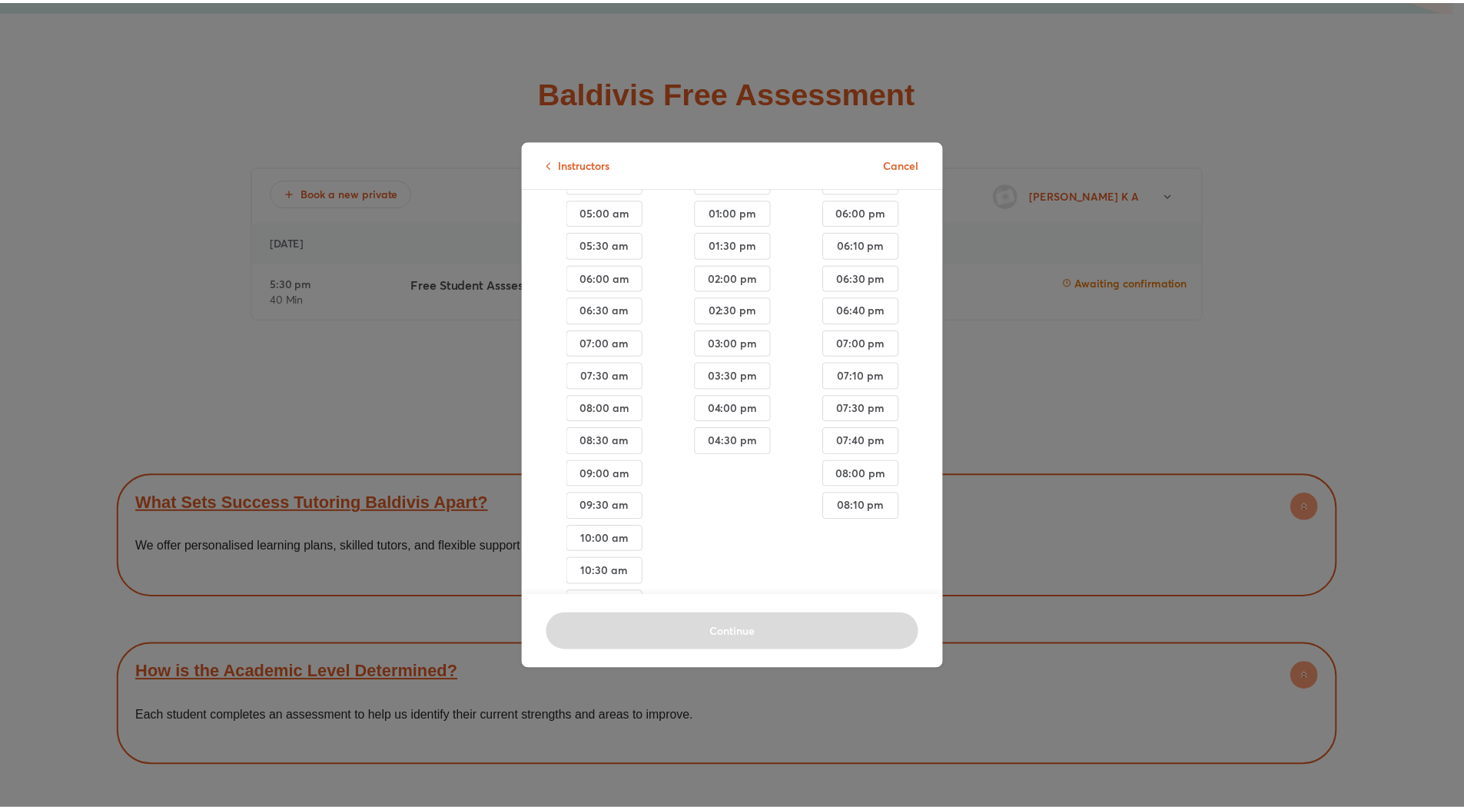
scroll to position [254, 0]
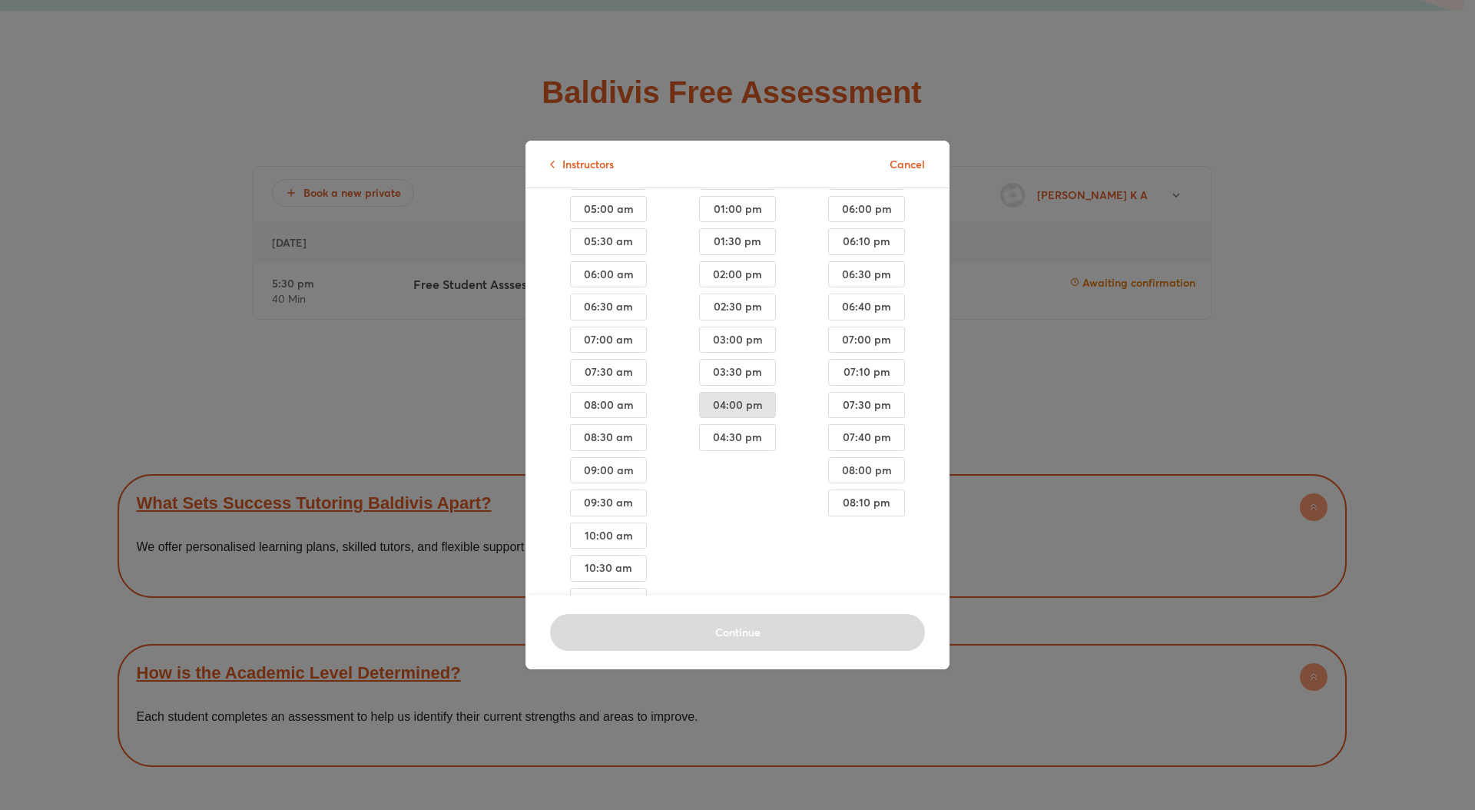
click at [729, 396] on span "04:00 pm" at bounding box center [737, 405] width 51 height 19
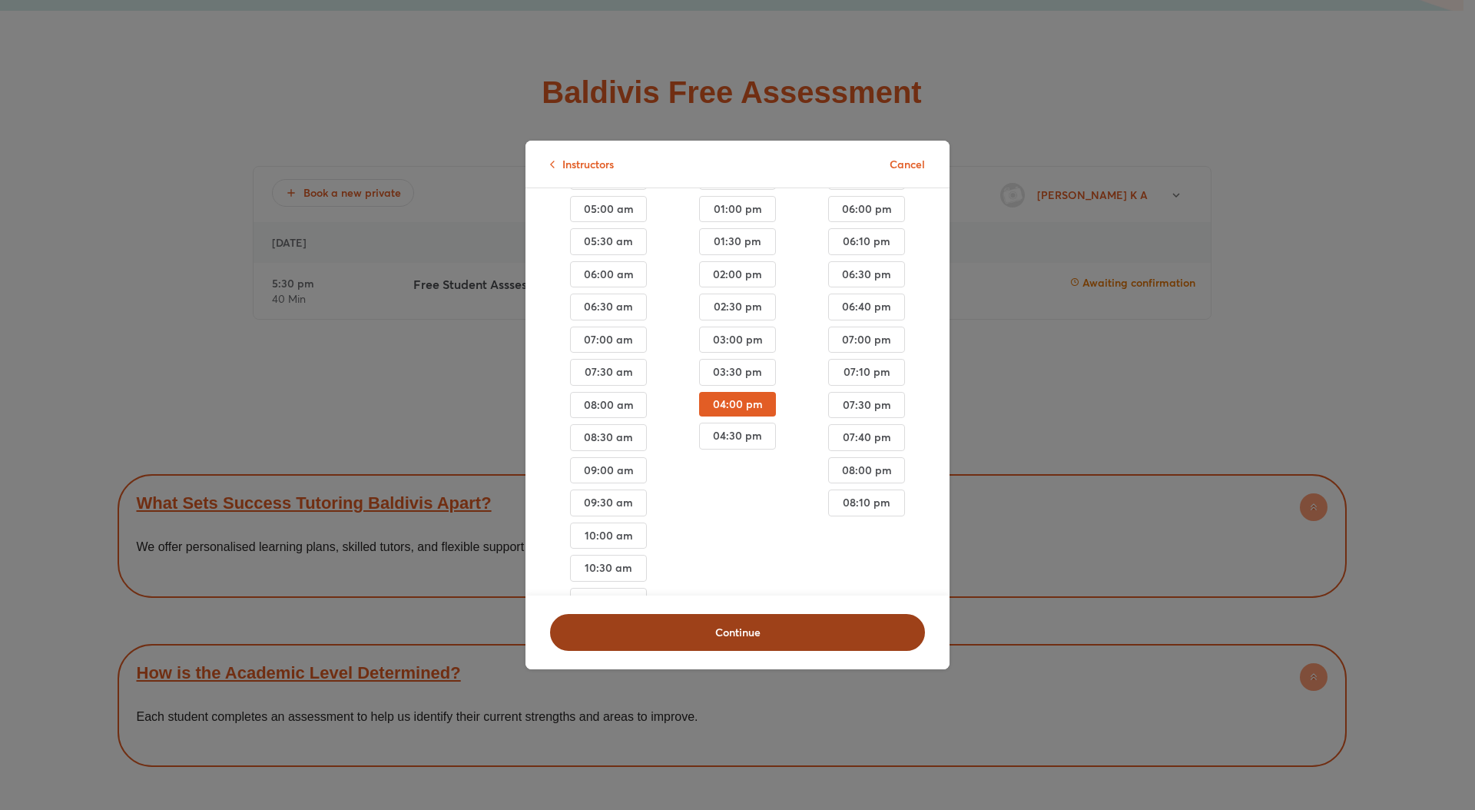
click at [742, 614] on button "Continue" at bounding box center [737, 632] width 375 height 37
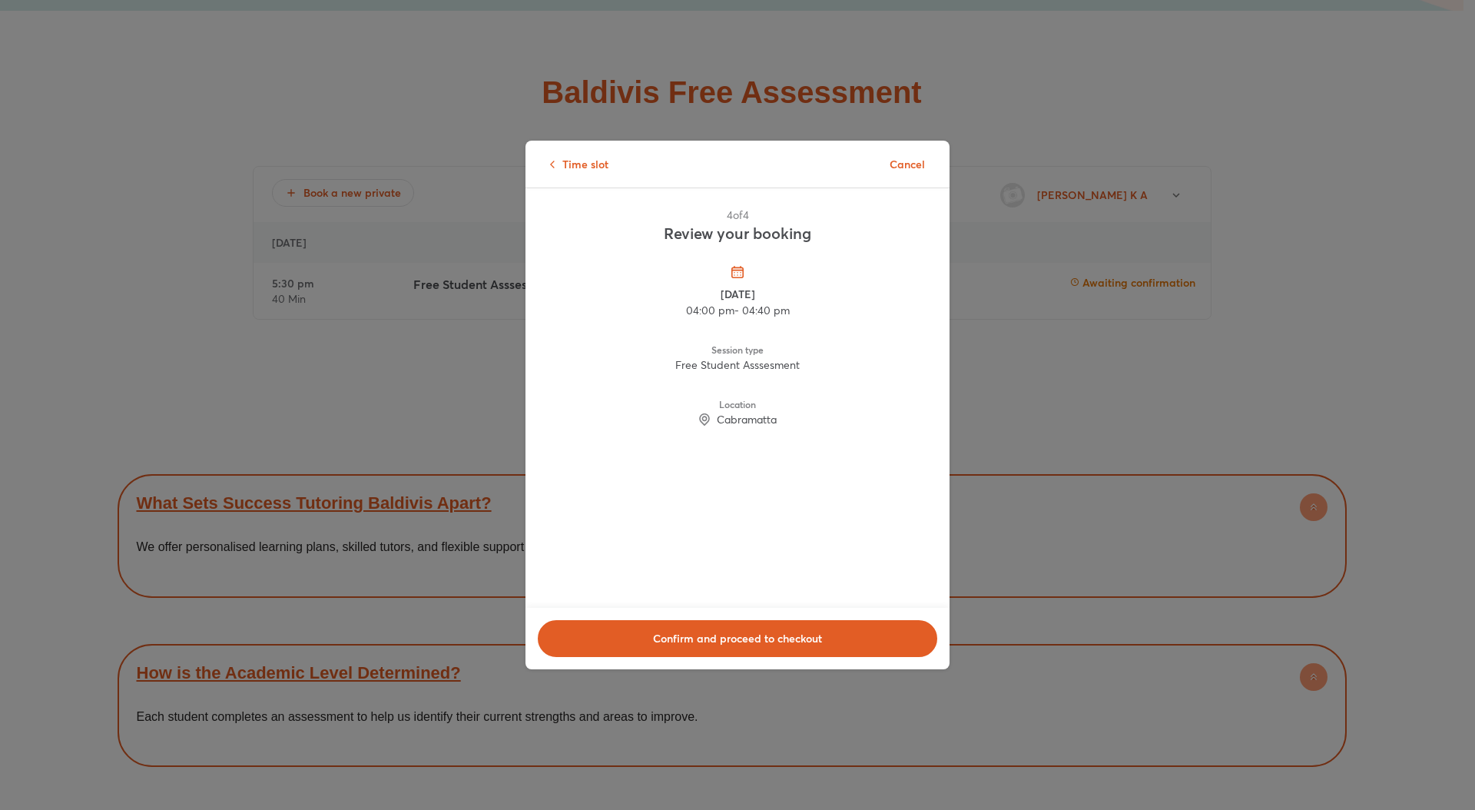
click at [705, 418] on use at bounding box center [704, 419] width 11 height 12
click at [705, 420] on icon at bounding box center [705, 419] width 12 height 12
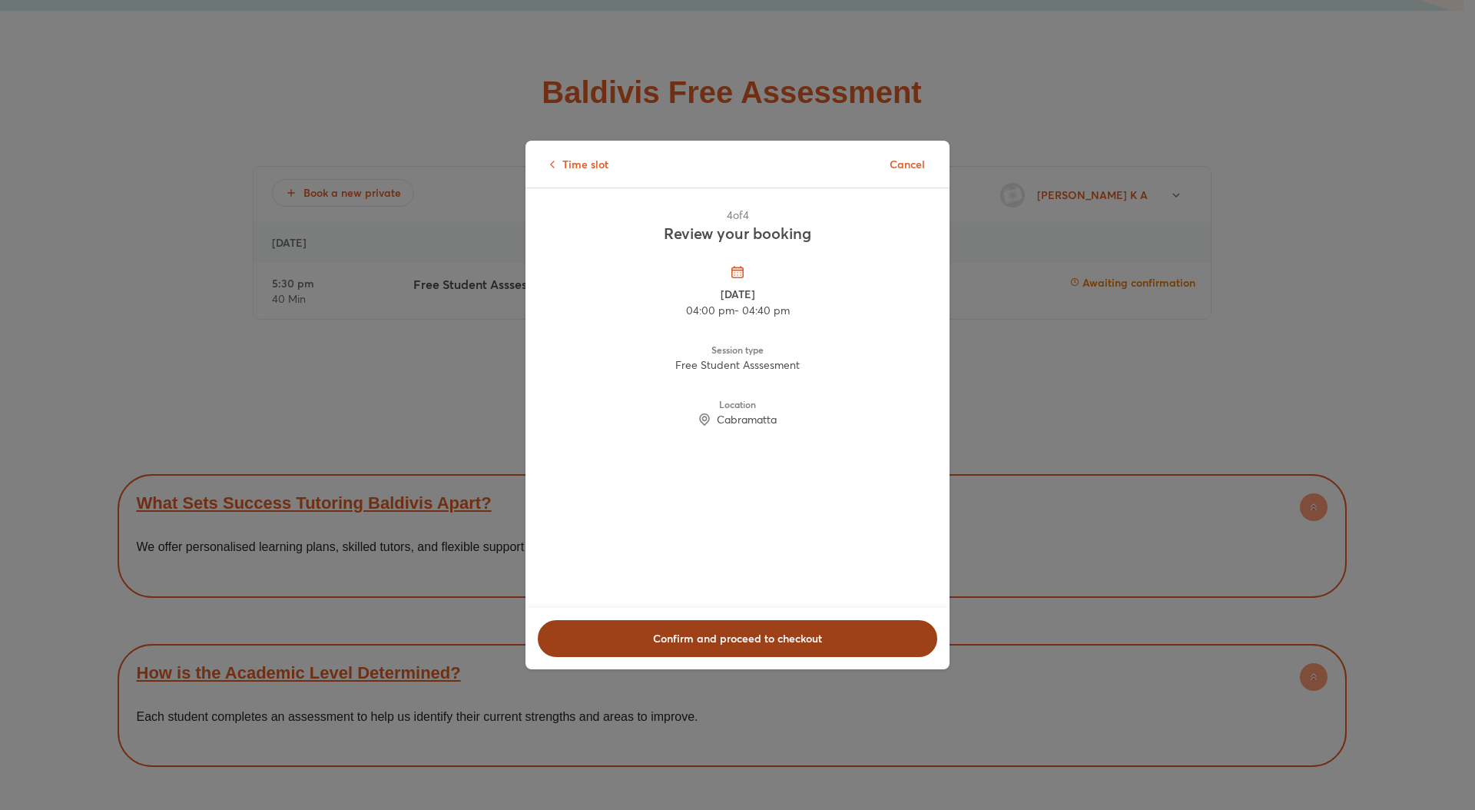
click at [739, 637] on span "Confirm and proceed to checkout" at bounding box center [738, 638] width 360 height 15
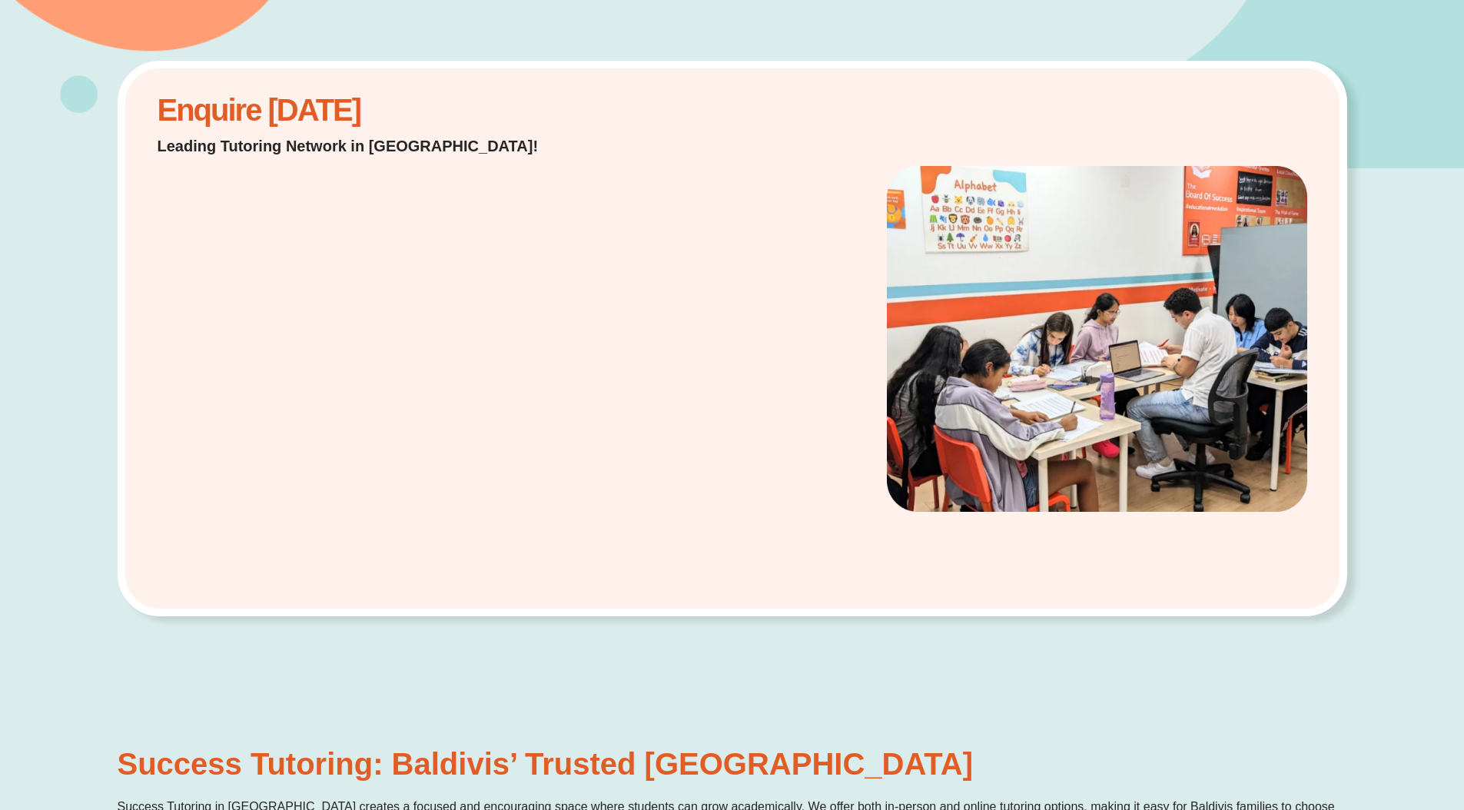
scroll to position [0, 0]
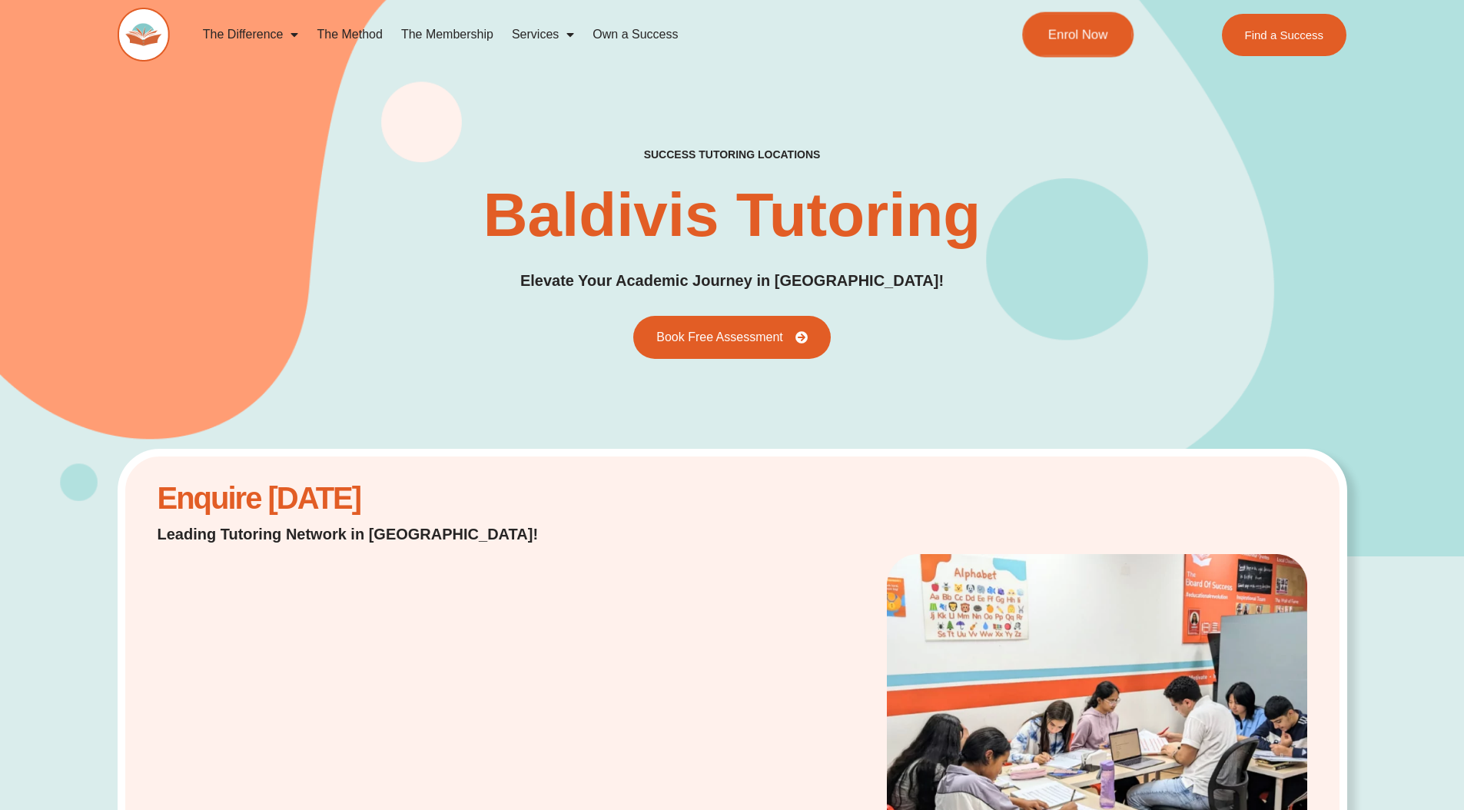
click at [1105, 29] on span "Enrol Now" at bounding box center [1078, 34] width 60 height 13
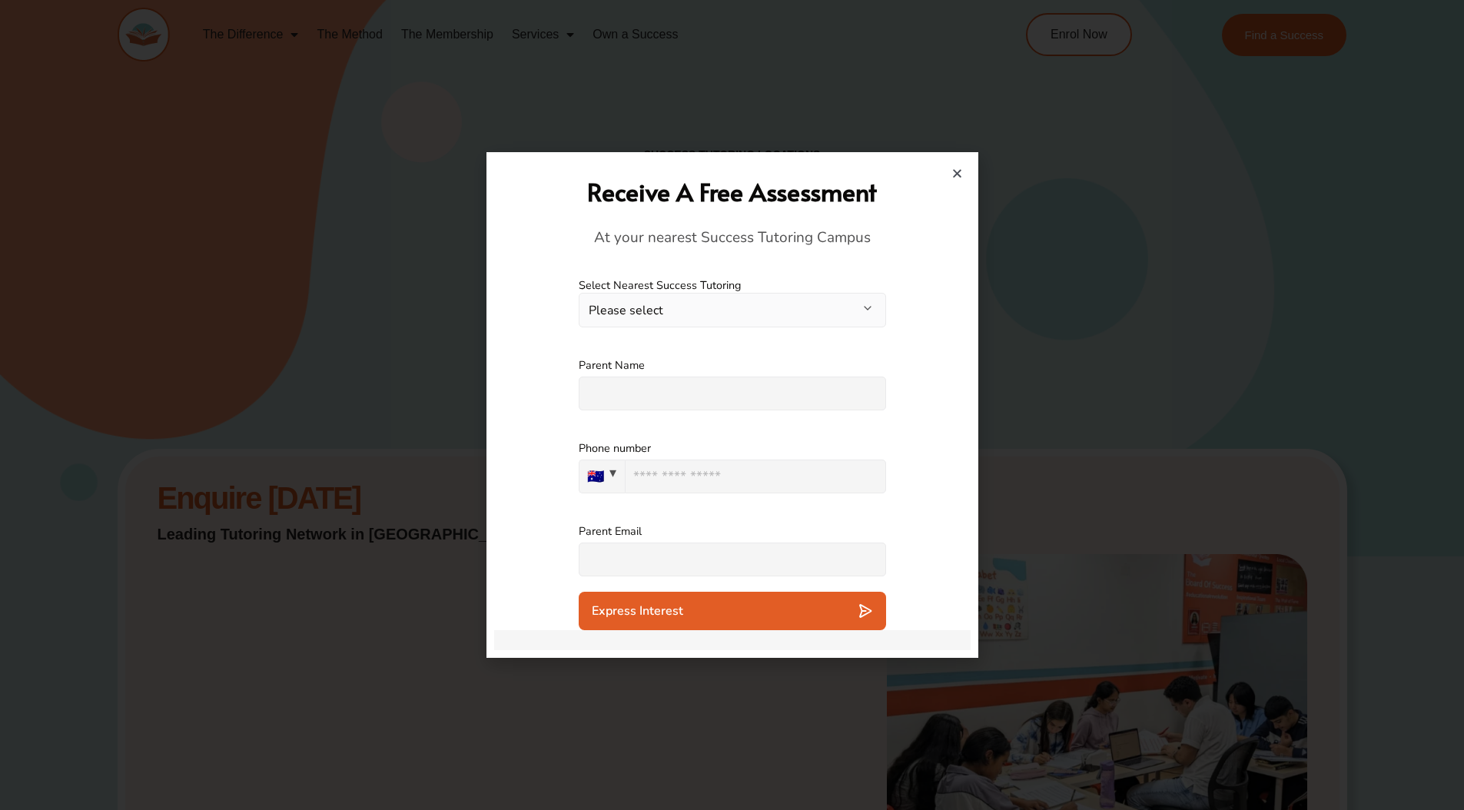
click at [652, 309] on button "Please select" at bounding box center [732, 310] width 307 height 35
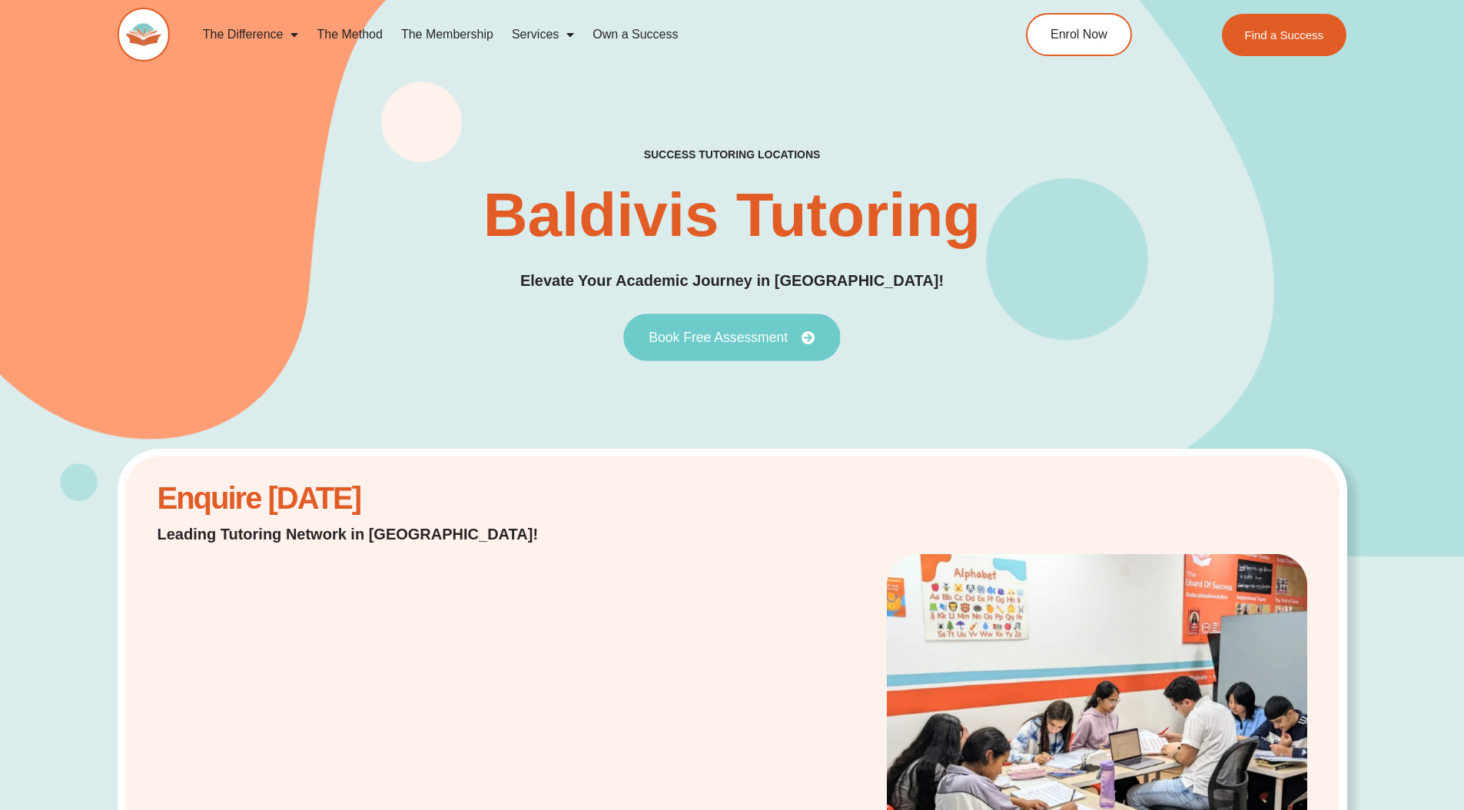
click at [794, 330] on span "Book Free Assessment" at bounding box center [732, 337] width 166 height 14
click at [735, 475] on div "Enquire [DATE] Leading Tutoring Network in [GEOGRAPHIC_DATA]!" at bounding box center [733, 727] width 1230 height 556
